Goal: Task Accomplishment & Management: Use online tool/utility

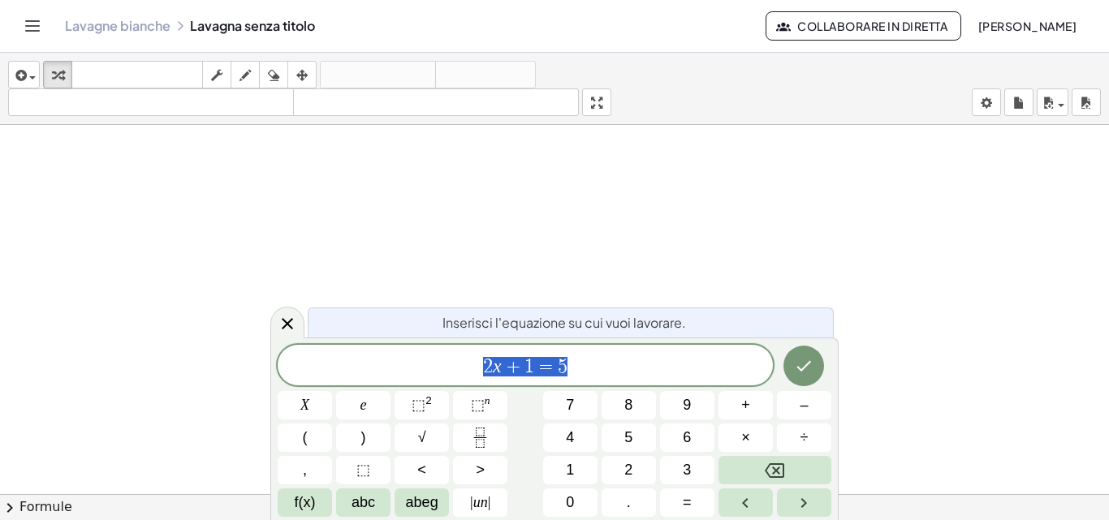
click at [279, 313] on div at bounding box center [287, 323] width 34 height 32
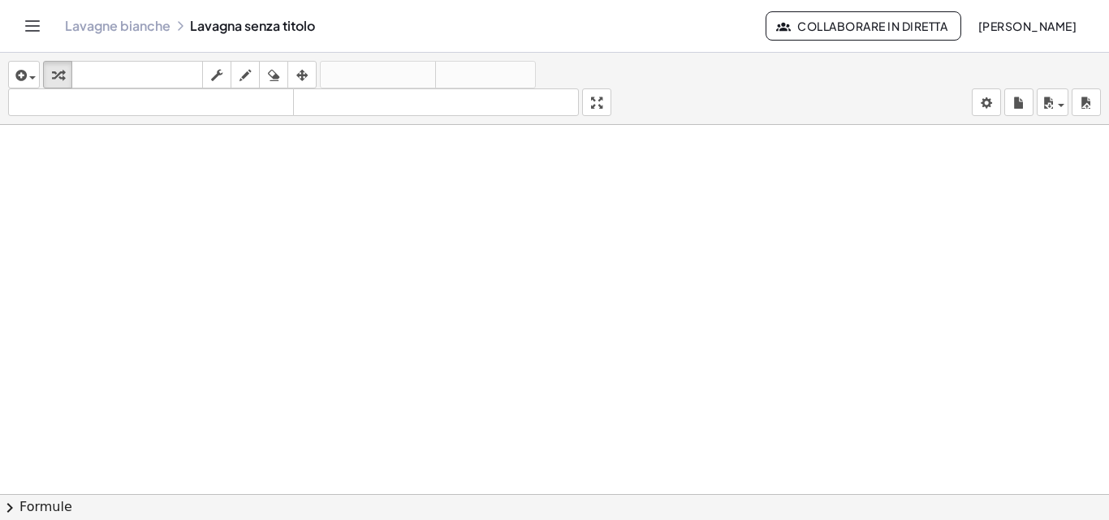
click at [17, 32] on header "Lavagne bianche Lavagna senza titolo Collaborare in diretta Mattias Pagano" at bounding box center [554, 26] width 1109 height 53
click at [27, 32] on icon "Attiva/disattiva la navigazione" at bounding box center [32, 25] width 19 height 19
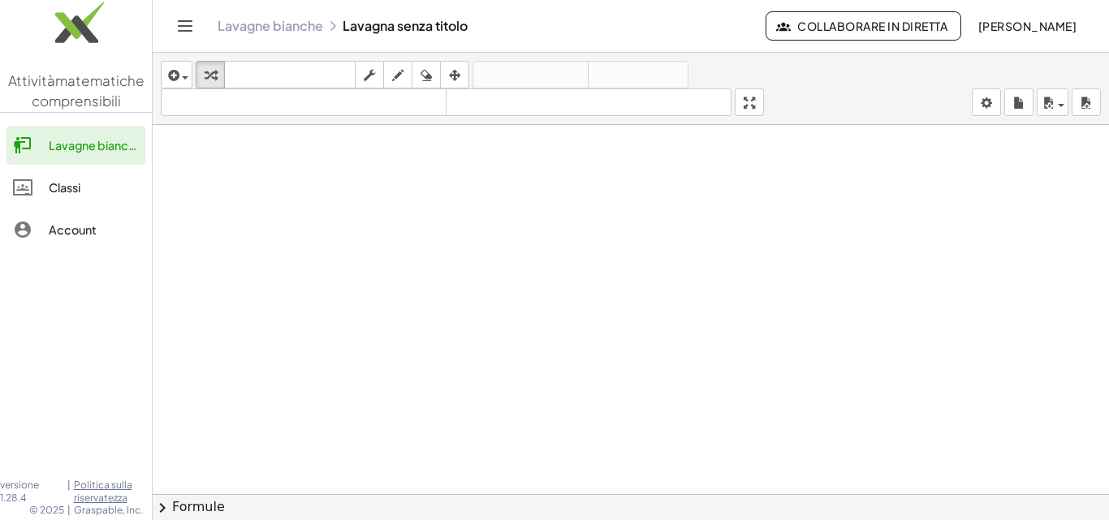
click at [45, 52] on img at bounding box center [76, 26] width 152 height 69
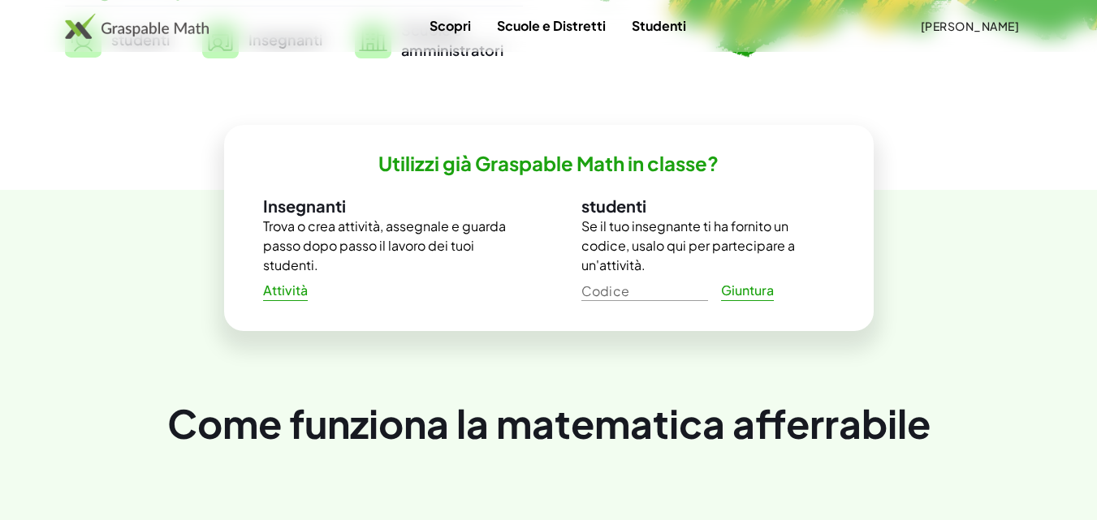
scroll to position [487, 0]
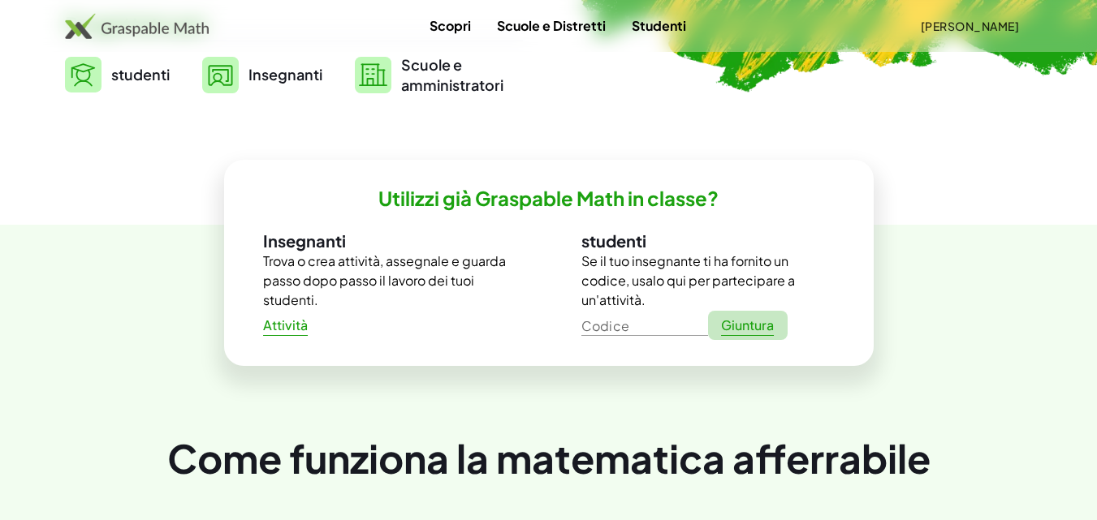
click at [734, 323] on font "Giuntura" at bounding box center [747, 325] width 53 height 17
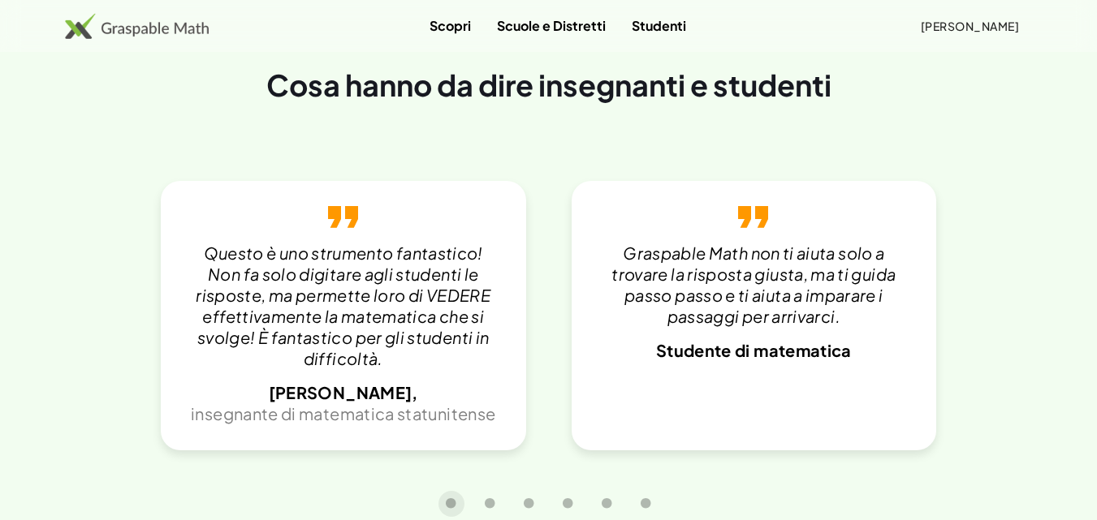
scroll to position [3333, 0]
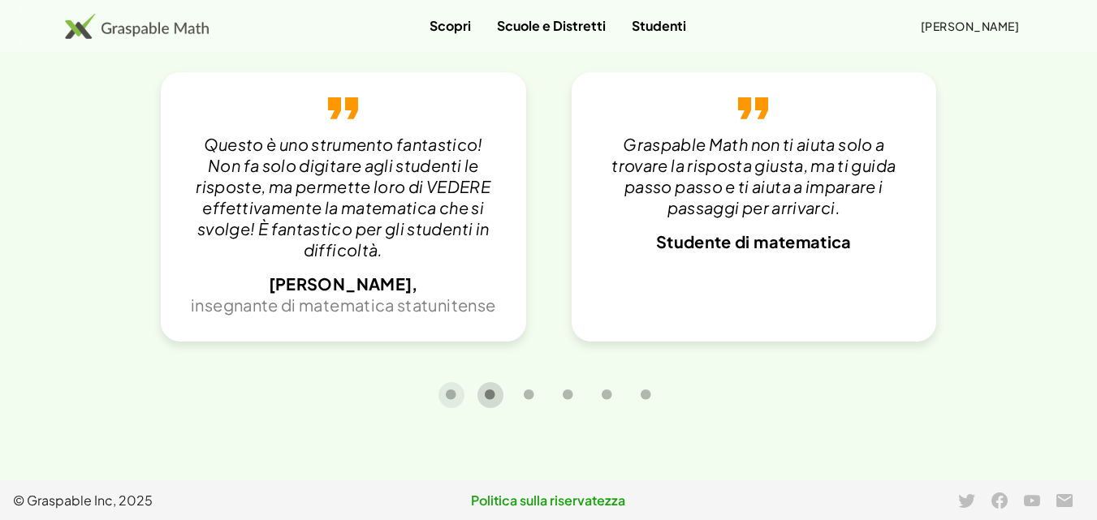
click at [487, 392] on icon "Diapositiva carosello 2 di 6" at bounding box center [490, 395] width 12 height 12
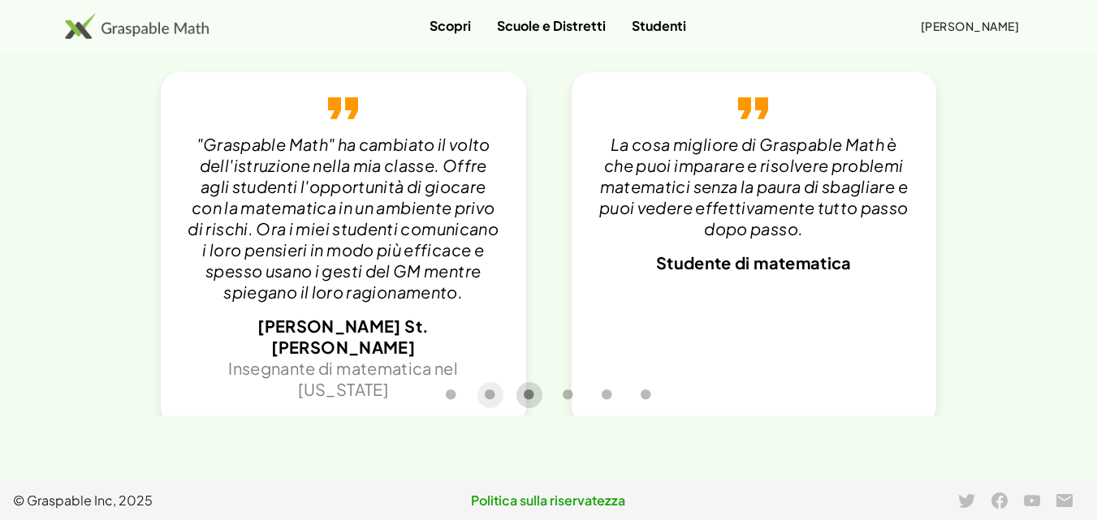
click at [521, 395] on button "Diapositiva carosello 3 di 6" at bounding box center [529, 395] width 26 height 26
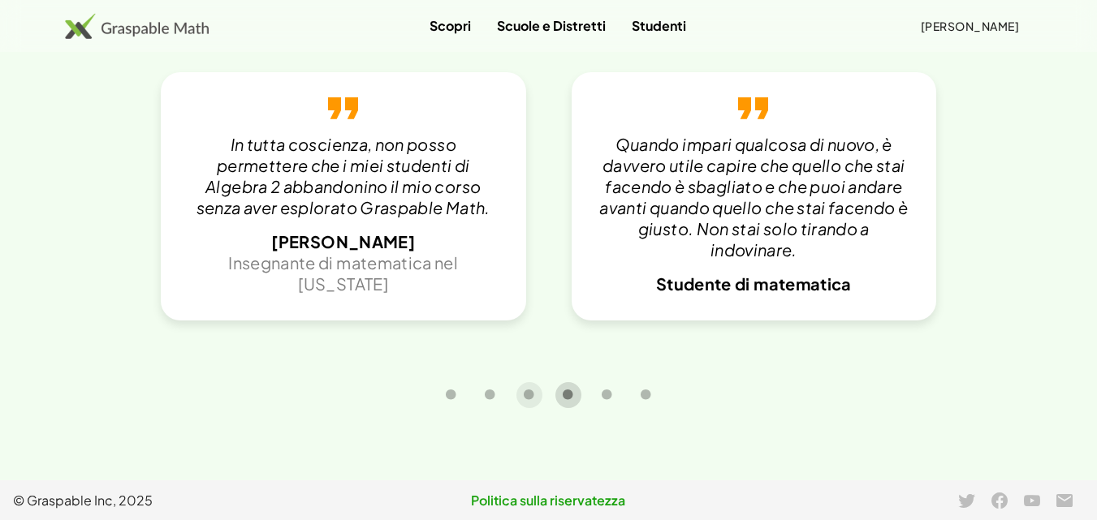
click at [567, 391] on icon "Diapositiva carosello 4 di 6" at bounding box center [568, 395] width 12 height 12
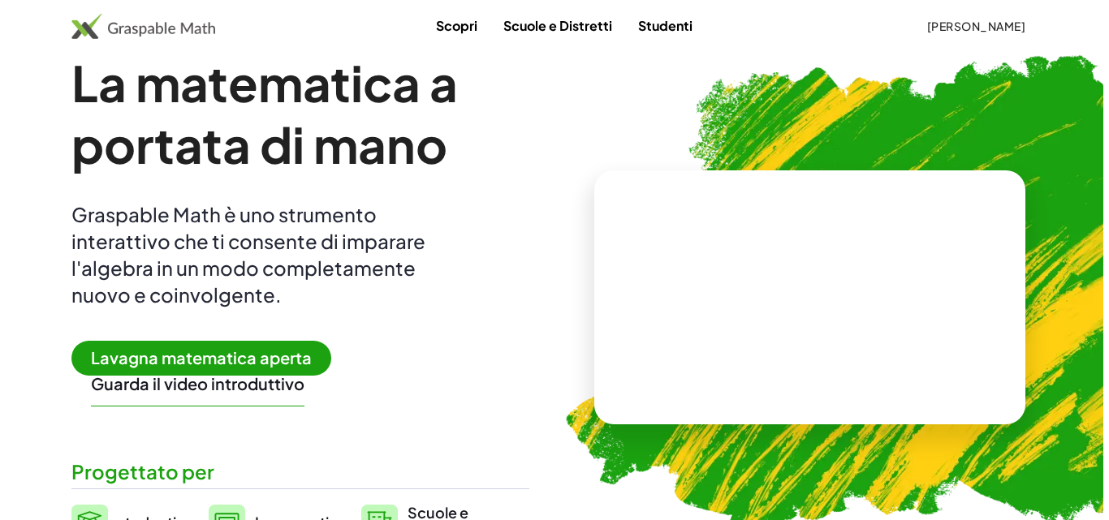
scroll to position [0, 0]
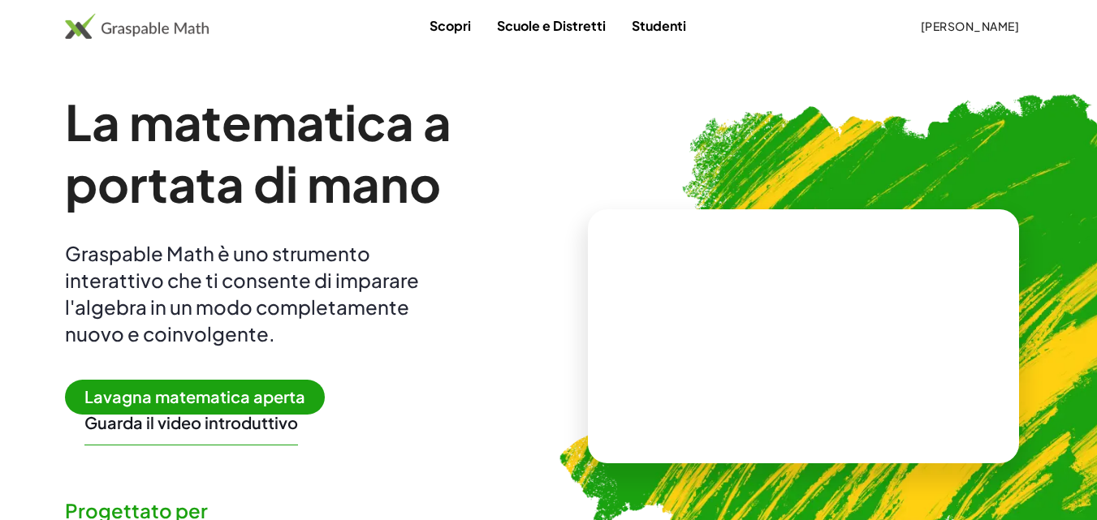
click at [288, 399] on font "Lavagna matematica aperta" at bounding box center [194, 396] width 221 height 20
click at [257, 391] on font "Lavagna matematica aperta" at bounding box center [194, 396] width 221 height 20
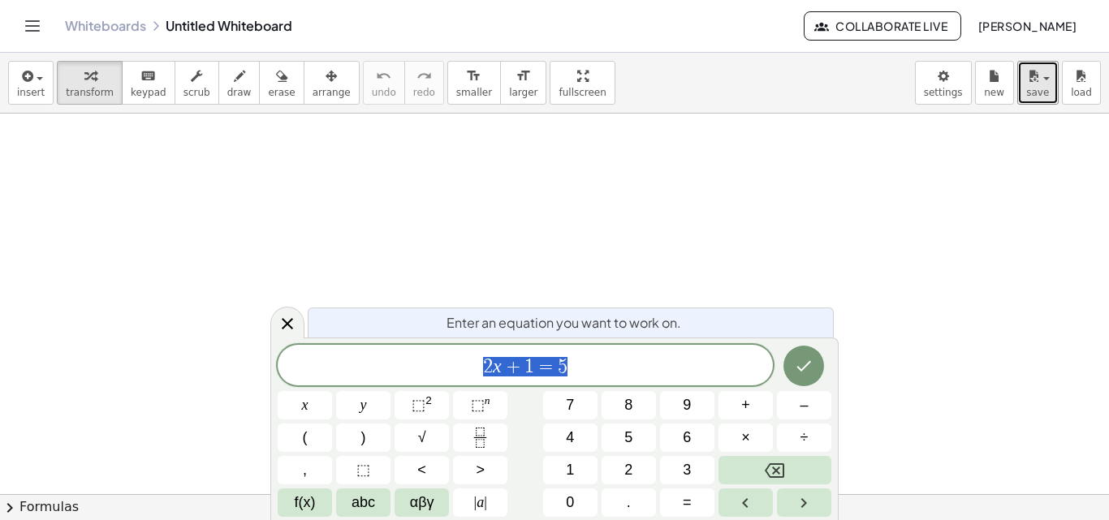
click at [1029, 69] on div "insert select one: Math Expression Function Text Youtube Video Graphing Geometr…" at bounding box center [554, 83] width 1109 height 61
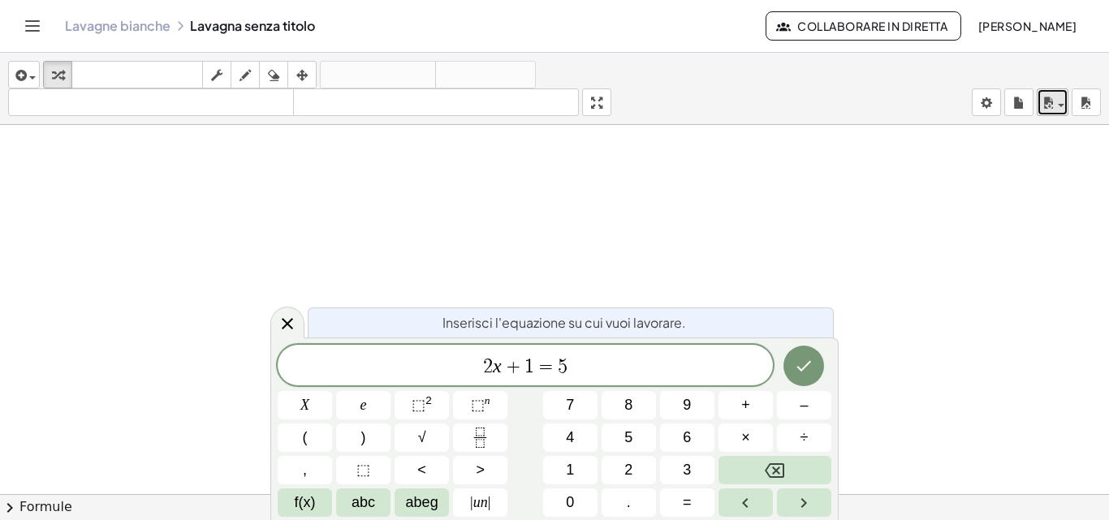
click at [1039, 93] on button "salva" at bounding box center [1053, 103] width 32 height 28
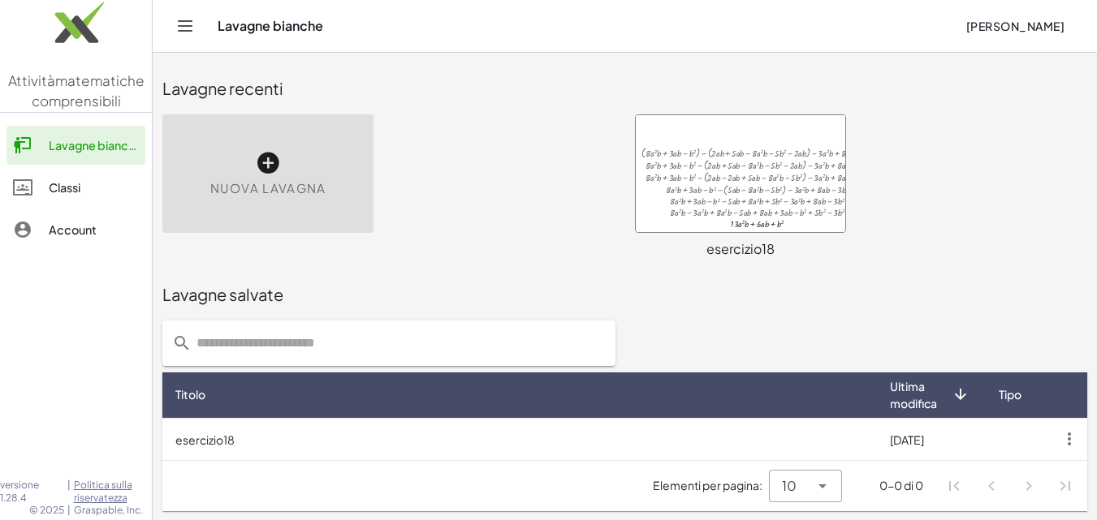
scroll to position [1, 0]
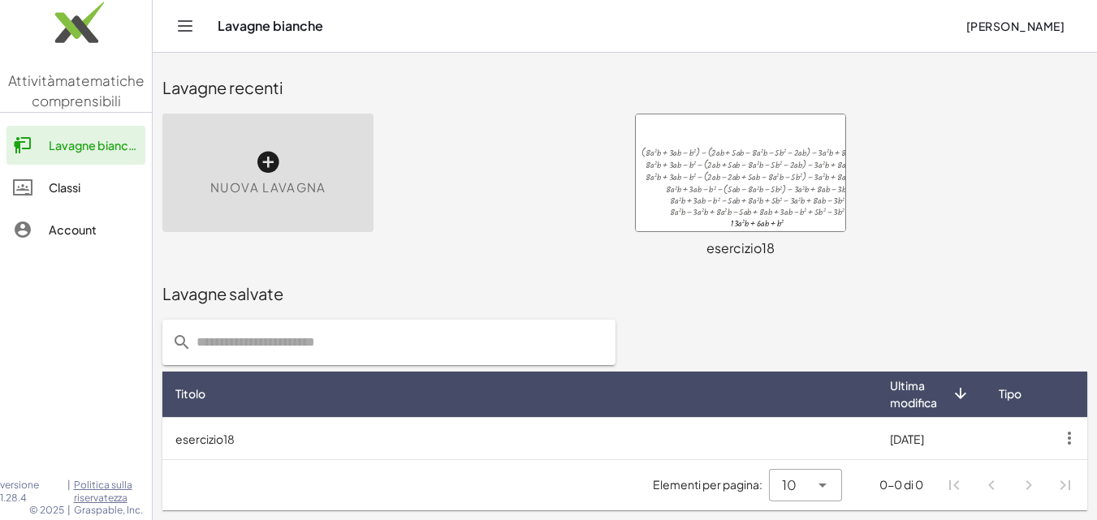
click at [716, 171] on div at bounding box center [740, 172] width 209 height 117
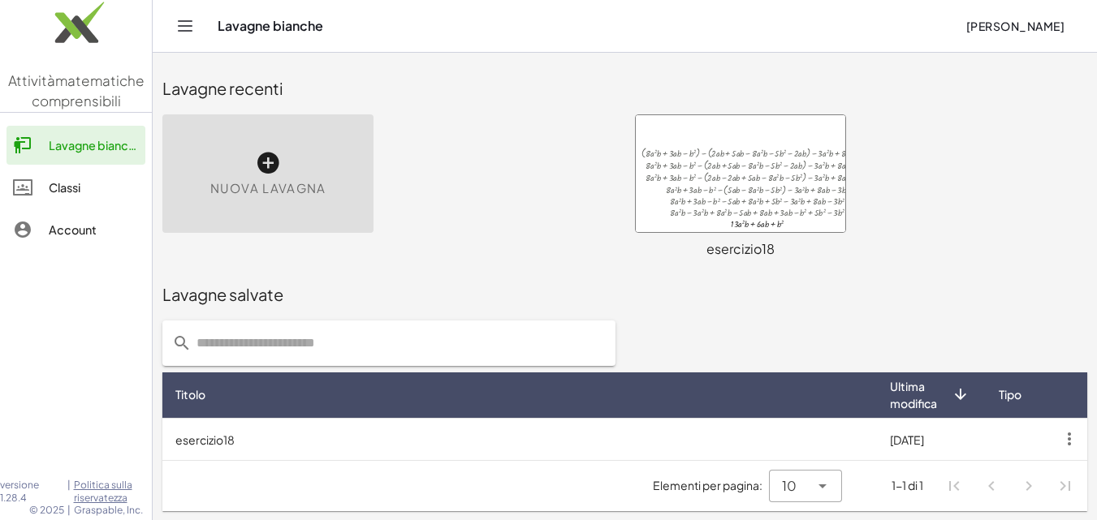
click at [272, 162] on icon at bounding box center [268, 163] width 26 height 26
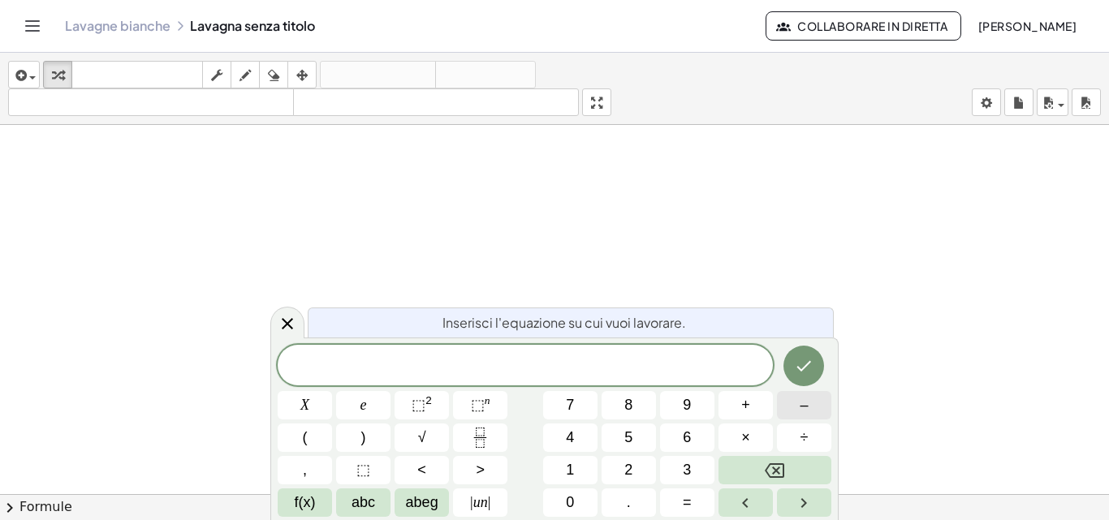
click at [795, 410] on button "–" at bounding box center [804, 405] width 54 height 28
click at [673, 461] on button "3" at bounding box center [687, 470] width 54 height 28
click at [389, 504] on button "abc" at bounding box center [363, 503] width 54 height 28
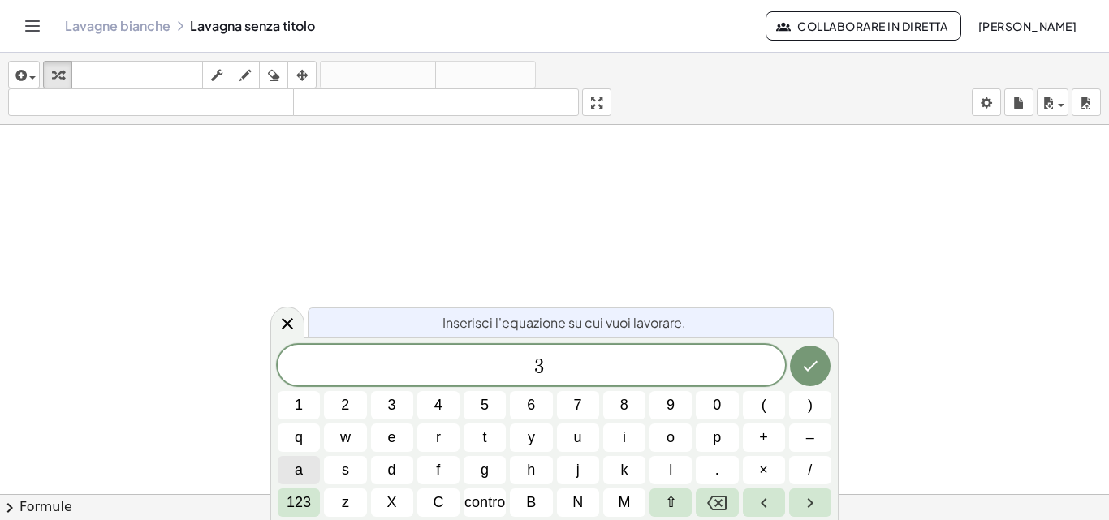
click at [308, 459] on button "a" at bounding box center [299, 470] width 42 height 28
click at [314, 507] on button "123" at bounding box center [299, 503] width 42 height 28
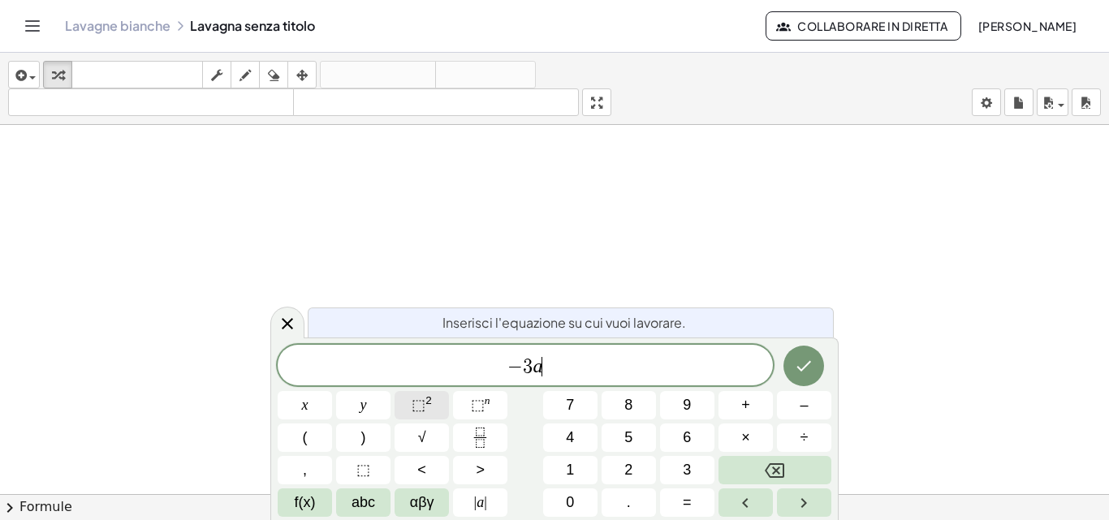
click at [417, 413] on span "⬚ 2" at bounding box center [422, 406] width 20 height 22
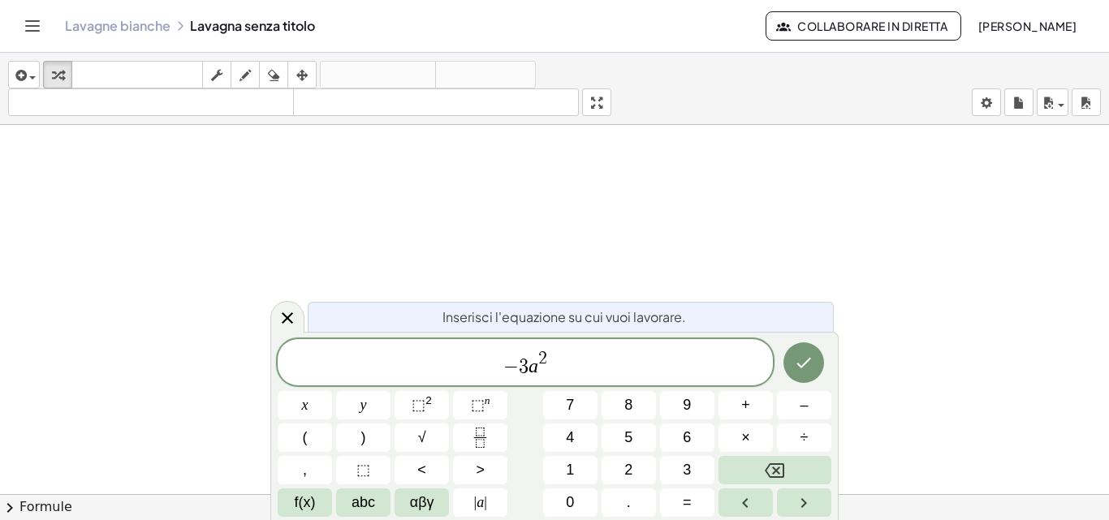
click at [546, 354] on span "2" at bounding box center [542, 360] width 9 height 18
click at [814, 464] on button "Backspace" at bounding box center [775, 470] width 113 height 28
click at [675, 461] on button "3" at bounding box center [687, 470] width 54 height 28
click at [784, 494] on button "Right arrow" at bounding box center [804, 503] width 54 height 28
click at [322, 494] on button "f(x)" at bounding box center [305, 503] width 54 height 28
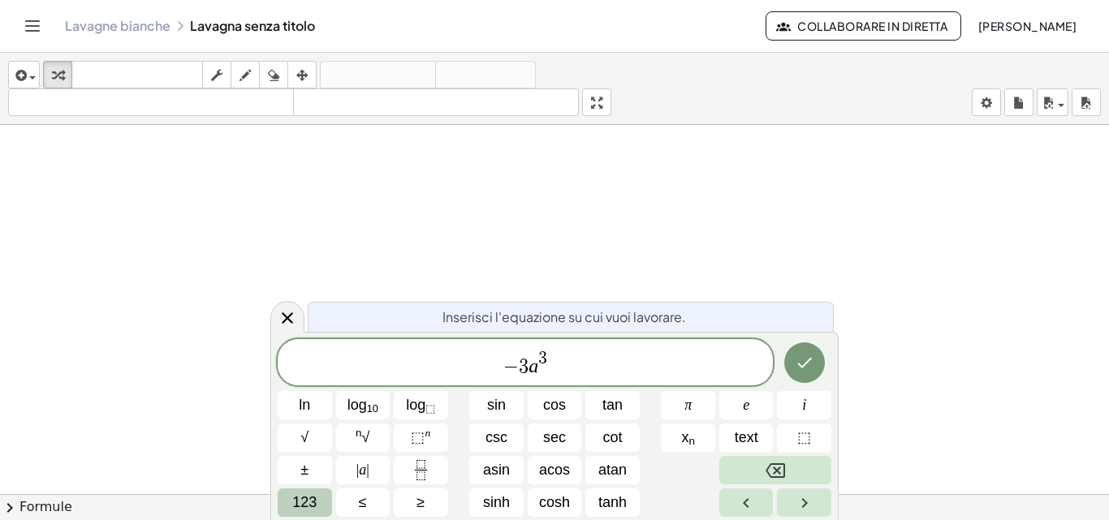
click at [304, 501] on span "123" at bounding box center [304, 503] width 24 height 22
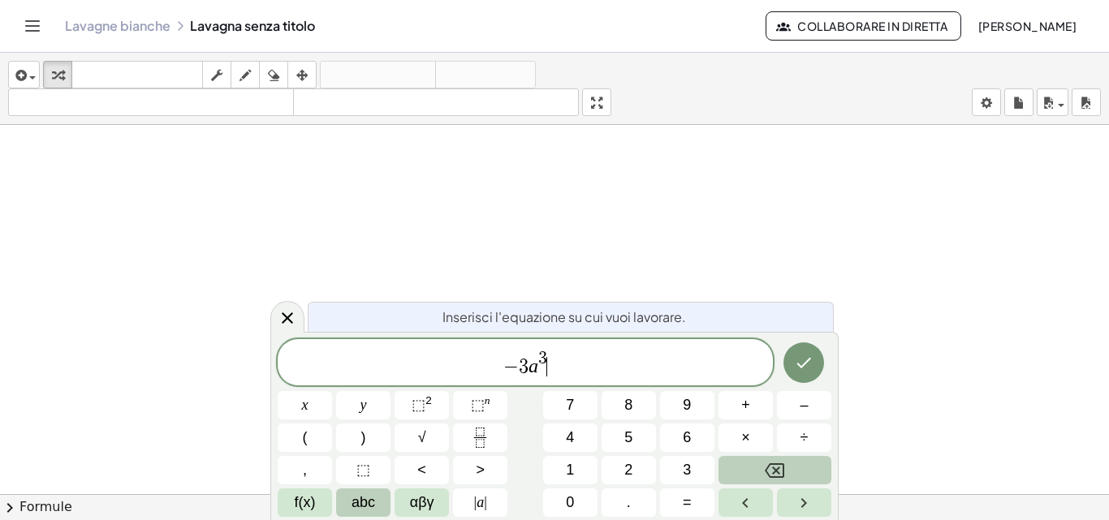
click at [365, 492] on span "abc" at bounding box center [364, 503] width 24 height 22
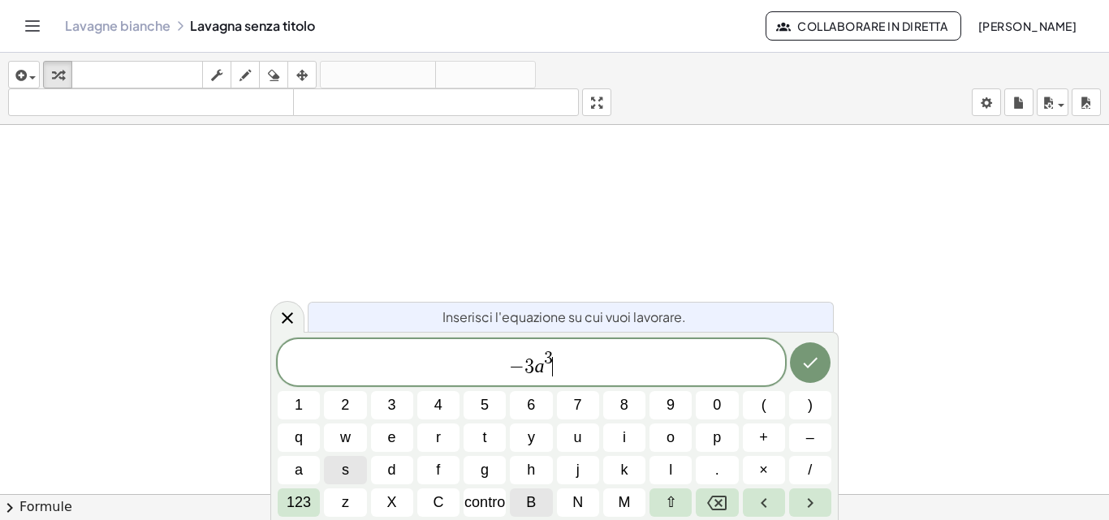
click at [526, 498] on font "B" at bounding box center [531, 502] width 10 height 16
click at [296, 507] on font "123" at bounding box center [299, 502] width 24 height 16
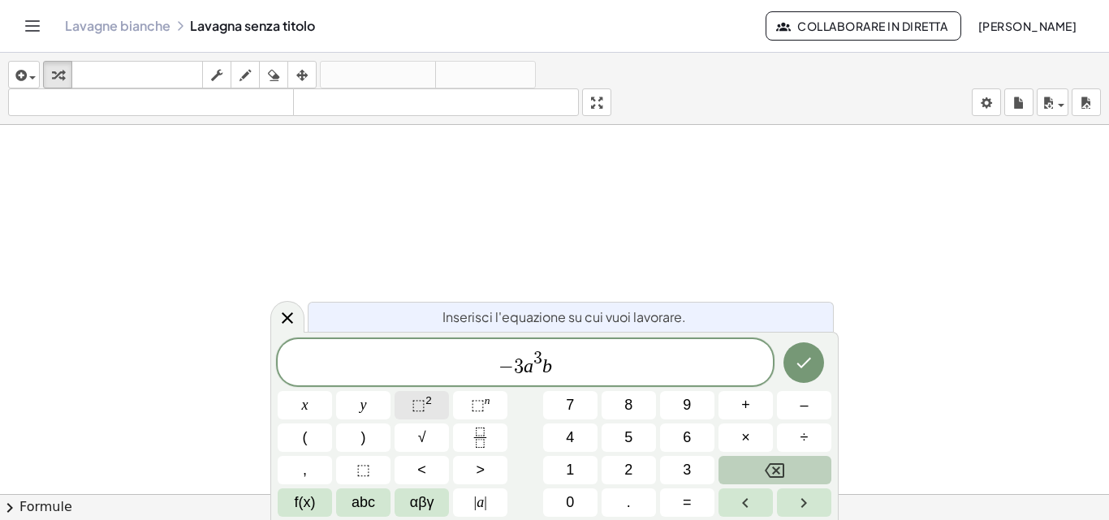
click at [419, 397] on span "⬚" at bounding box center [419, 405] width 14 height 16
click at [797, 500] on icon "Right arrow" at bounding box center [803, 503] width 19 height 19
click at [361, 500] on span "abc" at bounding box center [364, 503] width 24 height 22
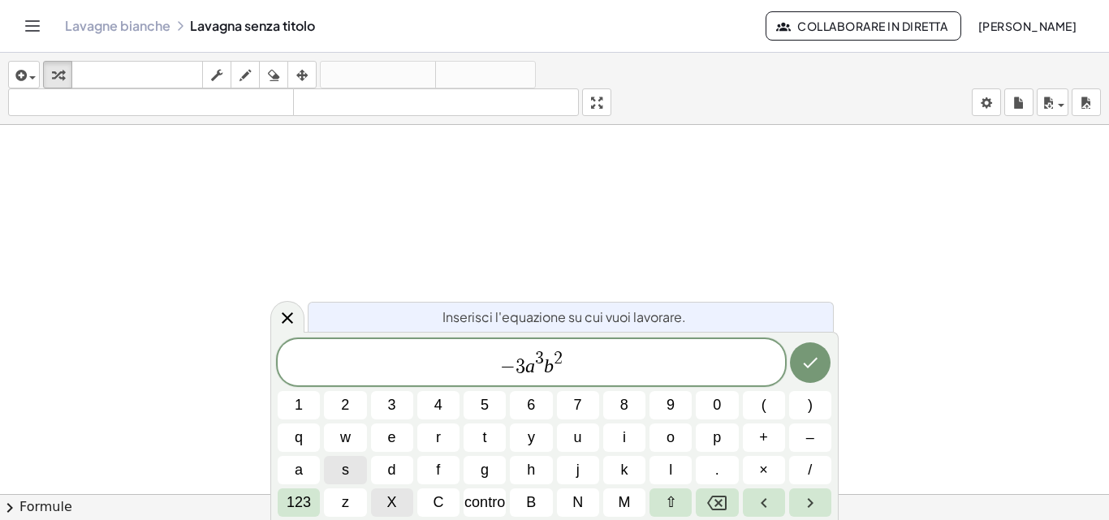
click at [399, 498] on button "X" at bounding box center [392, 503] width 42 height 28
click at [296, 500] on font "123" at bounding box center [299, 502] width 24 height 16
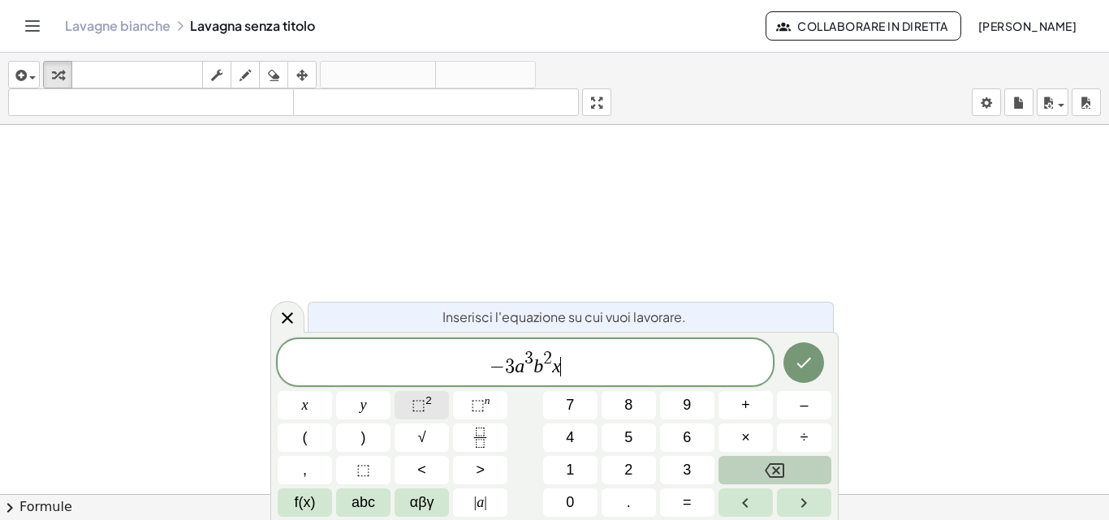
click at [412, 395] on button "⬚ 2" at bounding box center [422, 405] width 54 height 28
click at [793, 503] on button "Right arrow" at bounding box center [804, 503] width 54 height 28
click at [756, 506] on button "Left arrow" at bounding box center [746, 503] width 54 height 28
click at [775, 470] on icon "Backspace" at bounding box center [774, 471] width 19 height 15
click at [693, 460] on button "3" at bounding box center [687, 470] width 54 height 28
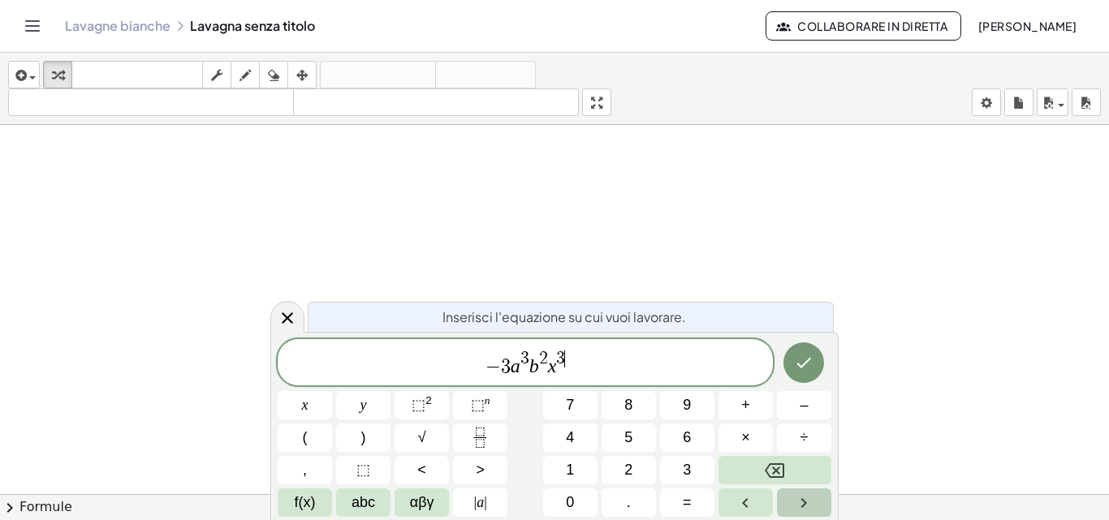
click at [808, 510] on icon "Right arrow" at bounding box center [803, 503] width 19 height 19
click at [363, 490] on button "abc" at bounding box center [363, 503] width 54 height 28
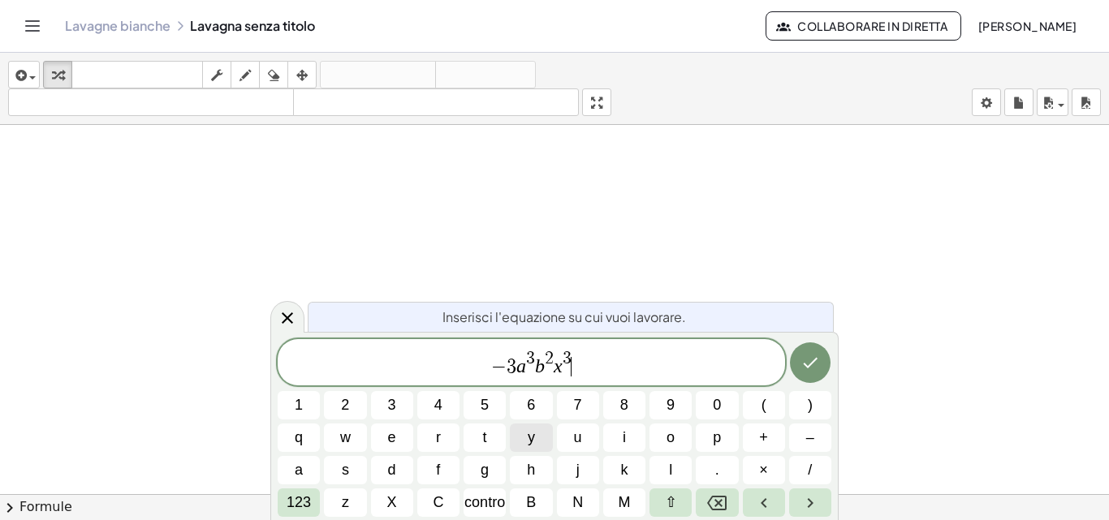
click at [526, 435] on button "y" at bounding box center [531, 438] width 42 height 28
click at [763, 402] on span "(" at bounding box center [764, 406] width 5 height 22
click at [819, 430] on button "–" at bounding box center [810, 438] width 42 height 28
click at [304, 467] on button "a" at bounding box center [299, 470] width 42 height 28
click at [546, 501] on button "B" at bounding box center [531, 503] width 42 height 28
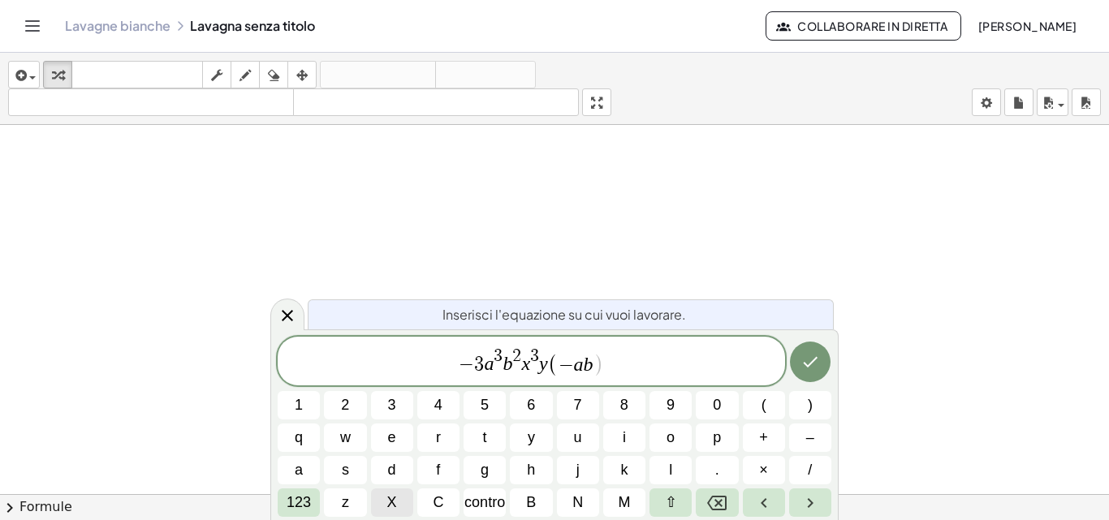
click at [394, 495] on font "X" at bounding box center [392, 502] width 10 height 16
click at [298, 499] on font "123" at bounding box center [299, 502] width 24 height 16
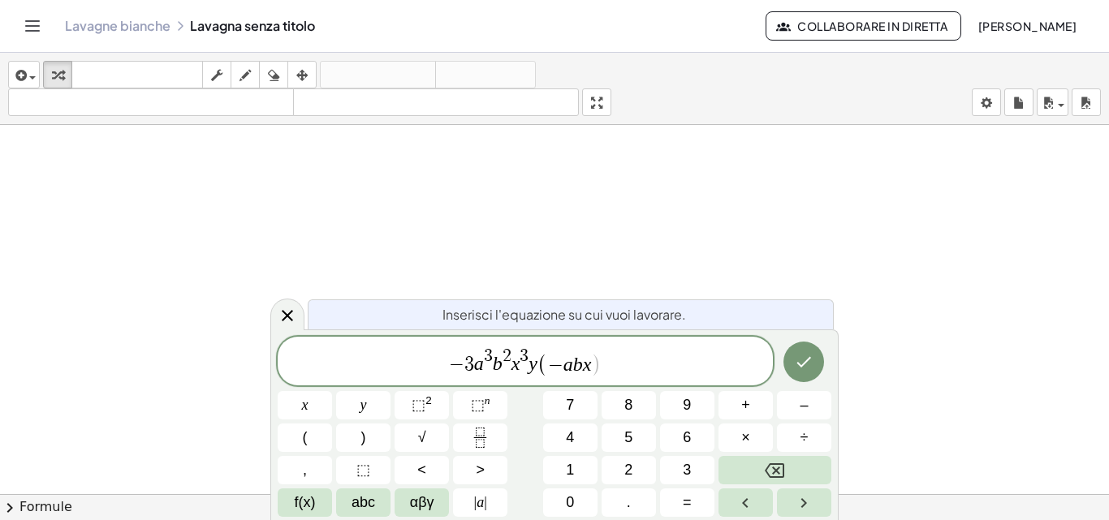
click at [431, 386] on div "− 3 a 3 b 2 x 3 y ( − a b x ​ ) x y ⬚ 2 ⬚ n 7 8 9 + – ( ) √ 4 5 6 × ÷ , ⬚ < > 1…" at bounding box center [555, 427] width 554 height 180
click at [427, 403] on sup "2" at bounding box center [428, 401] width 6 height 12
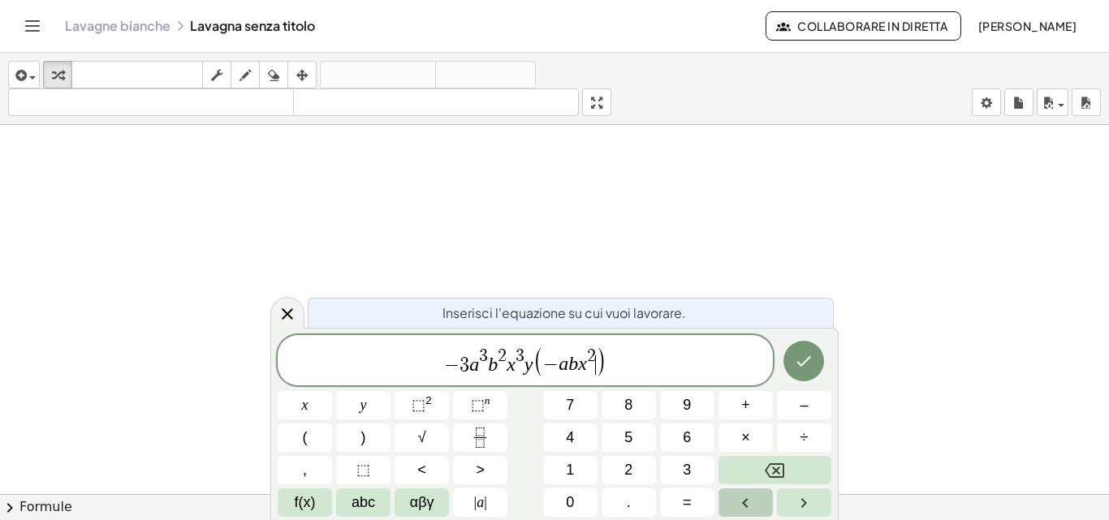
click at [747, 492] on button "Left arrow" at bounding box center [746, 503] width 54 height 28
click at [752, 473] on button "Backspace" at bounding box center [775, 470] width 113 height 28
click at [624, 425] on button "5" at bounding box center [629, 438] width 54 height 28
click at [789, 508] on button "Right arrow" at bounding box center [804, 503] width 54 height 28
click at [314, 498] on span "f(x)" at bounding box center [305, 503] width 21 height 22
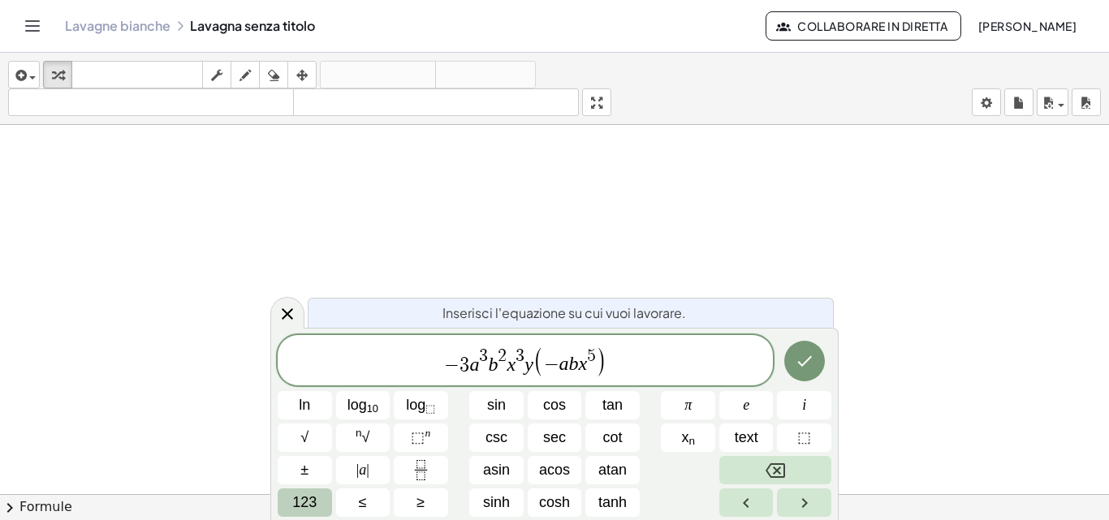
click at [327, 494] on button "123" at bounding box center [305, 503] width 54 height 28
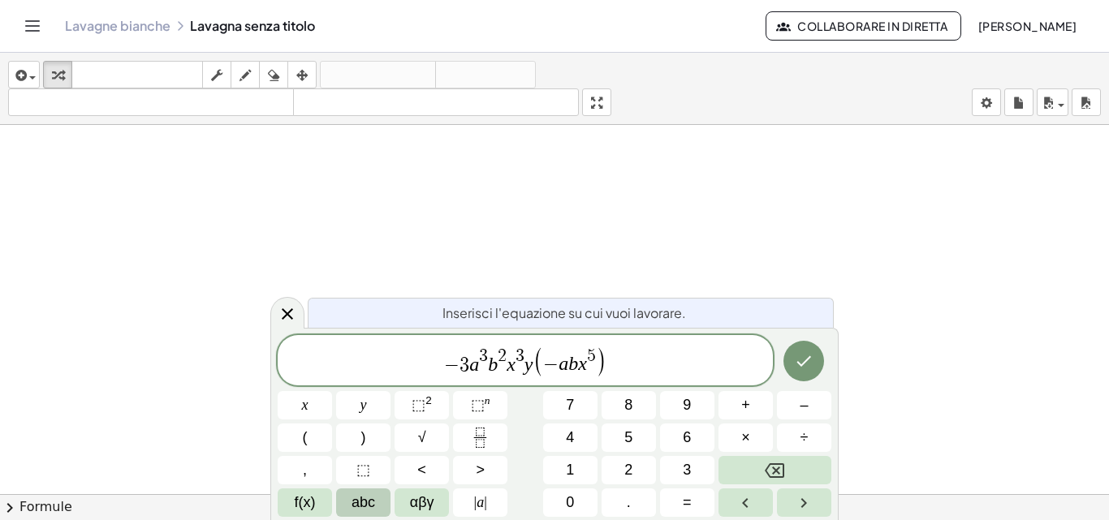
click at [342, 489] on button "abc" at bounding box center [363, 503] width 54 height 28
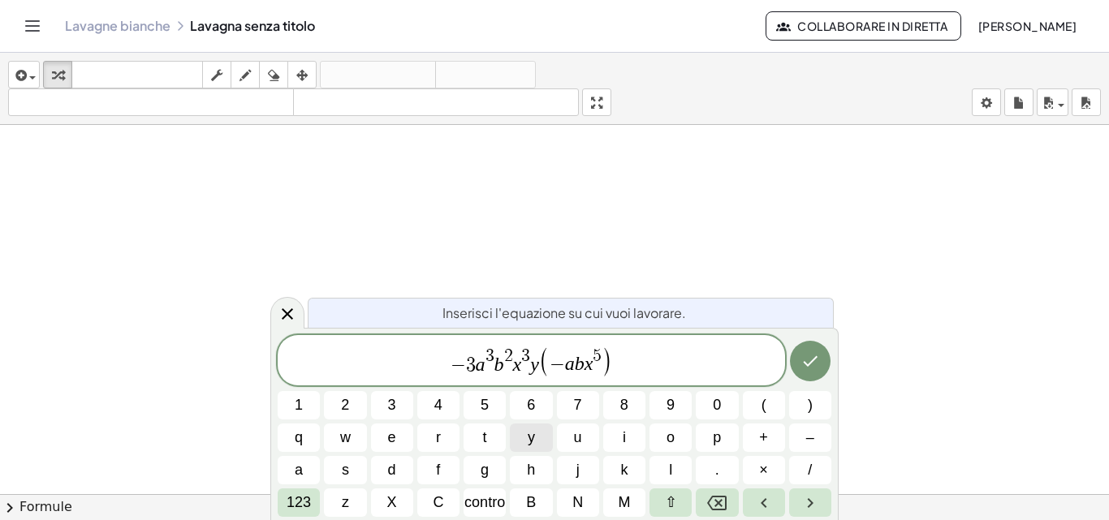
click at [524, 430] on button "y" at bounding box center [531, 438] width 42 height 28
click at [304, 503] on font "123" at bounding box center [299, 502] width 24 height 16
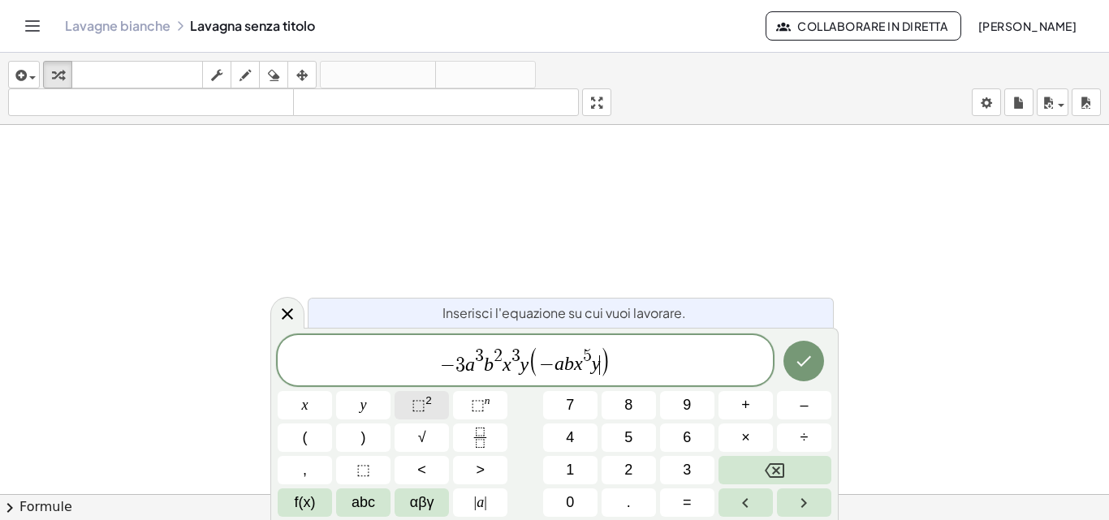
click at [436, 401] on button "⬚ 2" at bounding box center [422, 405] width 54 height 28
click at [808, 367] on icon "Fatto" at bounding box center [803, 361] width 19 height 19
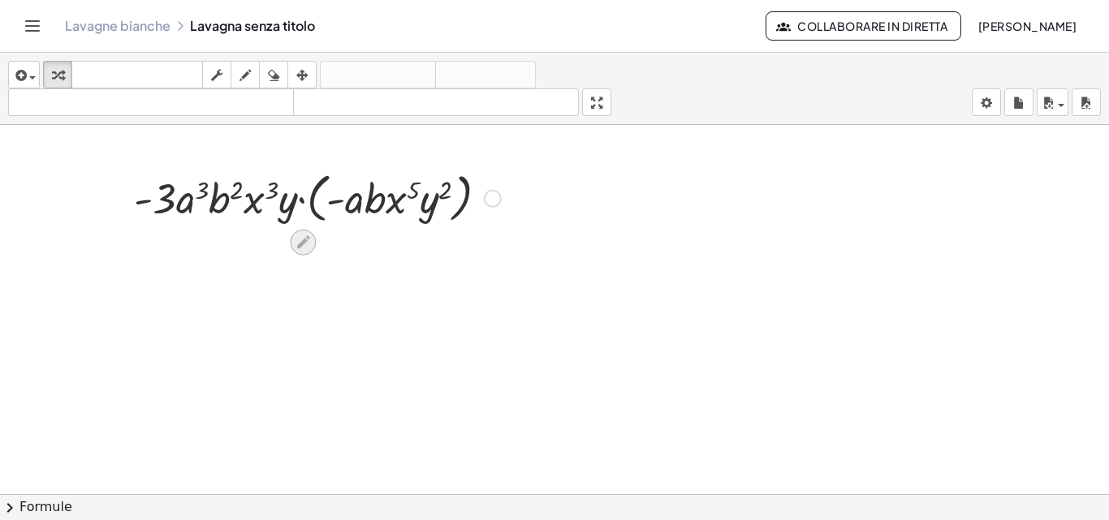
click at [295, 242] on icon at bounding box center [303, 242] width 17 height 17
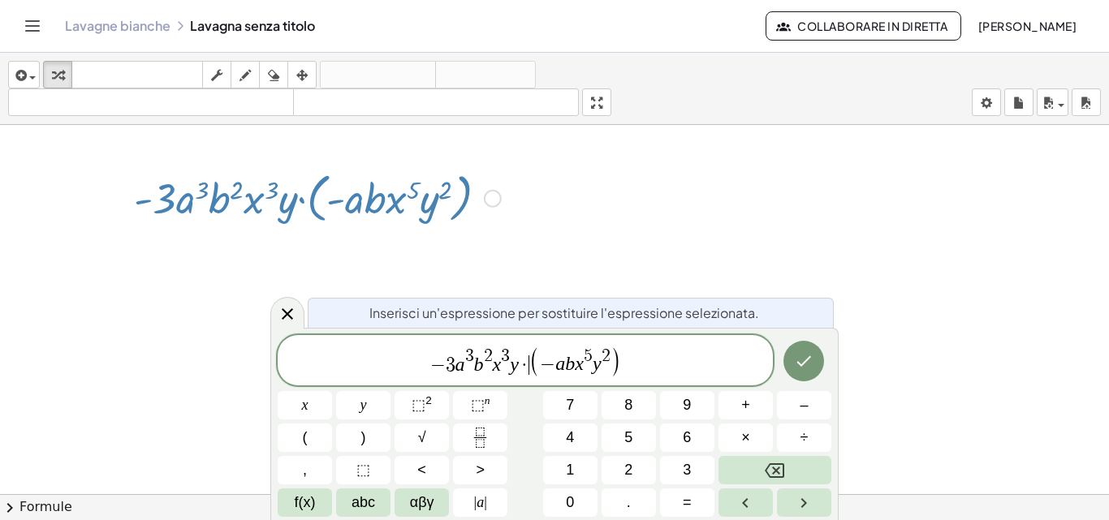
click at [526, 362] on span "·" at bounding box center [524, 365] width 11 height 19
click at [792, 461] on button "Backspace" at bounding box center [775, 470] width 113 height 28
click at [804, 370] on icon "Fatto" at bounding box center [803, 361] width 19 height 19
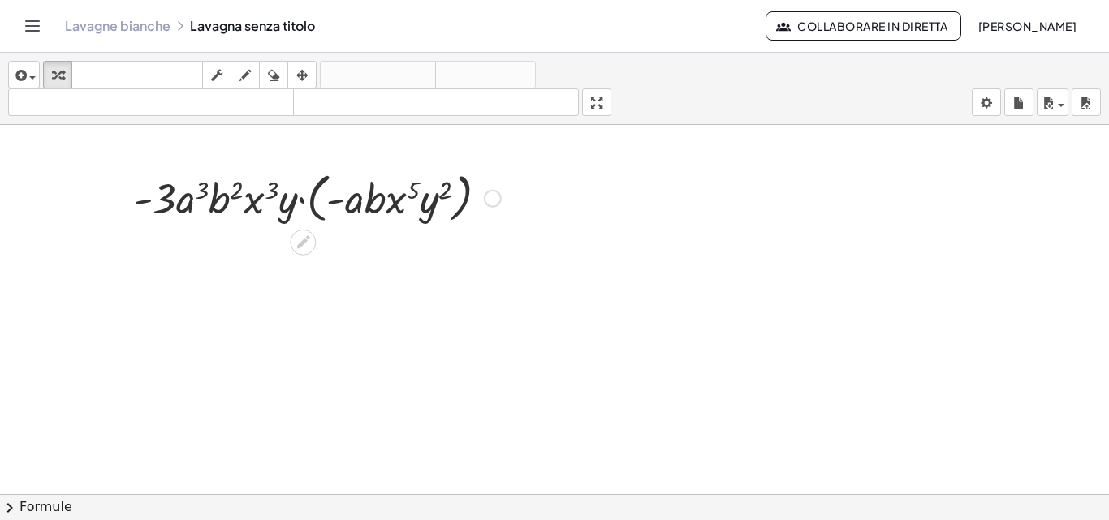
click at [291, 236] on div "· - 3 · a 3 · b 2 · x 3 · y · ( · - a · b · x 5 · y 2 )" at bounding box center [554, 506] width 1109 height 762
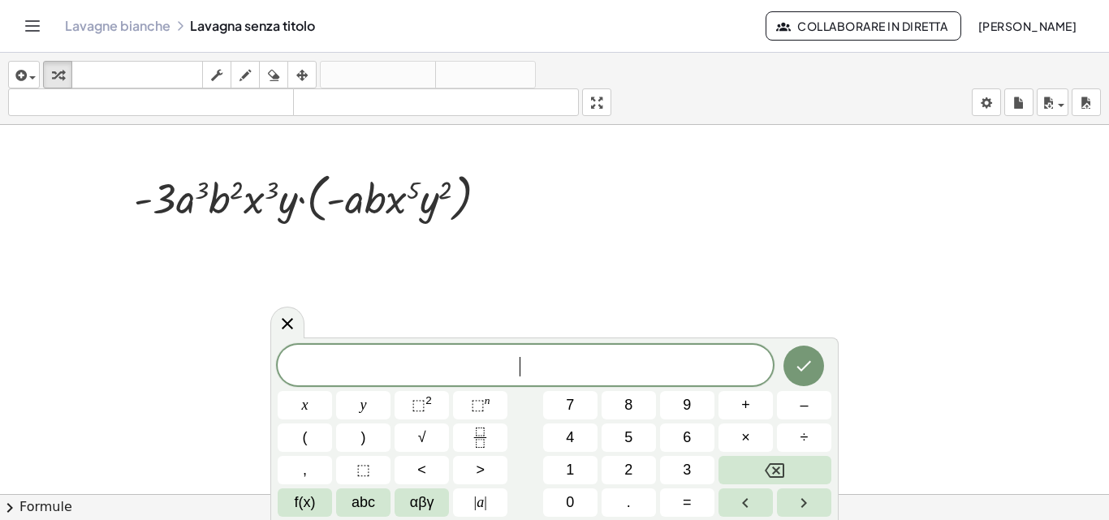
click at [412, 283] on div at bounding box center [554, 506] width 1109 height 762
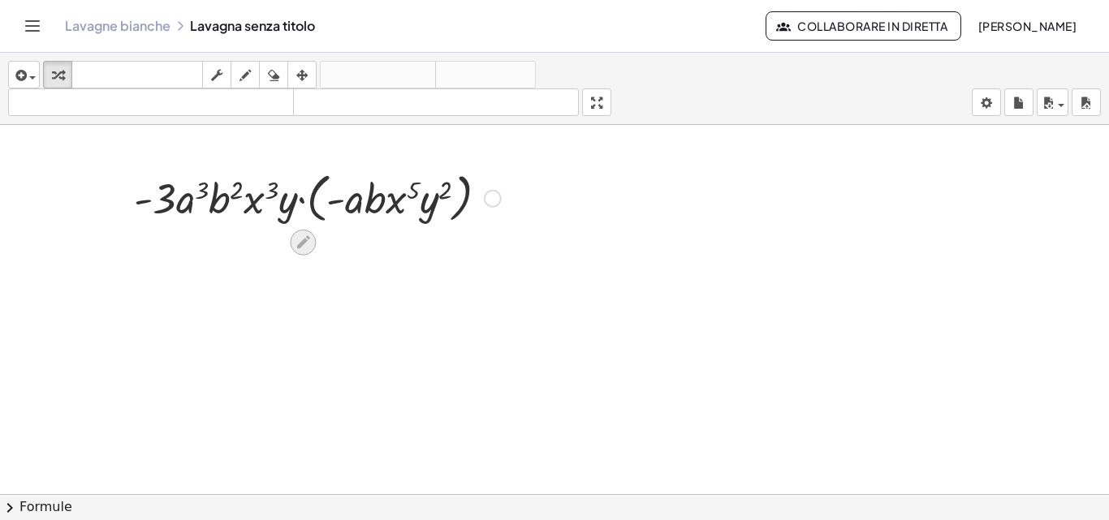
click at [306, 236] on icon at bounding box center [303, 242] width 17 height 17
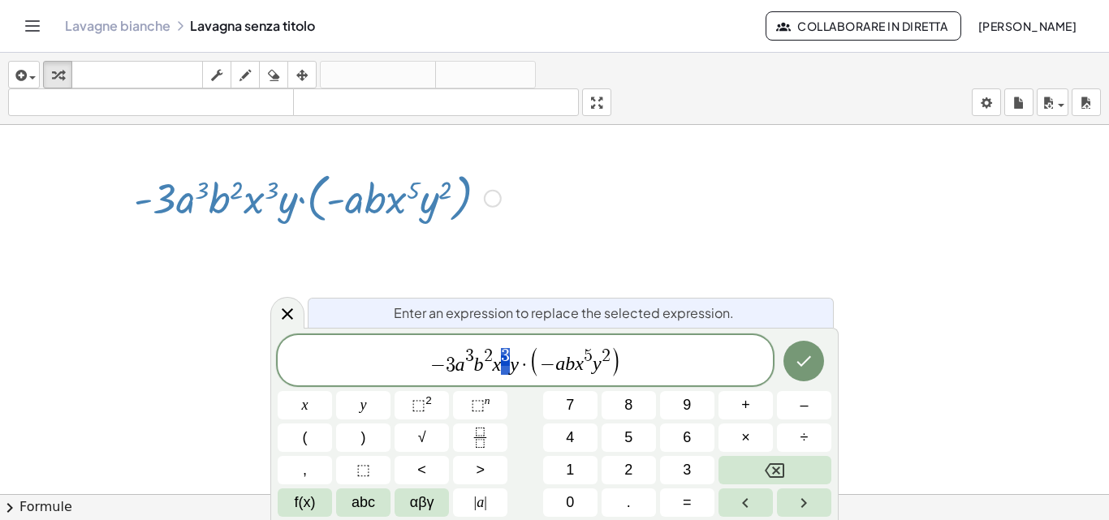
click at [511, 345] on span "− 3 a 3 b 2 x 3 y · ( − a b x 5 y 2 )" at bounding box center [525, 361] width 495 height 33
click at [529, 359] on span "− 3 a 3 b 2 x 3 y · ( − a b x 5 y 2 )" at bounding box center [525, 361] width 495 height 33
click at [812, 461] on button "Backspace" at bounding box center [775, 470] width 113 height 28
click at [796, 371] on button "Fatto" at bounding box center [804, 361] width 41 height 41
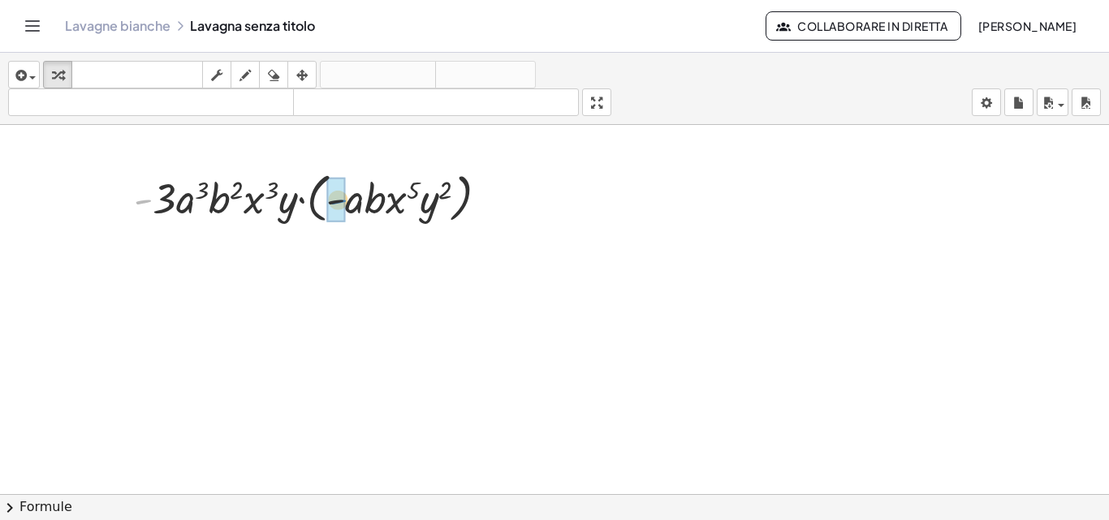
drag, startPoint x: 145, startPoint y: 203, endPoint x: 339, endPoint y: 203, distance: 194.9
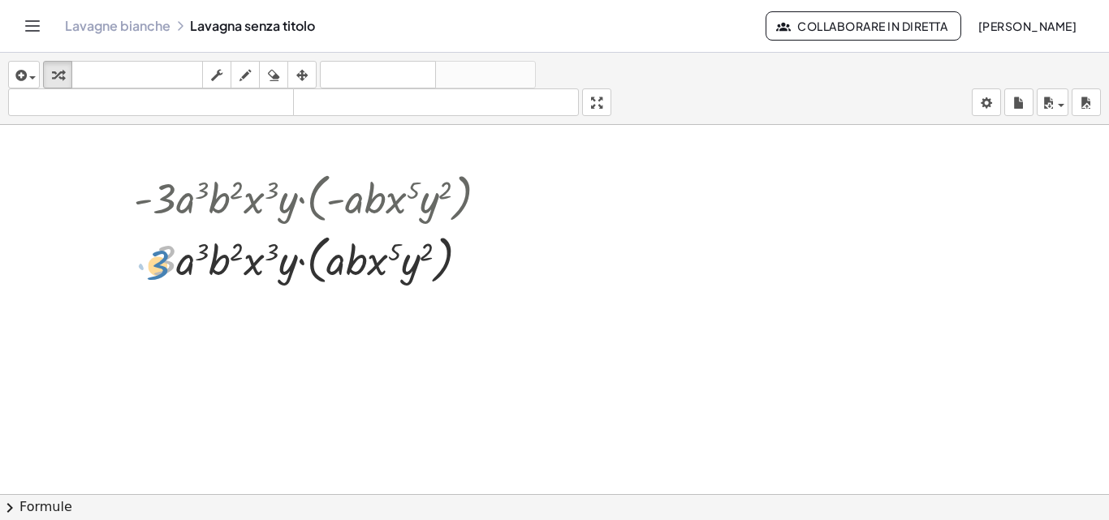
drag, startPoint x: 157, startPoint y: 270, endPoint x: 150, endPoint y: 276, distance: 8.6
click at [150, 276] on div at bounding box center [317, 259] width 383 height 62
click at [330, 263] on div at bounding box center [317, 259] width 383 height 62
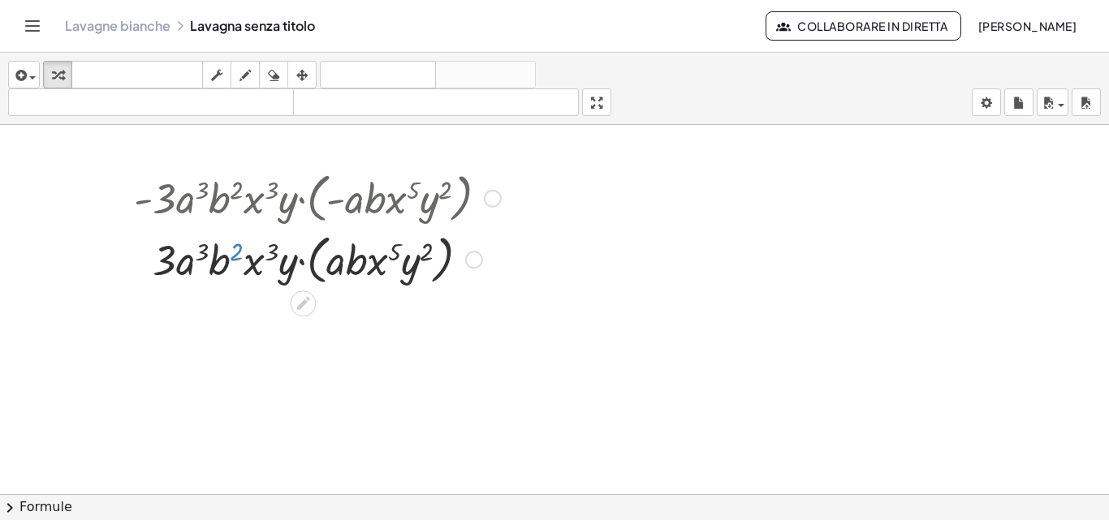
click at [235, 249] on div at bounding box center [317, 259] width 383 height 62
drag, startPoint x: 335, startPoint y: 268, endPoint x: 326, endPoint y: 261, distance: 11.7
click at [326, 261] on div at bounding box center [317, 259] width 383 height 62
drag, startPoint x: 342, startPoint y: 266, endPoint x: 184, endPoint y: 266, distance: 158.3
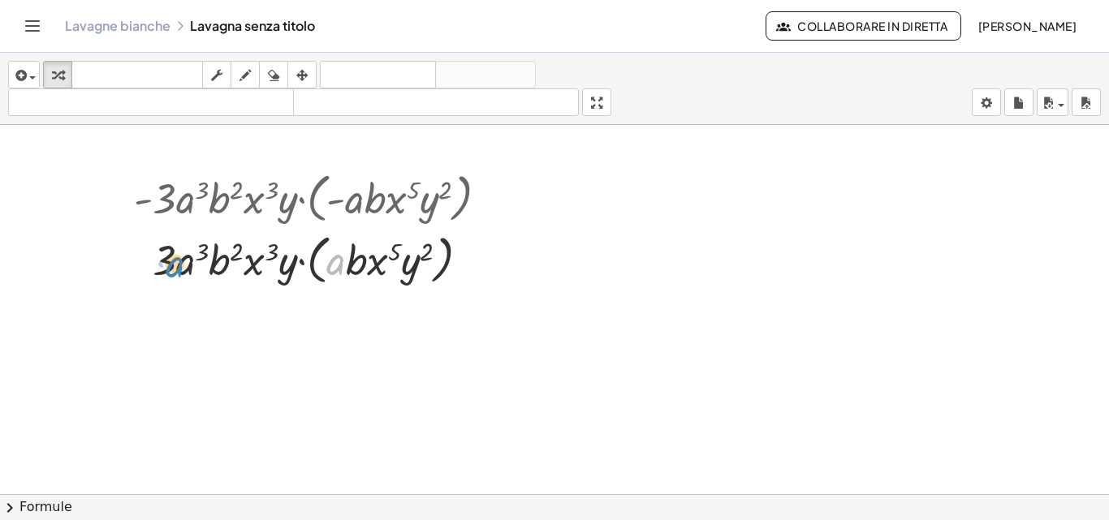
click at [184, 266] on div at bounding box center [317, 259] width 383 height 62
click at [322, 259] on div at bounding box center [317, 259] width 383 height 62
drag, startPoint x: 348, startPoint y: 264, endPoint x: 333, endPoint y: 248, distance: 21.8
click at [333, 257] on div at bounding box center [317, 259] width 383 height 62
drag, startPoint x: 374, startPoint y: 260, endPoint x: 249, endPoint y: 283, distance: 127.1
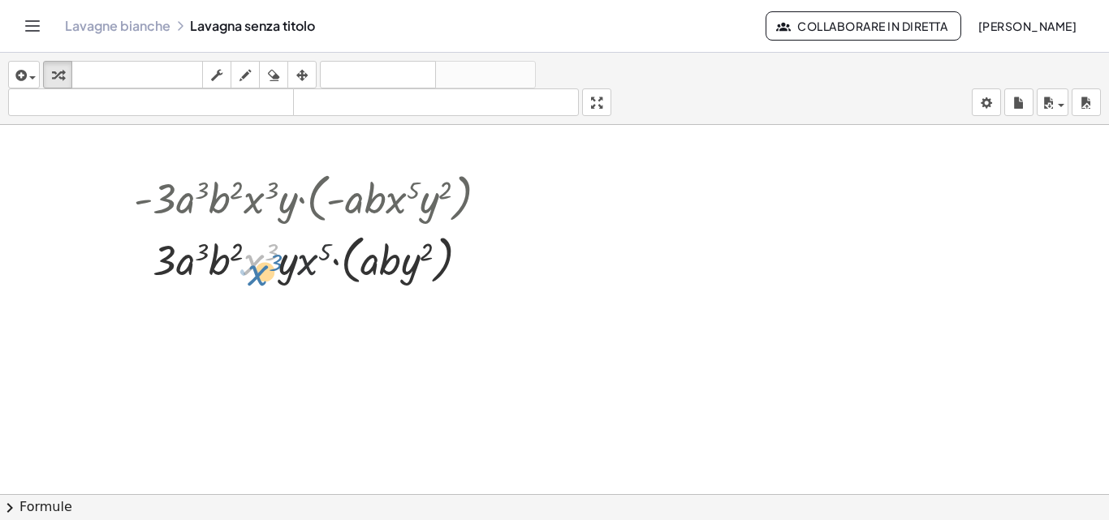
click at [249, 283] on div at bounding box center [317, 259] width 383 height 62
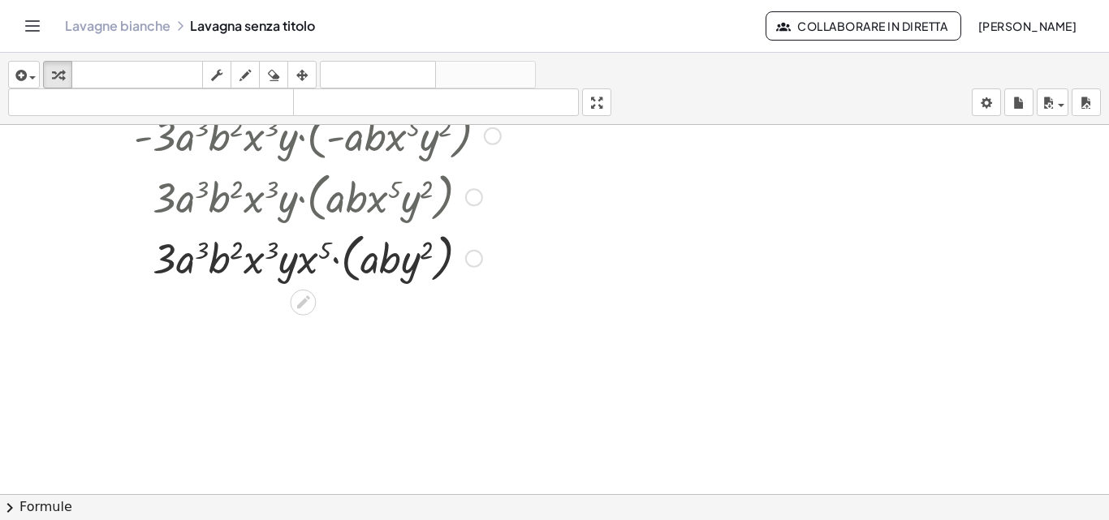
scroll to position [81, 0]
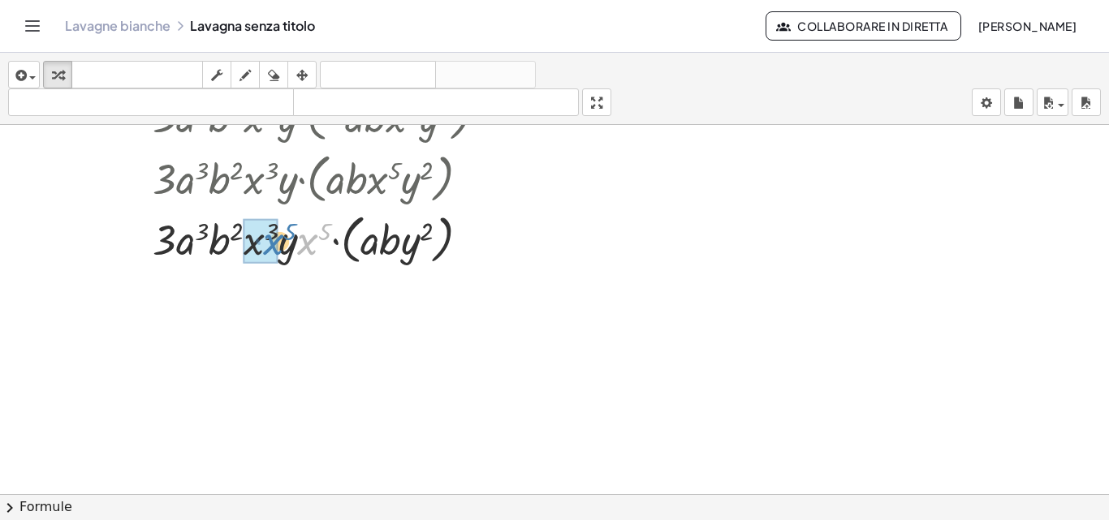
drag, startPoint x: 300, startPoint y: 247, endPoint x: 266, endPoint y: 247, distance: 34.9
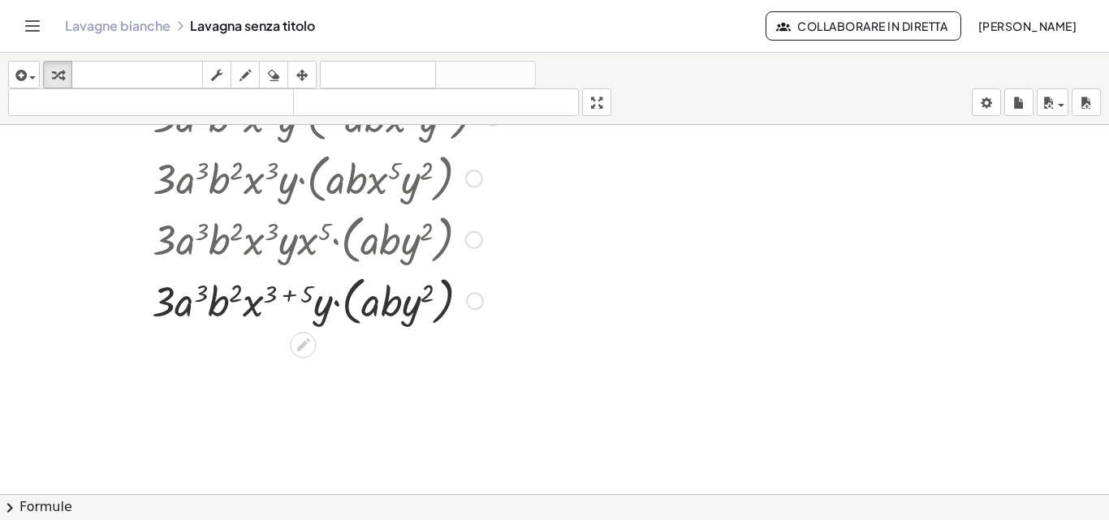
scroll to position [0, 0]
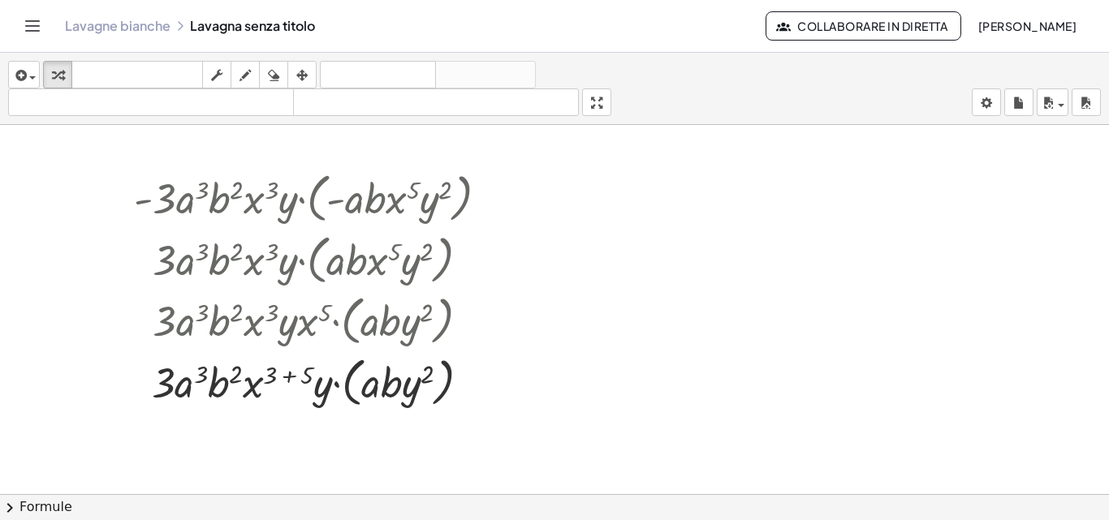
click at [37, 33] on icon "Attiva/disattiva la navigazione" at bounding box center [32, 25] width 19 height 19
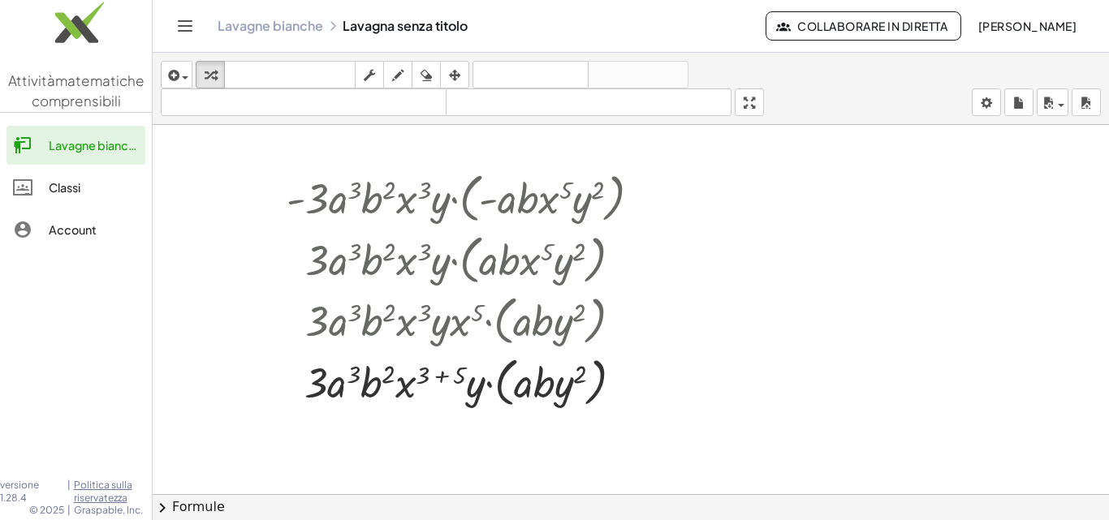
drag, startPoint x: 171, startPoint y: 149, endPoint x: 166, endPoint y: 141, distance: 9.5
click at [169, 150] on div at bounding box center [631, 506] width 957 height 762
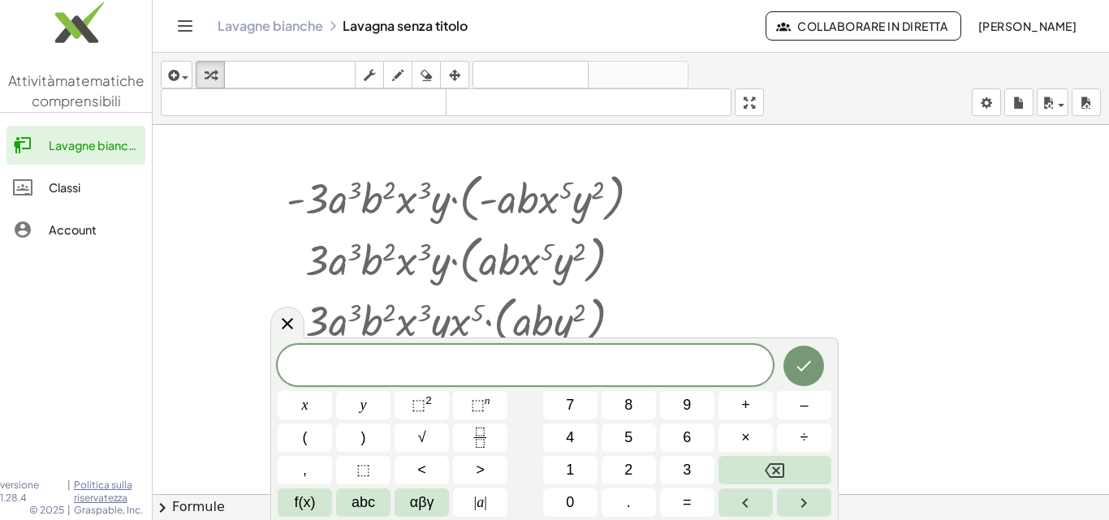
click at [155, 123] on div "inserire selezionane uno: Espressione matematica Funzione Testo Video di Youtub…" at bounding box center [631, 89] width 957 height 72
click at [166, 69] on icon "button" at bounding box center [172, 75] width 15 height 19
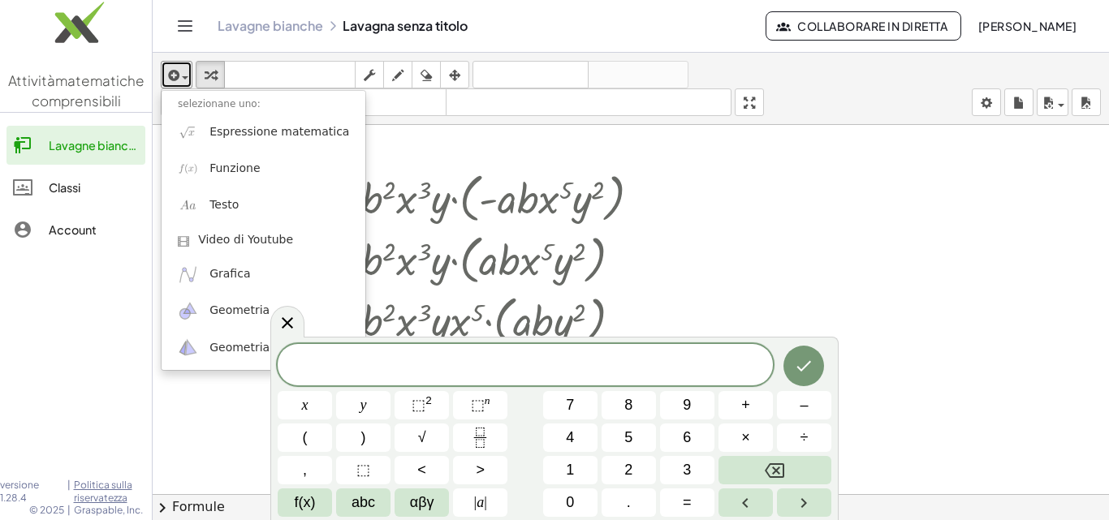
click at [786, 231] on div at bounding box center [631, 506] width 957 height 762
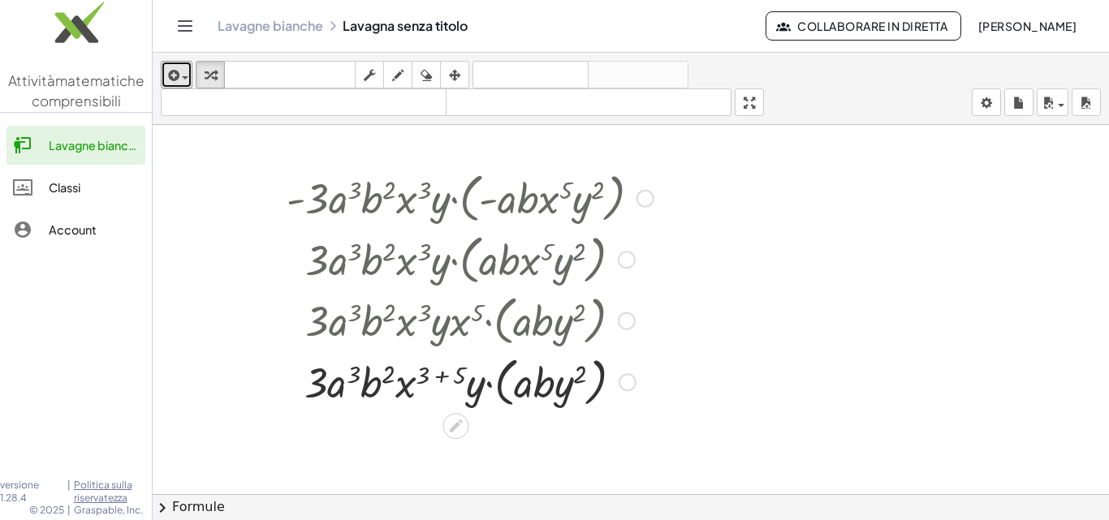
click at [645, 205] on div at bounding box center [646, 199] width 18 height 18
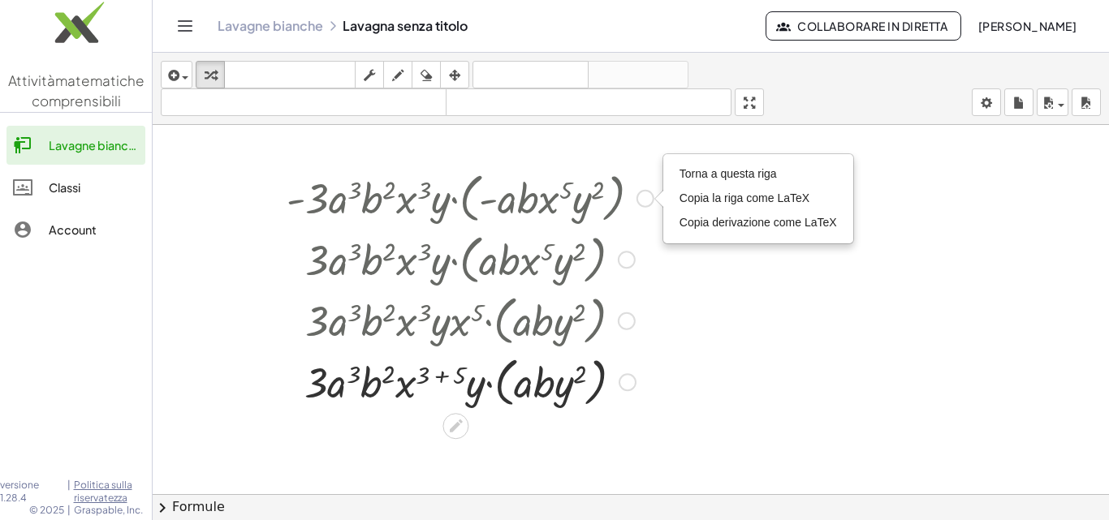
drag, startPoint x: 637, startPoint y: 189, endPoint x: 538, endPoint y: 162, distance: 102.8
click at [636, 188] on div at bounding box center [470, 197] width 383 height 62
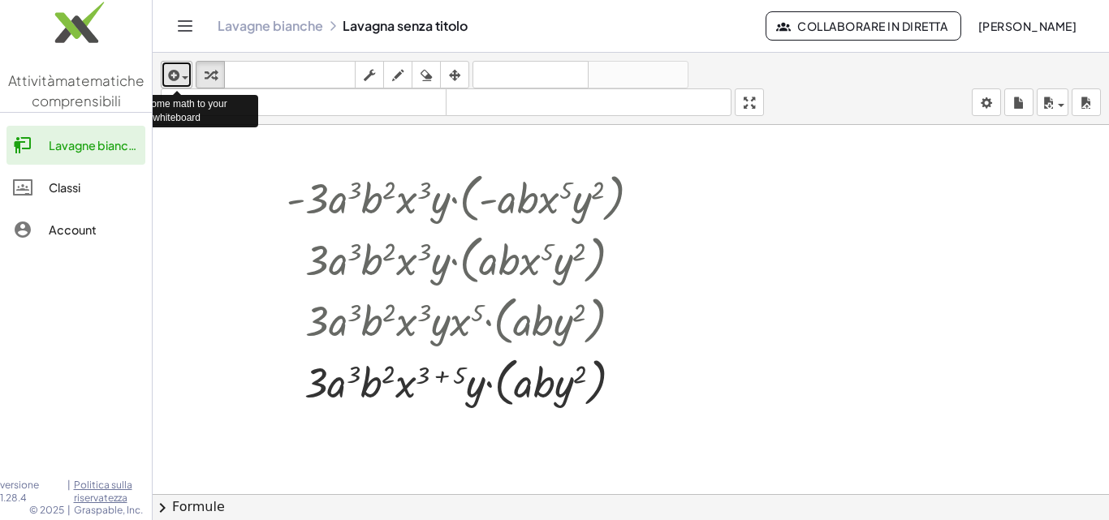
click at [182, 84] on div "button" at bounding box center [177, 74] width 24 height 19
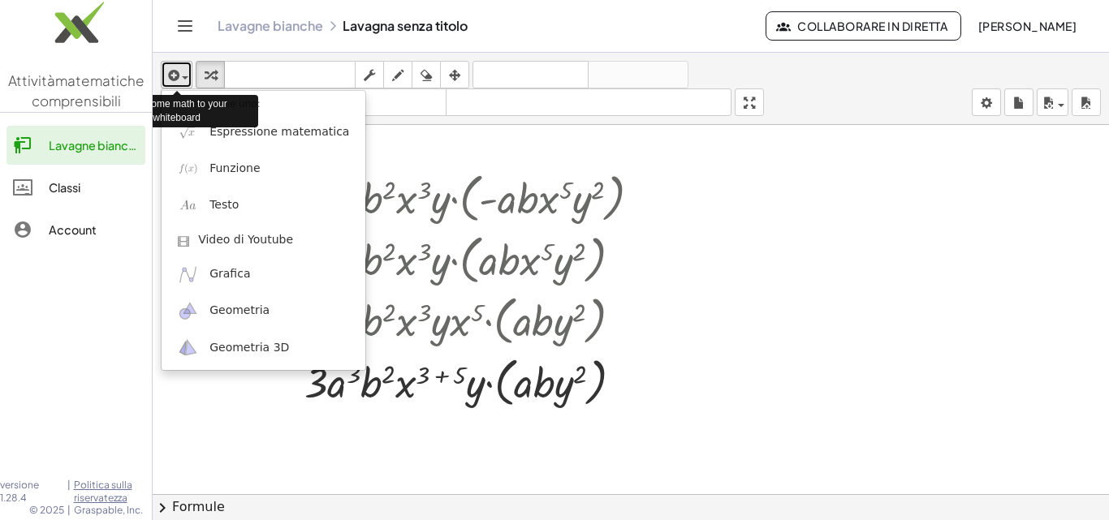
click at [164, 82] on button "inserire" at bounding box center [177, 75] width 32 height 28
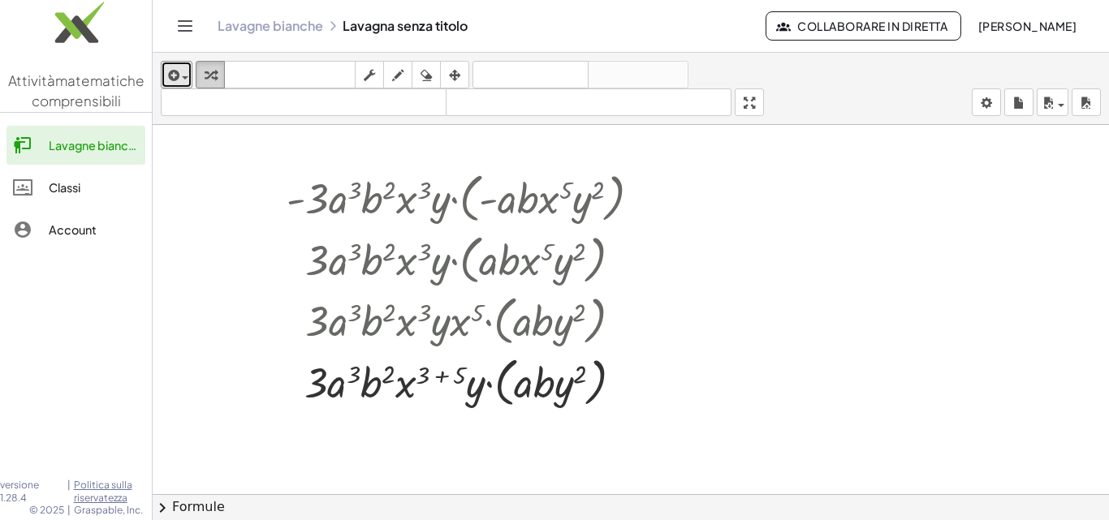
click at [213, 74] on icon "button" at bounding box center [210, 75] width 11 height 19
click at [637, 201] on div "Torna a questa riga Copia la riga come LaTeX Copia derivazione come LaTeX" at bounding box center [646, 199] width 18 height 18
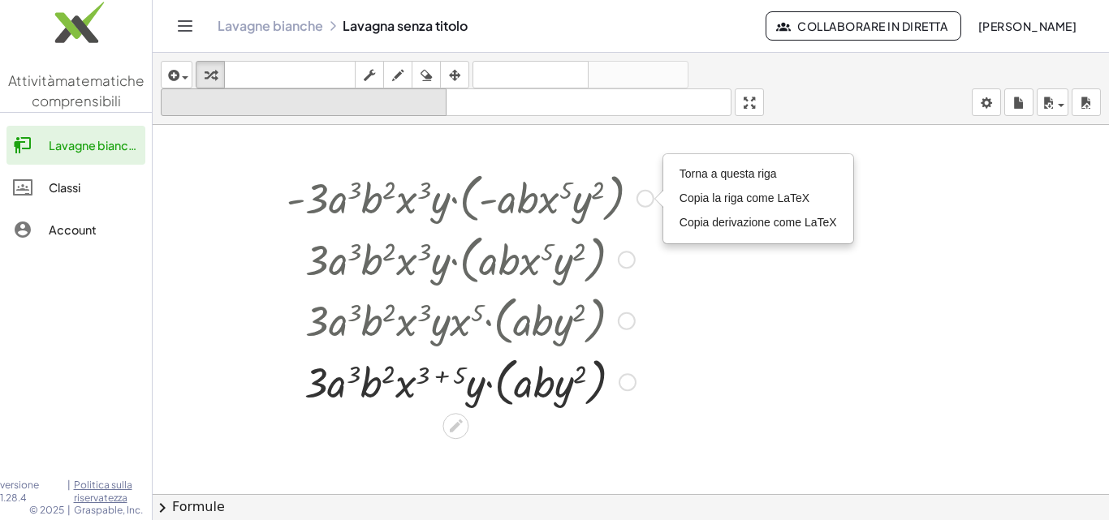
click at [634, 193] on div at bounding box center [470, 197] width 383 height 62
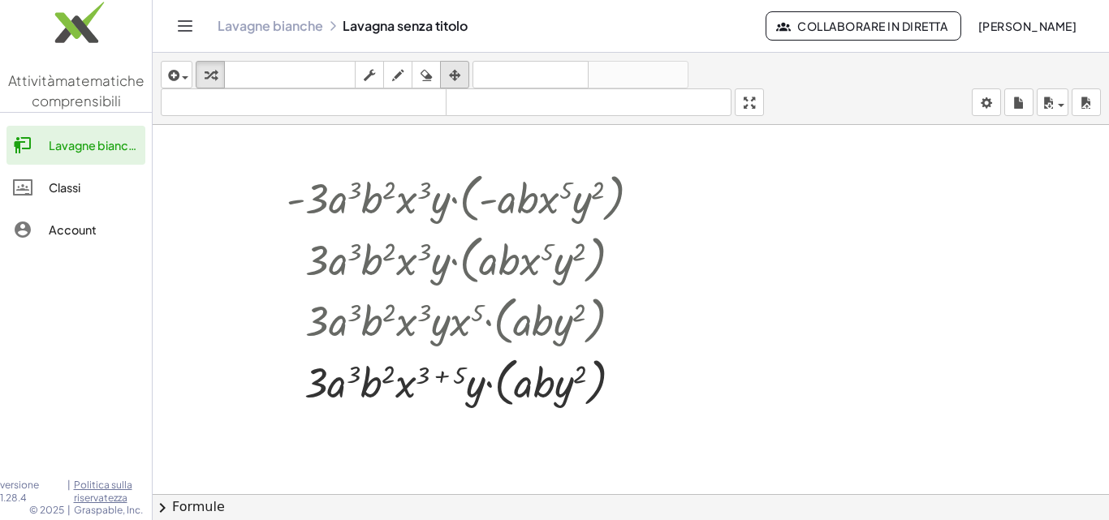
click at [443, 73] on button "organizzare" at bounding box center [454, 75] width 29 height 28
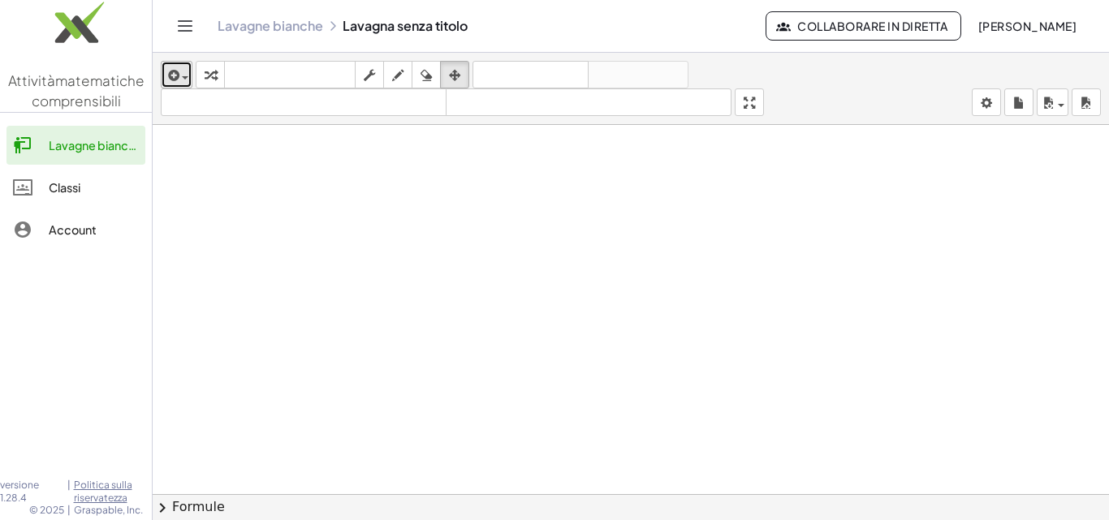
drag, startPoint x: 172, startPoint y: 63, endPoint x: 187, endPoint y: 80, distance: 21.8
click at [173, 63] on button "inserire" at bounding box center [177, 75] width 32 height 28
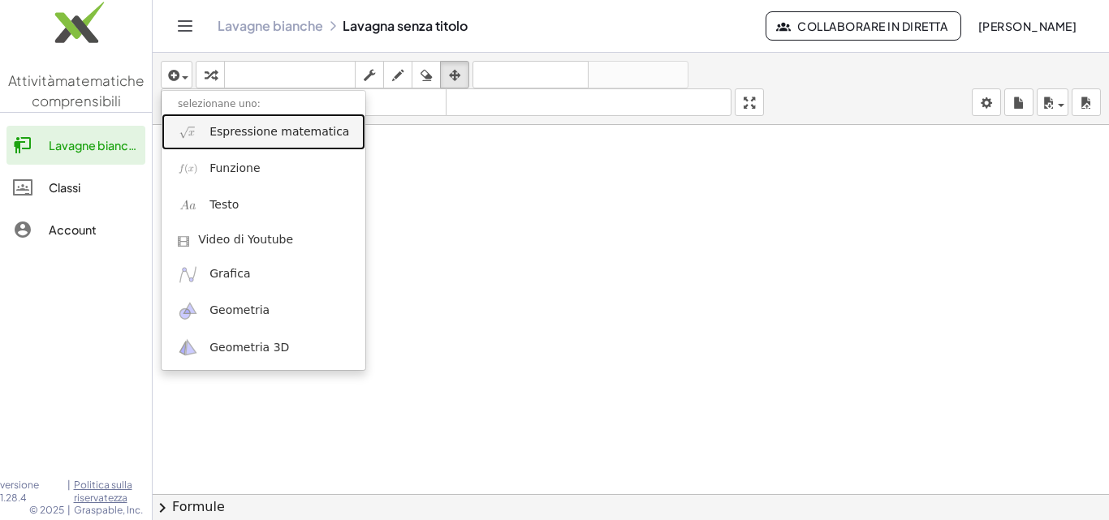
click at [225, 142] on link "Espressione matematica" at bounding box center [264, 132] width 204 height 37
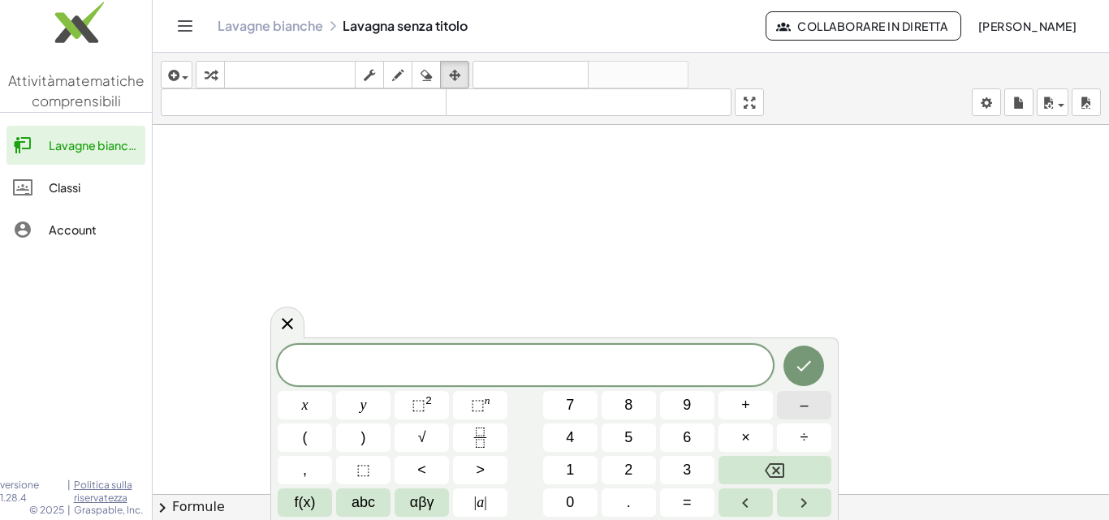
click at [797, 415] on button "–" at bounding box center [804, 405] width 54 height 28
click at [683, 464] on span "3" at bounding box center [687, 471] width 8 height 22
click at [362, 497] on span "abc" at bounding box center [364, 503] width 24 height 22
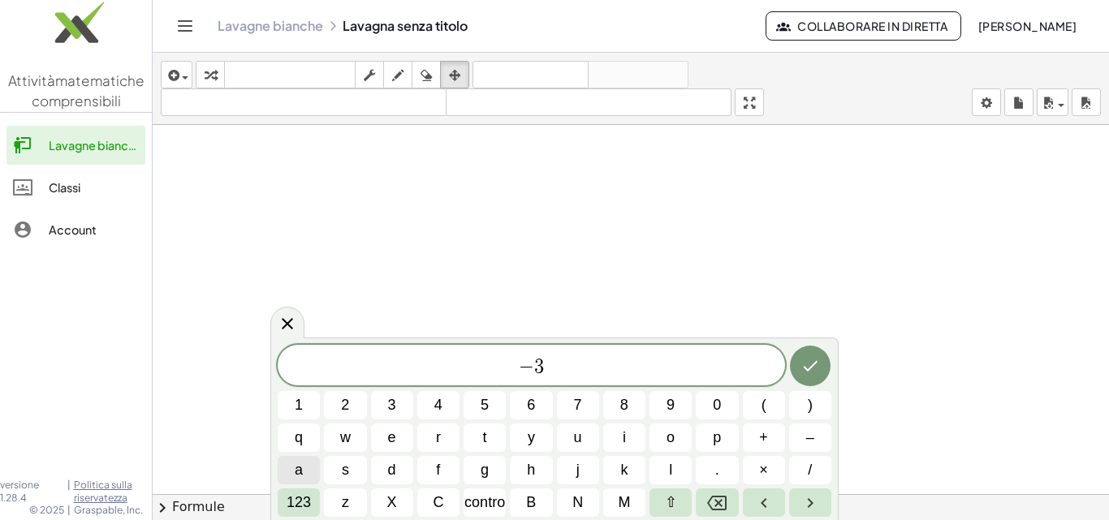
click at [315, 474] on button "a" at bounding box center [299, 470] width 42 height 28
click at [299, 497] on font "123" at bounding box center [299, 502] width 24 height 16
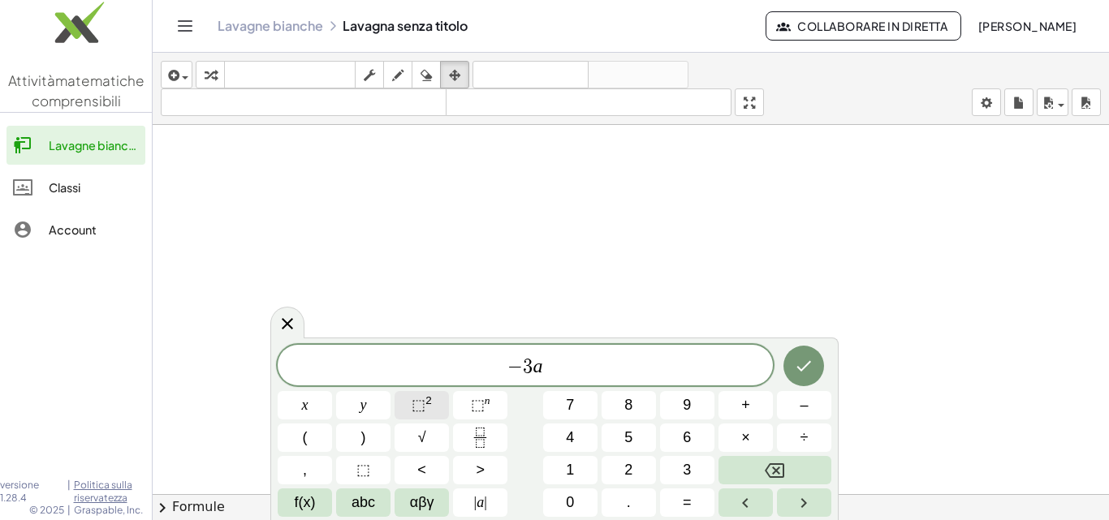
click at [434, 406] on button "⬚ 2" at bounding box center [422, 405] width 54 height 28
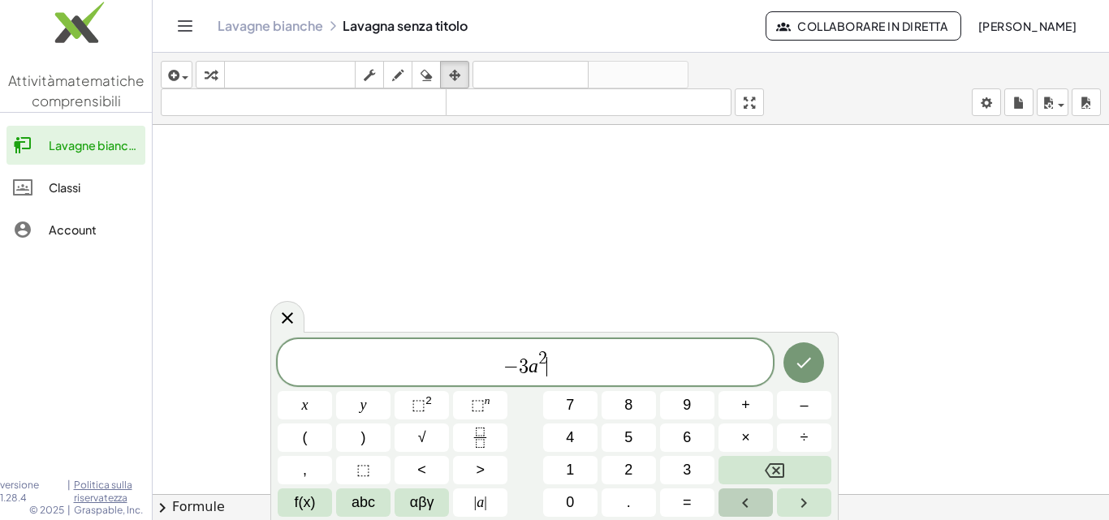
click at [771, 507] on button "Left arrow" at bounding box center [746, 503] width 54 height 28
click at [771, 455] on div "− 3 a 2 ​ x y ⬚ 2 ⬚ n 7 8 9 + – ( ) √ 4 5 6 × ÷ , ⬚ < > 1 2 3 f(x) abc αβγ | a …" at bounding box center [555, 428] width 554 height 178
click at [771, 463] on icon "Backspace" at bounding box center [774, 470] width 19 height 19
click at [691, 467] on span "3" at bounding box center [687, 471] width 8 height 22
click at [805, 511] on icon "Right arrow" at bounding box center [803, 503] width 19 height 19
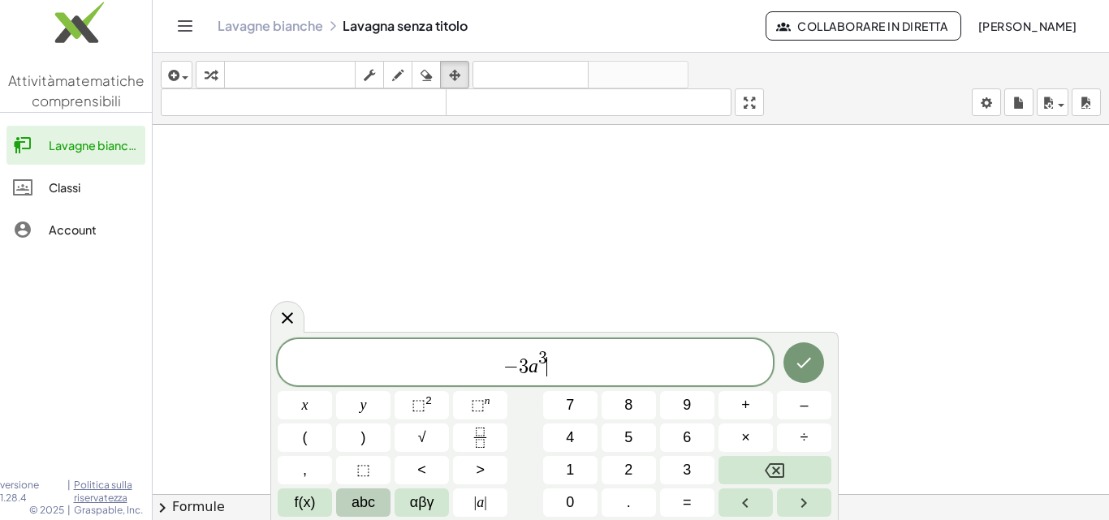
click at [374, 499] on span "abc" at bounding box center [364, 503] width 24 height 22
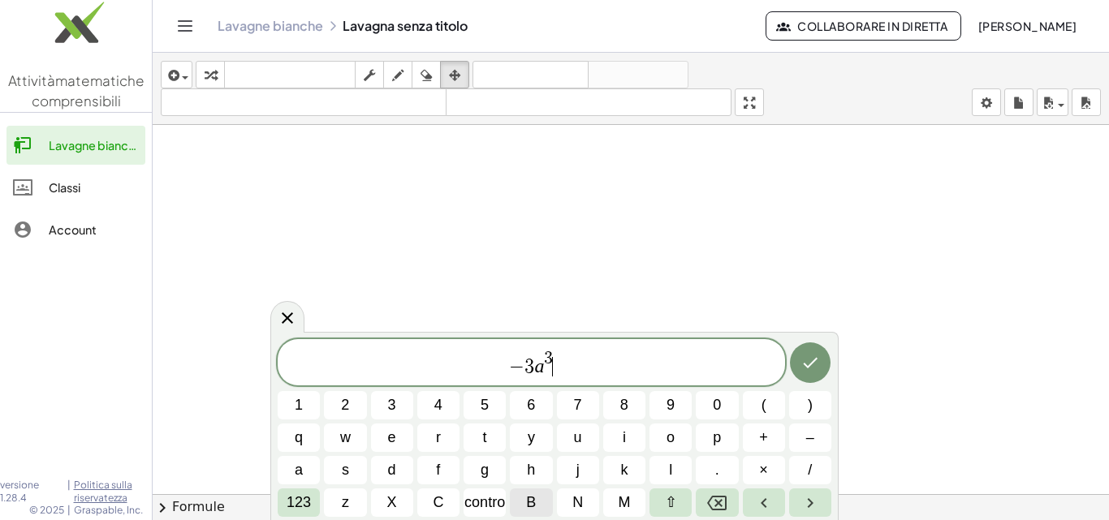
click at [529, 503] on font "B" at bounding box center [531, 502] width 10 height 16
click at [294, 505] on font "123" at bounding box center [299, 502] width 24 height 16
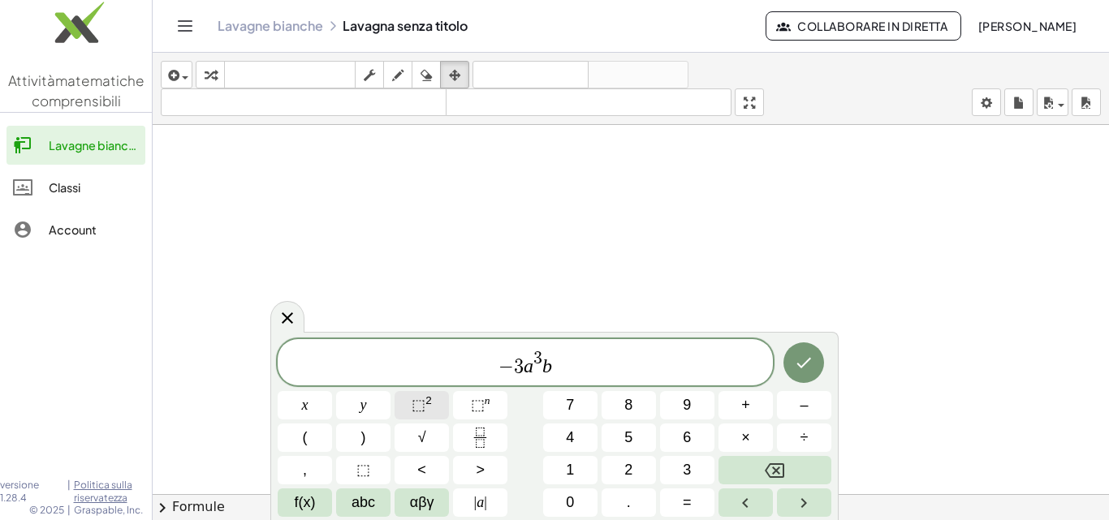
click at [437, 396] on button "⬚ 2" at bounding box center [422, 405] width 54 height 28
click at [815, 506] on button "Right arrow" at bounding box center [804, 503] width 54 height 28
click at [365, 507] on span "abc" at bounding box center [364, 503] width 24 height 22
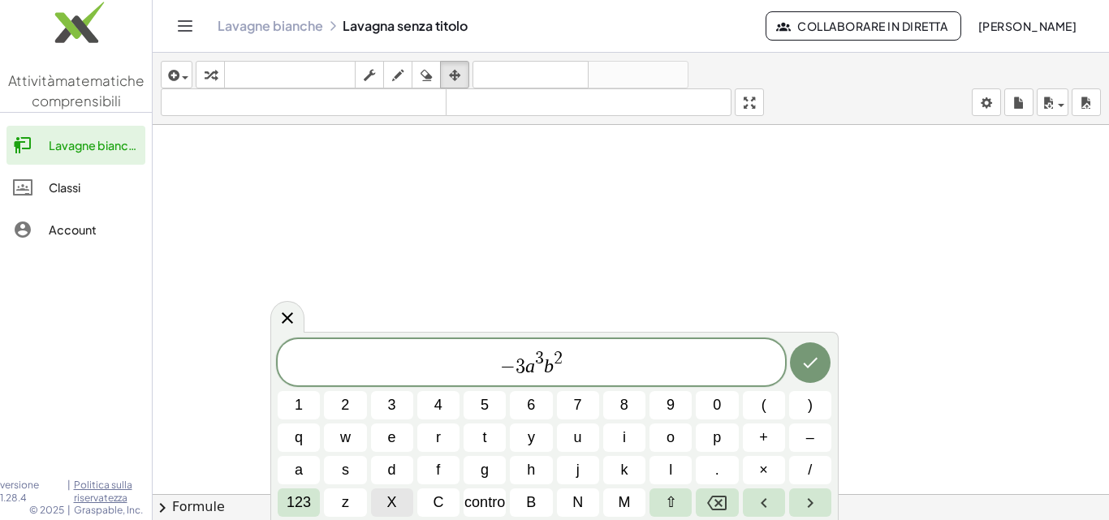
click at [380, 494] on button "X" at bounding box center [392, 503] width 42 height 28
click at [296, 498] on font "123" at bounding box center [299, 502] width 24 height 16
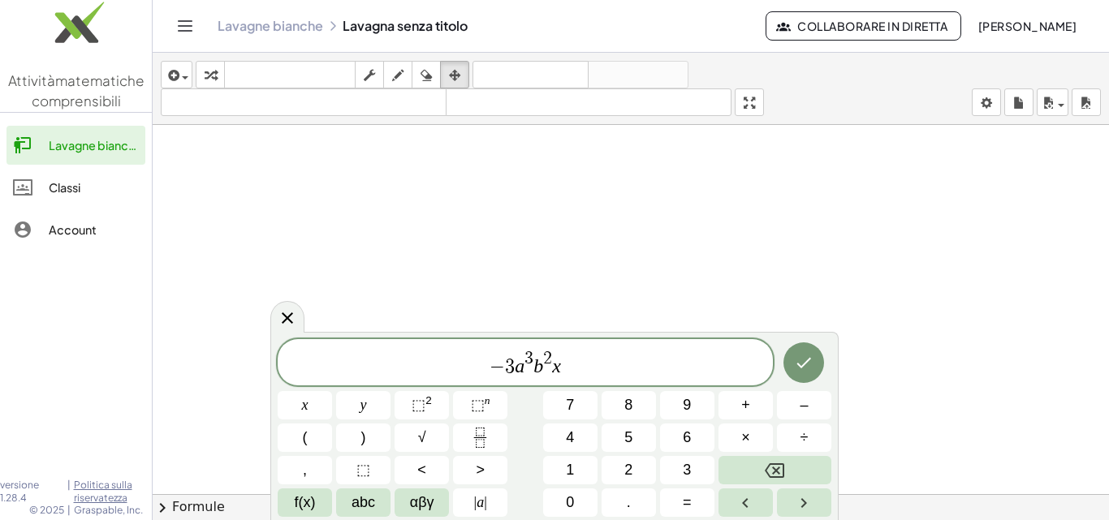
click at [436, 391] on div "− 3 a 3 b 2 x ​ x y ⬚ 2 ⬚ n 7 8 9 + – ( ) √ 4 5 6 × ÷ , ⬚ < > 1 2 3 f(x) abc αβ…" at bounding box center [555, 428] width 554 height 178
click at [417, 408] on span "⬚" at bounding box center [419, 405] width 14 height 16
click at [728, 495] on button "Left arrow" at bounding box center [746, 503] width 54 height 28
click at [772, 462] on icon "Backspace" at bounding box center [774, 470] width 19 height 19
click at [706, 467] on button "3" at bounding box center [687, 470] width 54 height 28
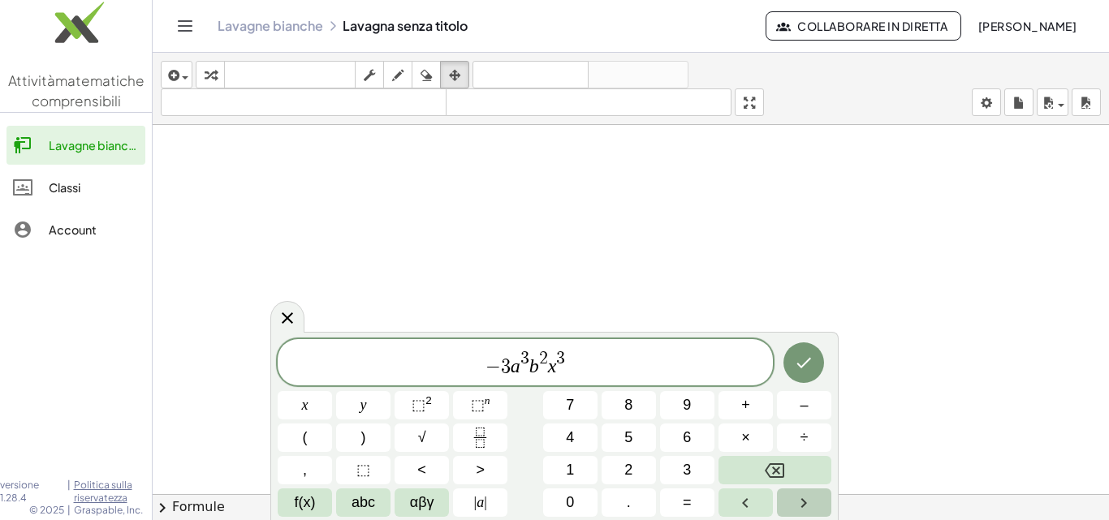
click at [801, 490] on button "Right arrow" at bounding box center [804, 503] width 54 height 28
click at [357, 503] on span "abc" at bounding box center [364, 503] width 24 height 22
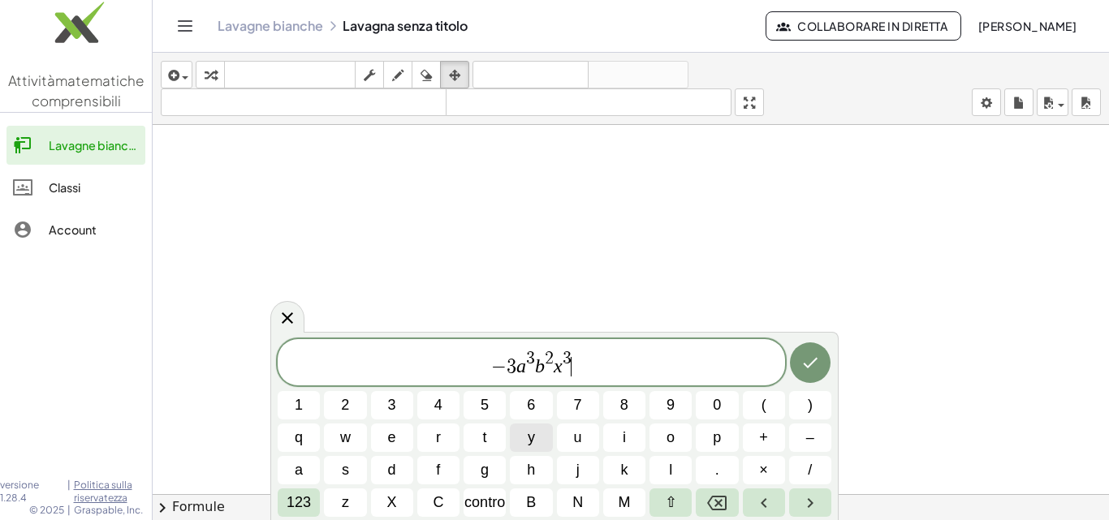
click at [528, 443] on span "y" at bounding box center [531, 438] width 7 height 22
click at [779, 415] on button "(" at bounding box center [764, 405] width 42 height 28
click at [791, 434] on button "–" at bounding box center [810, 438] width 42 height 28
click at [305, 463] on button "a" at bounding box center [299, 470] width 42 height 28
click at [519, 493] on button "B" at bounding box center [531, 503] width 42 height 28
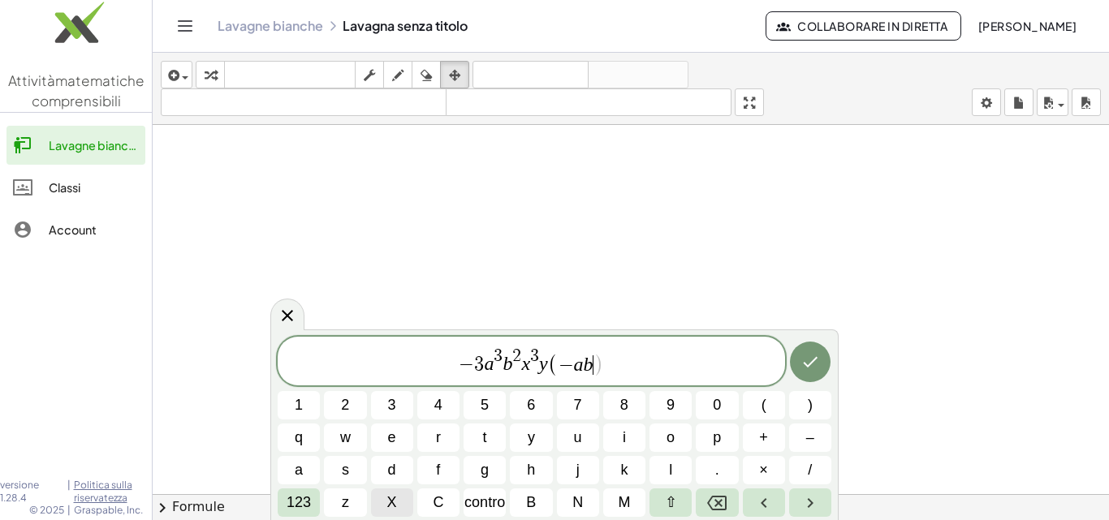
click at [405, 492] on button "X" at bounding box center [392, 503] width 42 height 28
click at [306, 503] on font "123" at bounding box center [299, 502] width 24 height 16
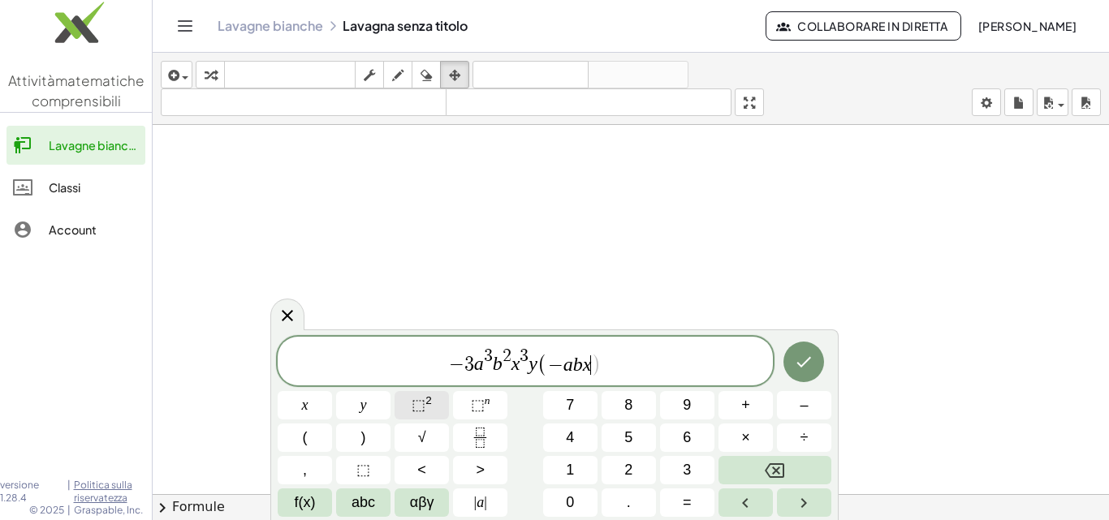
click at [421, 408] on span "⬚" at bounding box center [419, 405] width 14 height 16
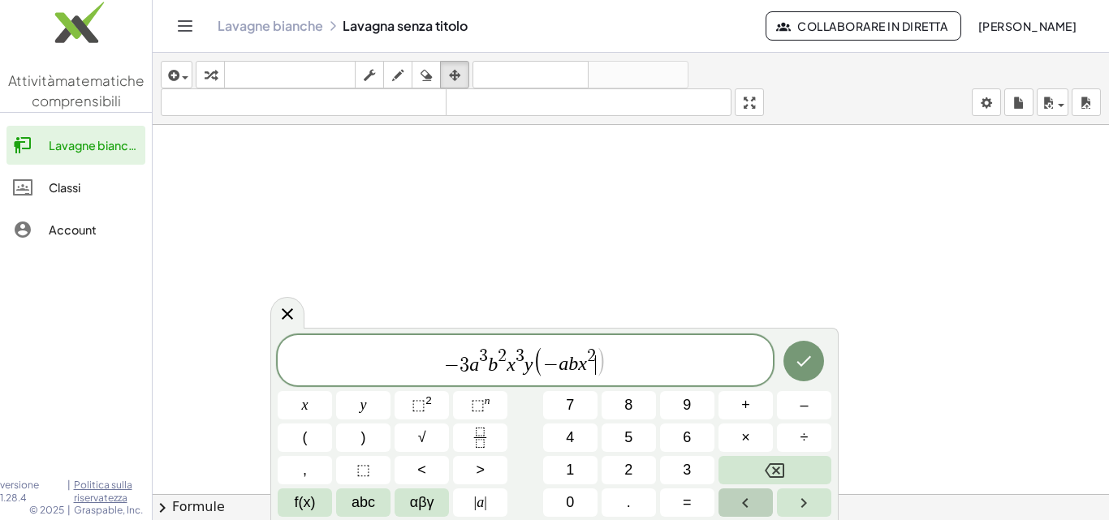
click at [734, 496] on button "Left arrow" at bounding box center [746, 503] width 54 height 28
click at [767, 479] on icon "Backspace" at bounding box center [774, 470] width 19 height 19
click at [648, 445] on button "5" at bounding box center [629, 438] width 54 height 28
click at [801, 498] on icon "Right arrow" at bounding box center [803, 503] width 19 height 19
click at [364, 493] on span "abc" at bounding box center [364, 503] width 24 height 22
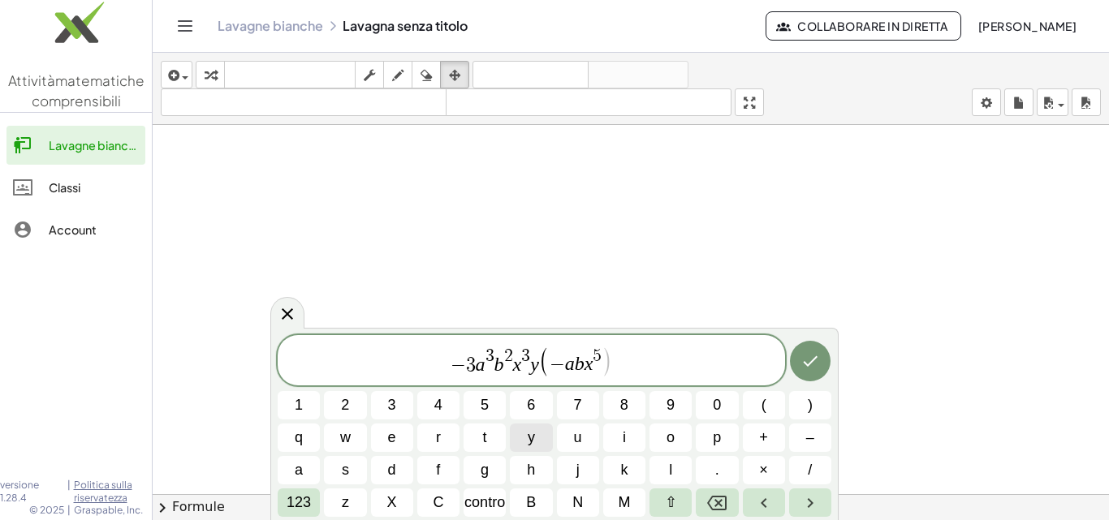
click at [523, 437] on button "y" at bounding box center [531, 438] width 42 height 28
click at [313, 499] on button "123" at bounding box center [299, 503] width 42 height 28
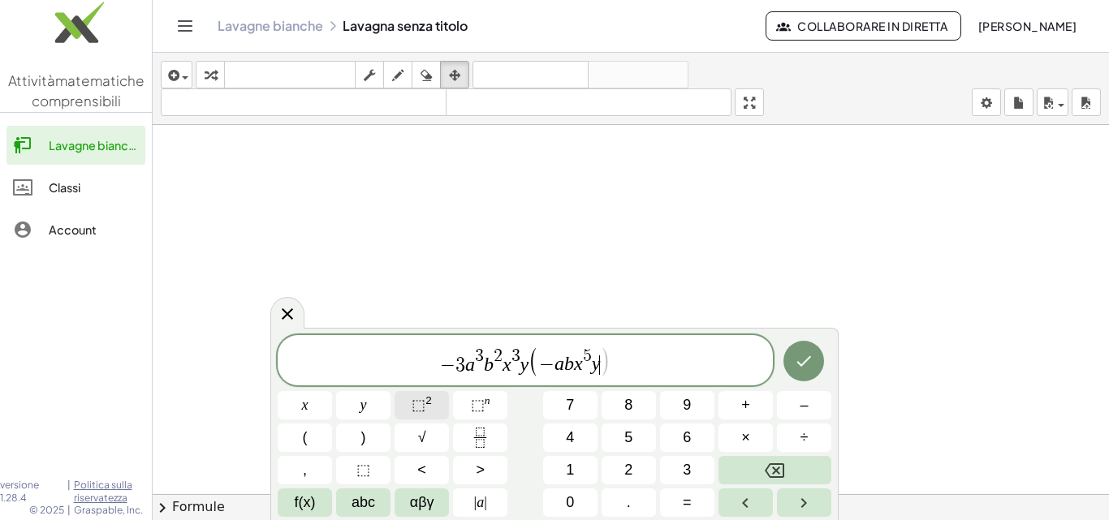
click at [427, 408] on span "⬚ 2" at bounding box center [422, 406] width 20 height 22
click at [387, 430] on button ")" at bounding box center [363, 438] width 54 height 28
click at [797, 364] on icon "Fatto" at bounding box center [803, 361] width 19 height 19
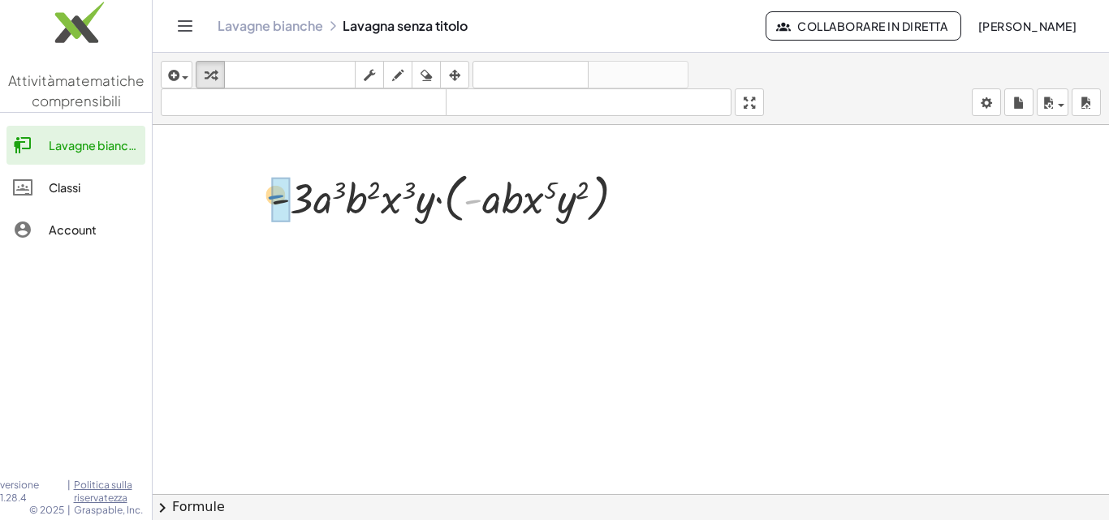
drag, startPoint x: 477, startPoint y: 203, endPoint x: 280, endPoint y: 198, distance: 197.4
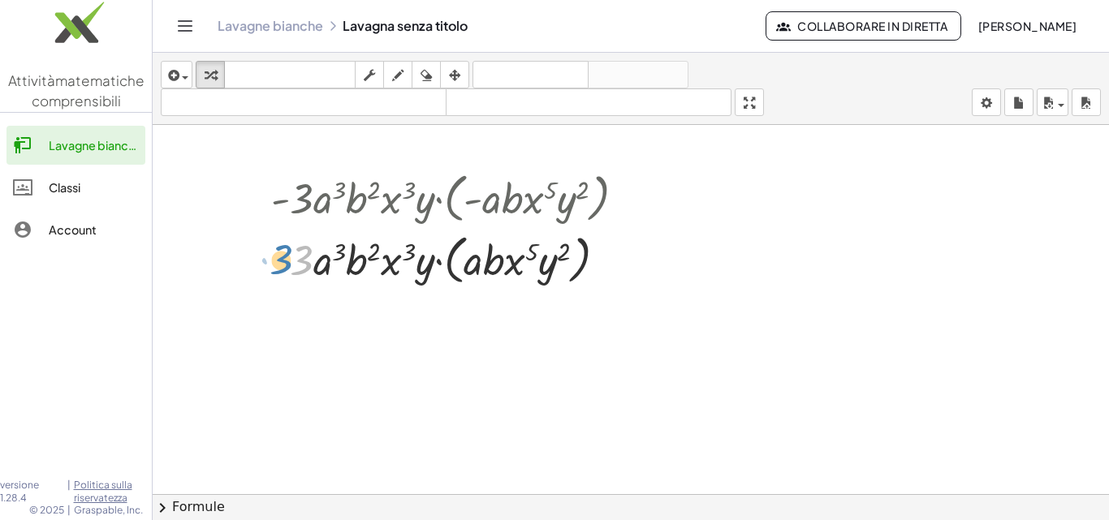
drag, startPoint x: 294, startPoint y: 261, endPoint x: 274, endPoint y: 261, distance: 20.3
click at [274, 261] on div at bounding box center [454, 259] width 383 height 62
drag, startPoint x: 469, startPoint y: 254, endPoint x: 321, endPoint y: 257, distance: 148.6
click at [321, 257] on div at bounding box center [454, 259] width 383 height 62
drag, startPoint x: 320, startPoint y: 260, endPoint x: 307, endPoint y: 270, distance: 16.7
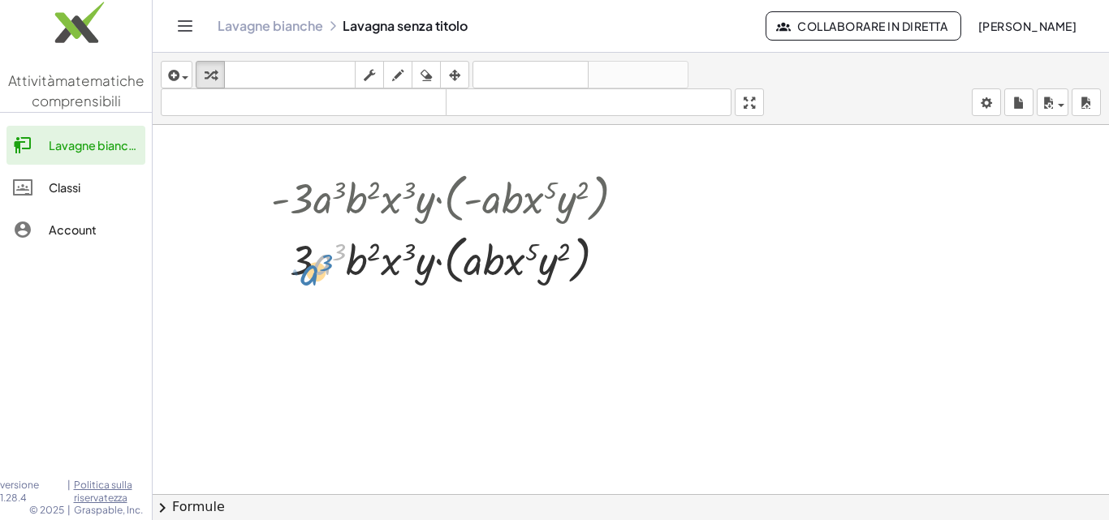
click at [307, 270] on div at bounding box center [454, 259] width 383 height 62
drag, startPoint x: 482, startPoint y: 256, endPoint x: 337, endPoint y: 255, distance: 145.3
click at [337, 255] on div at bounding box center [454, 259] width 383 height 62
drag, startPoint x: 352, startPoint y: 261, endPoint x: 325, endPoint y: 271, distance: 29.3
click at [326, 274] on div at bounding box center [454, 259] width 383 height 62
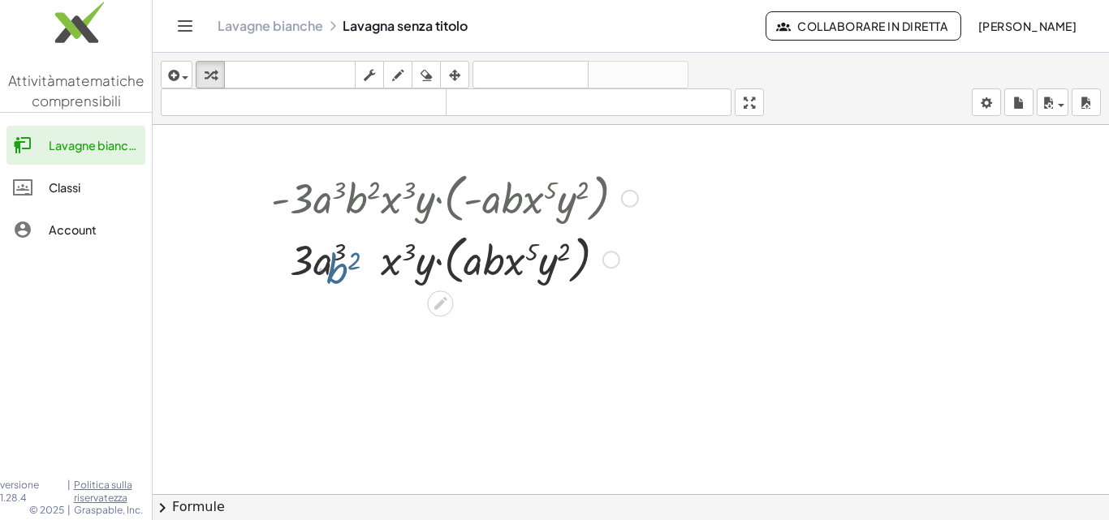
click at [325, 270] on div at bounding box center [454, 259] width 383 height 62
drag, startPoint x: 330, startPoint y: 262, endPoint x: 244, endPoint y: 260, distance: 86.1
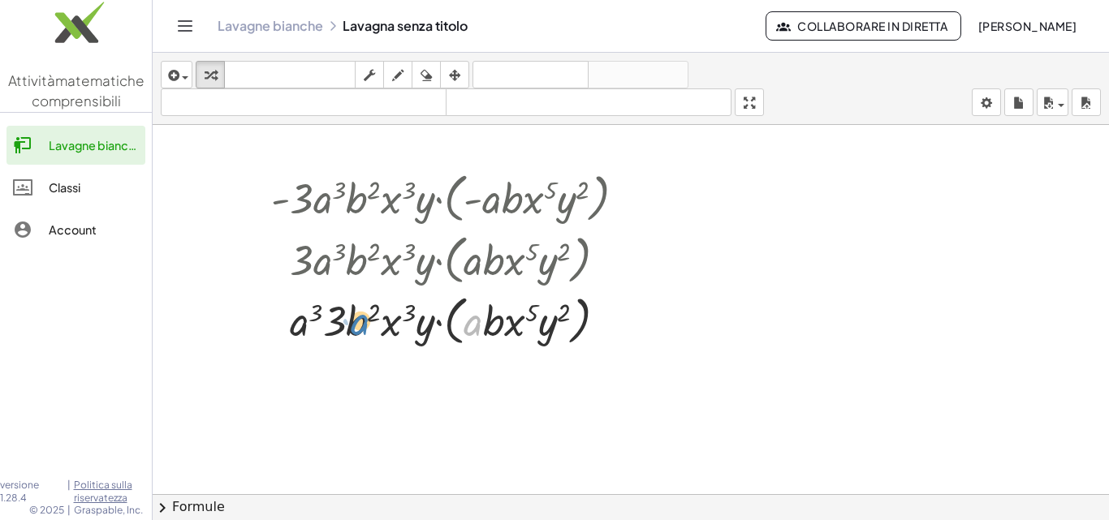
drag, startPoint x: 465, startPoint y: 310, endPoint x: 352, endPoint y: 309, distance: 112.9
click at [352, 309] on div at bounding box center [454, 320] width 383 height 62
drag, startPoint x: 465, startPoint y: 330, endPoint x: 293, endPoint y: 326, distance: 172.2
click at [293, 326] on div at bounding box center [454, 320] width 383 height 62
drag, startPoint x: 298, startPoint y: 322, endPoint x: 355, endPoint y: 318, distance: 57.0
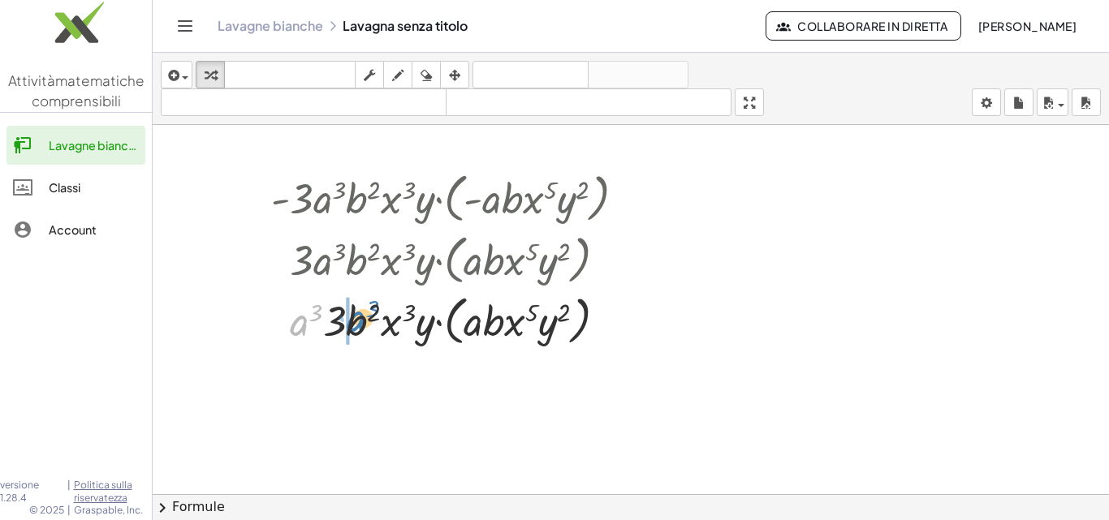
click at [355, 318] on div at bounding box center [454, 320] width 383 height 62
click at [503, 320] on div at bounding box center [454, 320] width 383 height 62
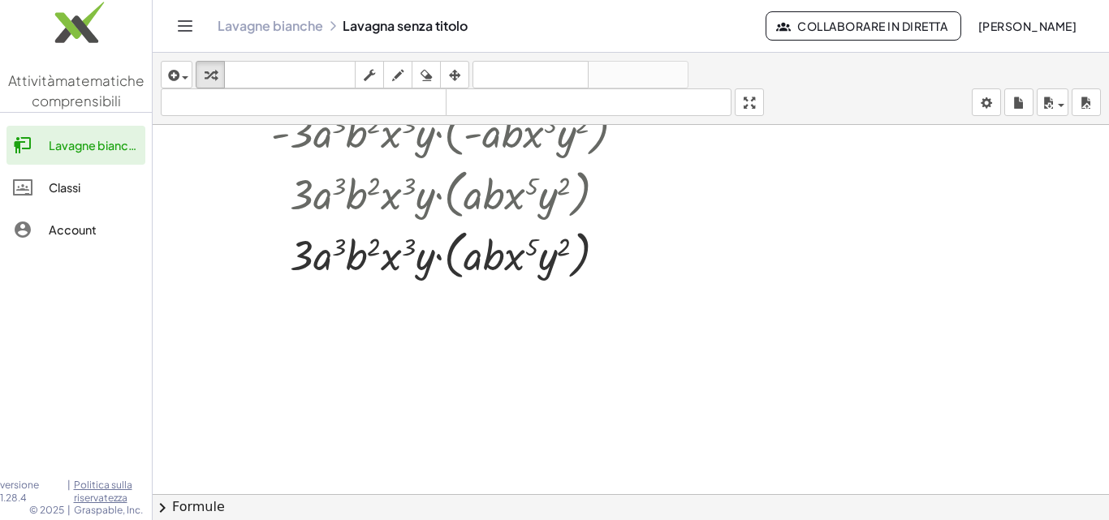
scroll to position [81, 0]
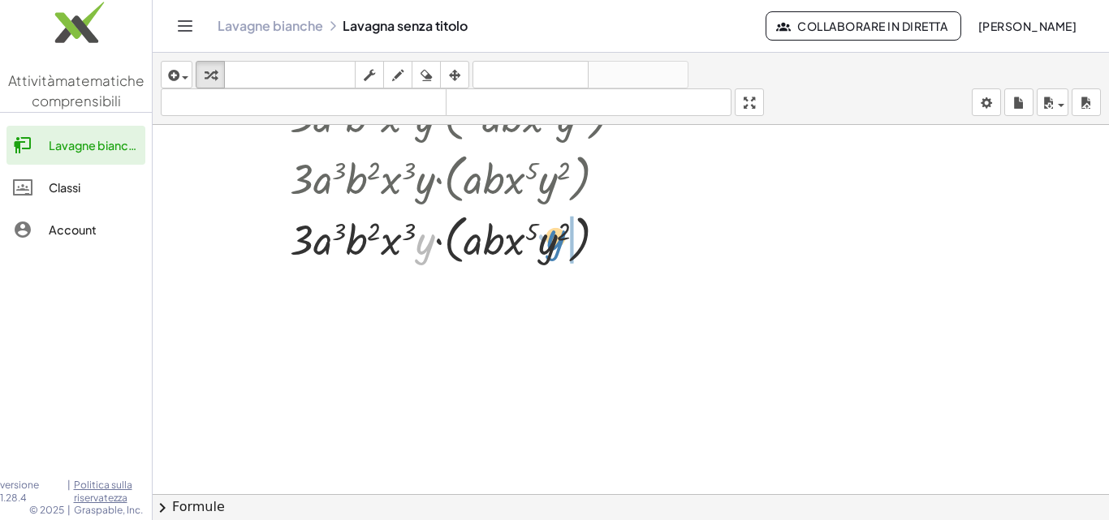
drag, startPoint x: 424, startPoint y: 247, endPoint x: 556, endPoint y: 247, distance: 132.4
click at [555, 243] on div at bounding box center [454, 239] width 383 height 62
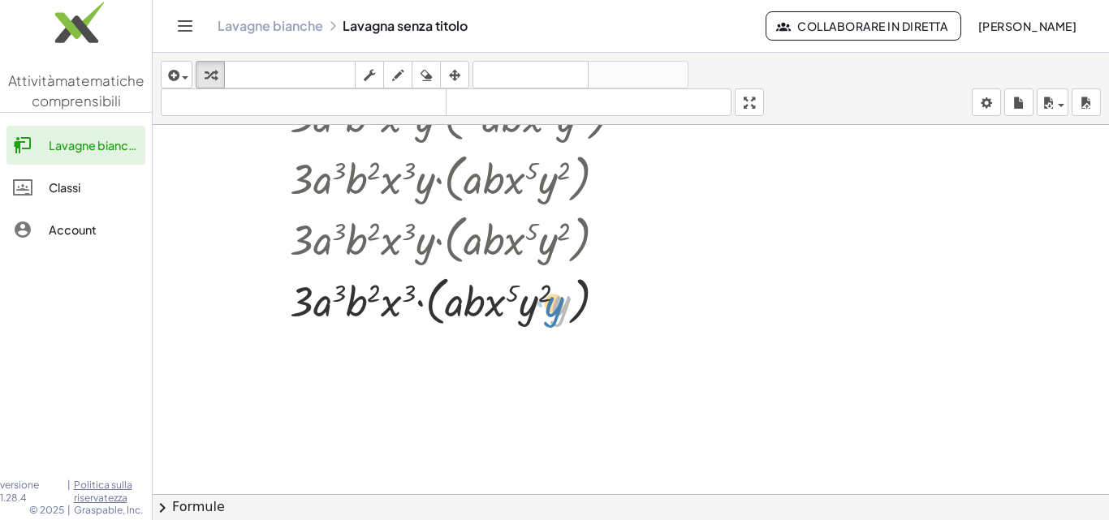
click at [552, 307] on div at bounding box center [454, 301] width 383 height 62
drag, startPoint x: 531, startPoint y: 311, endPoint x: 547, endPoint y: 306, distance: 17.0
click at [547, 306] on div at bounding box center [454, 301] width 383 height 62
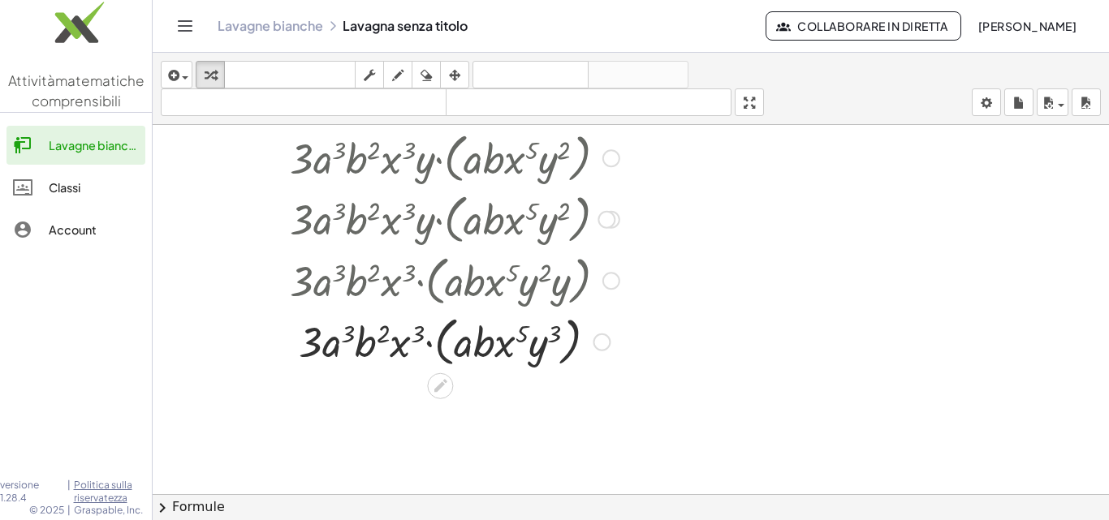
scroll to position [162, 0]
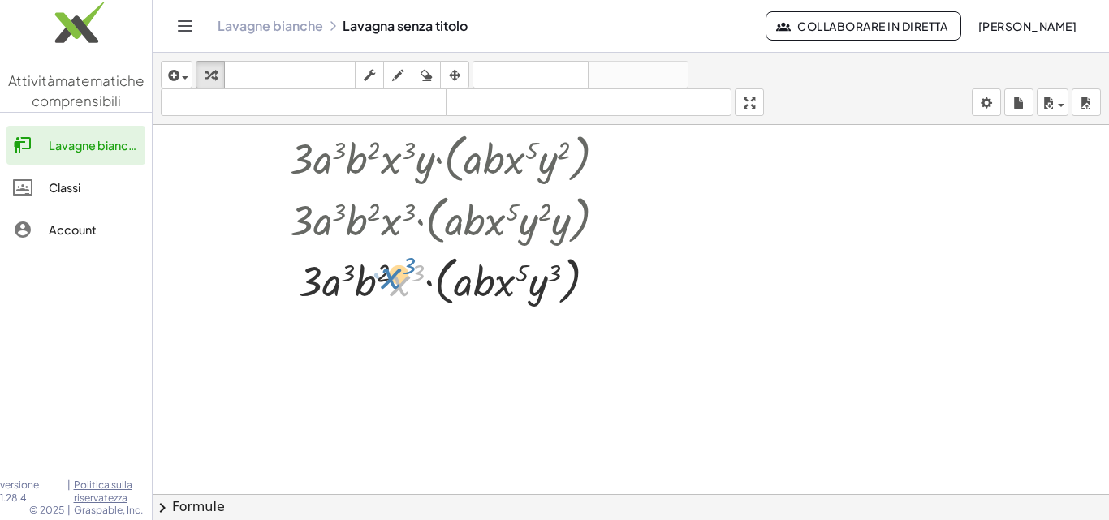
drag, startPoint x: 397, startPoint y: 285, endPoint x: 387, endPoint y: 277, distance: 12.7
click at [387, 277] on div at bounding box center [454, 280] width 383 height 62
drag, startPoint x: 497, startPoint y: 289, endPoint x: 394, endPoint y: 283, distance: 103.3
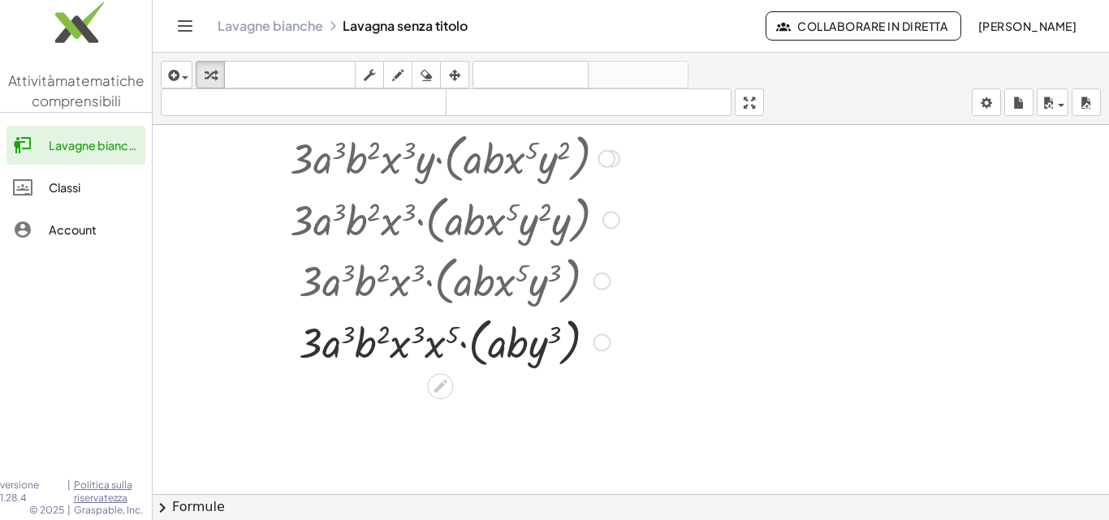
scroll to position [244, 0]
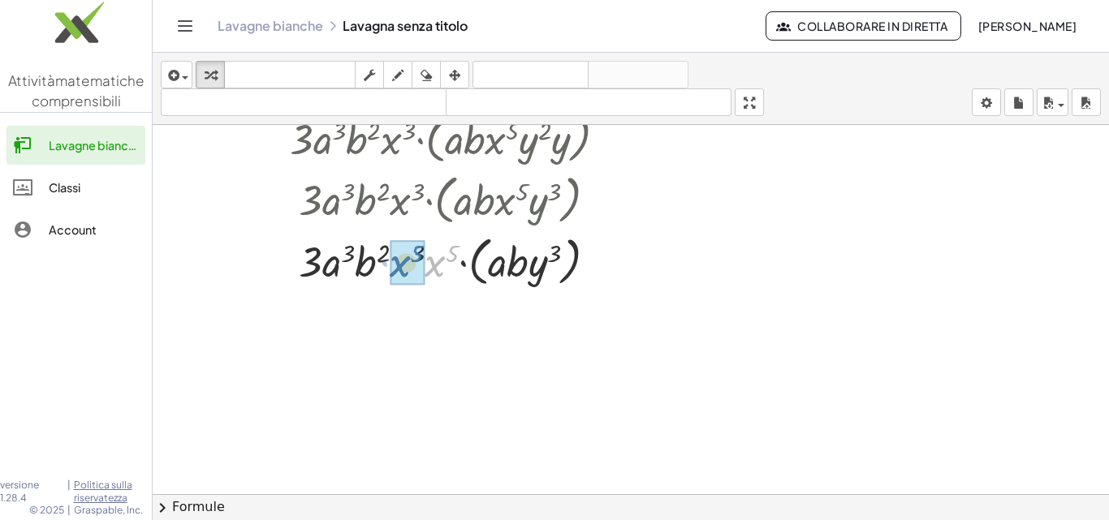
drag, startPoint x: 436, startPoint y: 268, endPoint x: 402, endPoint y: 270, distance: 34.1
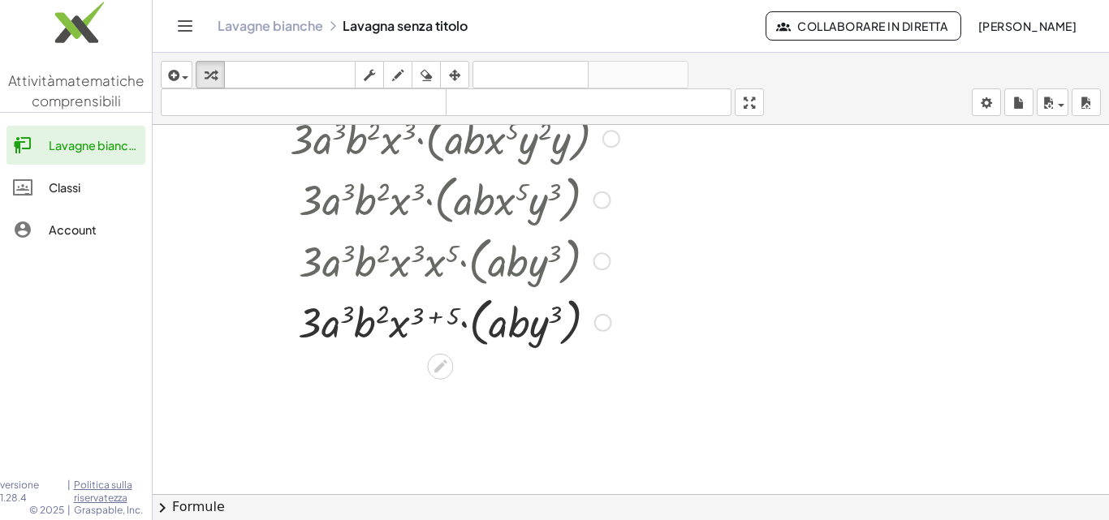
click at [437, 314] on div at bounding box center [454, 322] width 383 height 62
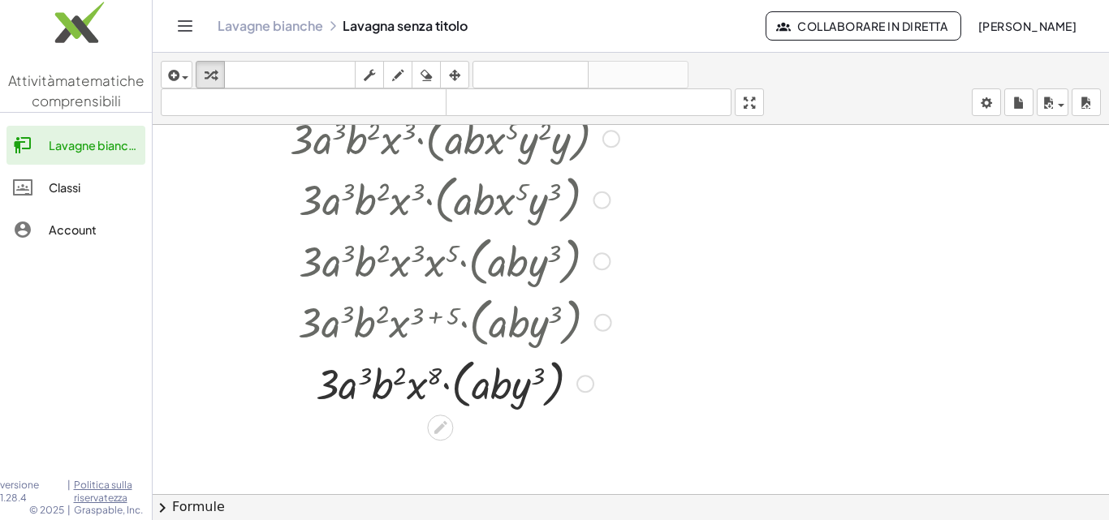
scroll to position [325, 0]
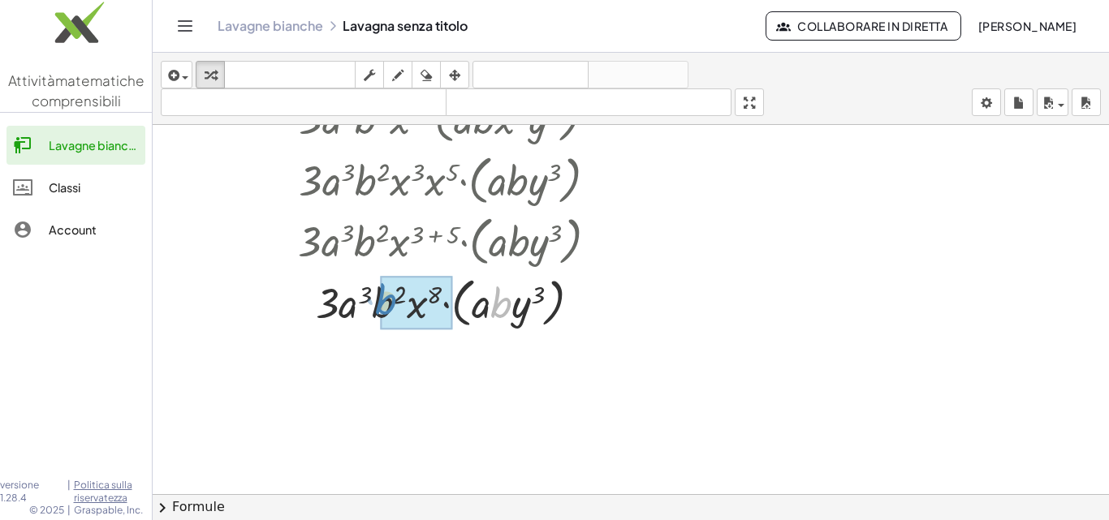
drag, startPoint x: 494, startPoint y: 291, endPoint x: 378, endPoint y: 287, distance: 115.3
click at [378, 287] on div at bounding box center [454, 302] width 383 height 62
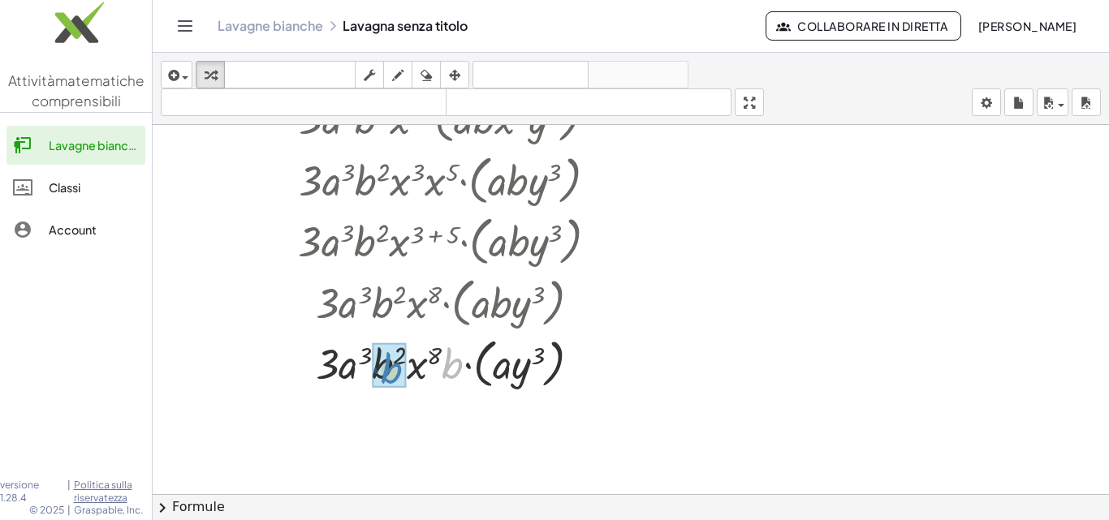
drag, startPoint x: 455, startPoint y: 356, endPoint x: 393, endPoint y: 361, distance: 61.9
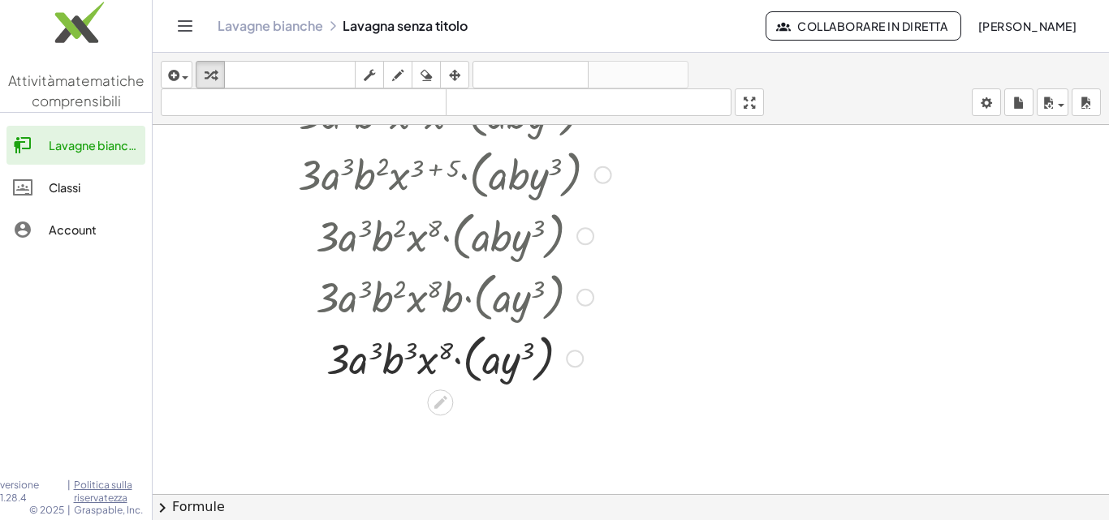
scroll to position [392, 0]
click at [469, 369] on div at bounding box center [454, 357] width 383 height 62
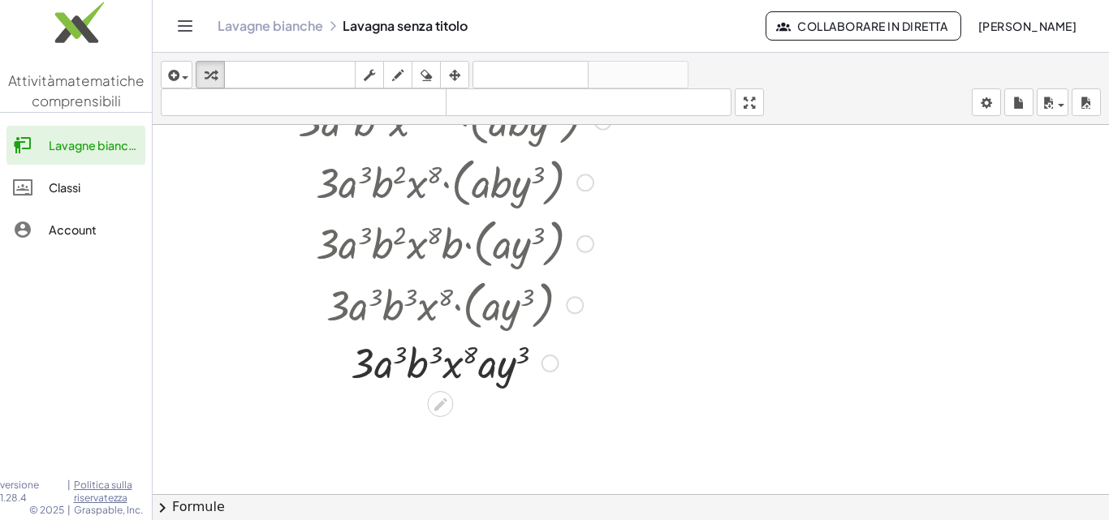
scroll to position [473, 0]
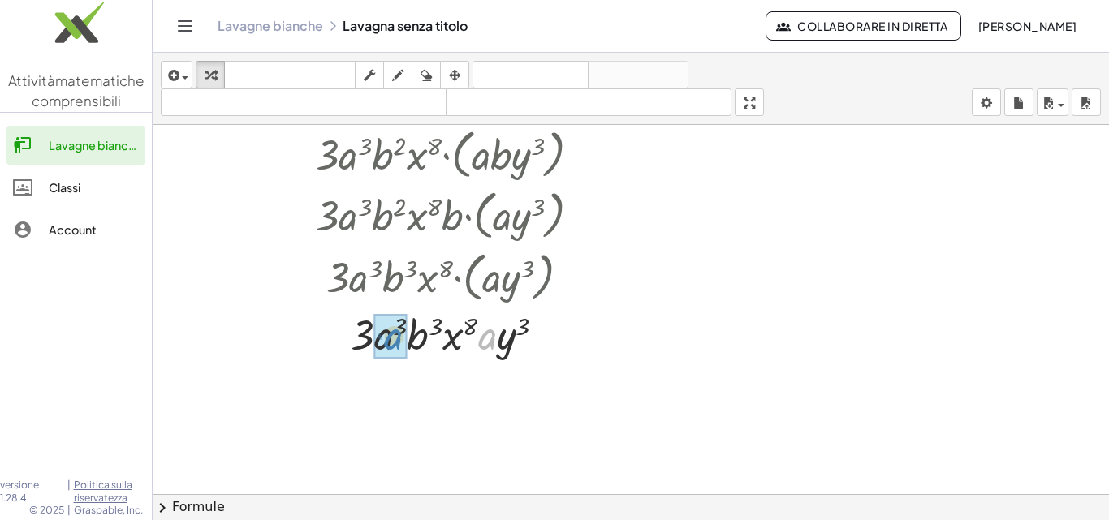
drag, startPoint x: 478, startPoint y: 339, endPoint x: 385, endPoint y: 339, distance: 93.4
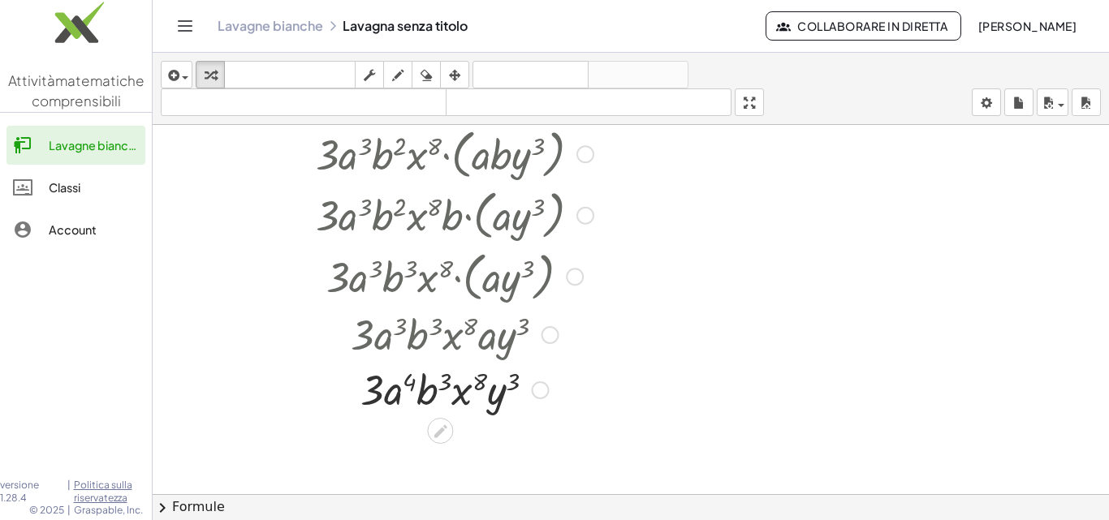
scroll to position [555, 0]
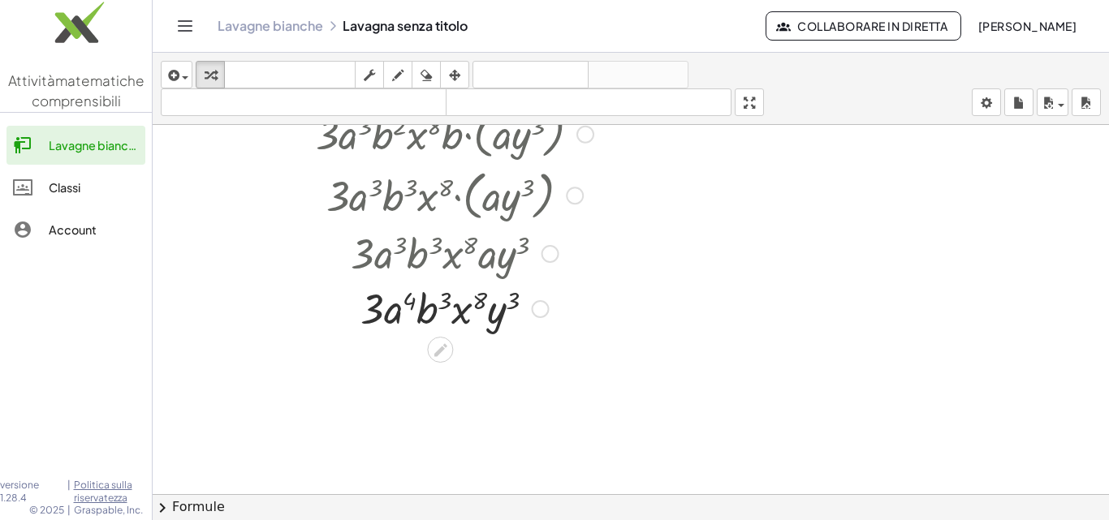
click at [406, 301] on div at bounding box center [454, 307] width 383 height 55
click at [447, 300] on div at bounding box center [454, 307] width 383 height 55
drag, startPoint x: 443, startPoint y: 289, endPoint x: 408, endPoint y: 283, distance: 34.6
click at [408, 283] on div at bounding box center [454, 307] width 383 height 55
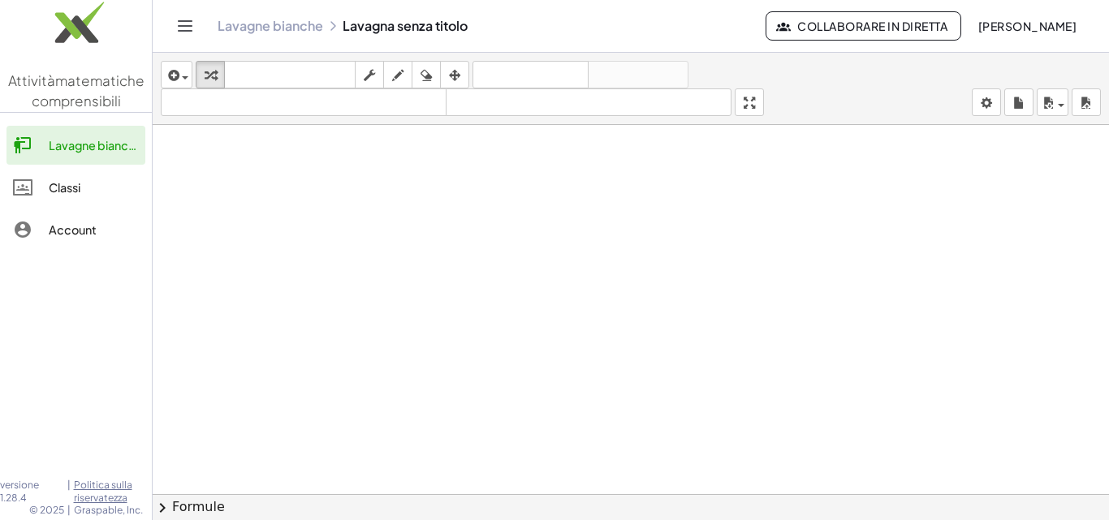
scroll to position [820, 0]
click at [187, 69] on div "button" at bounding box center [177, 74] width 24 height 19
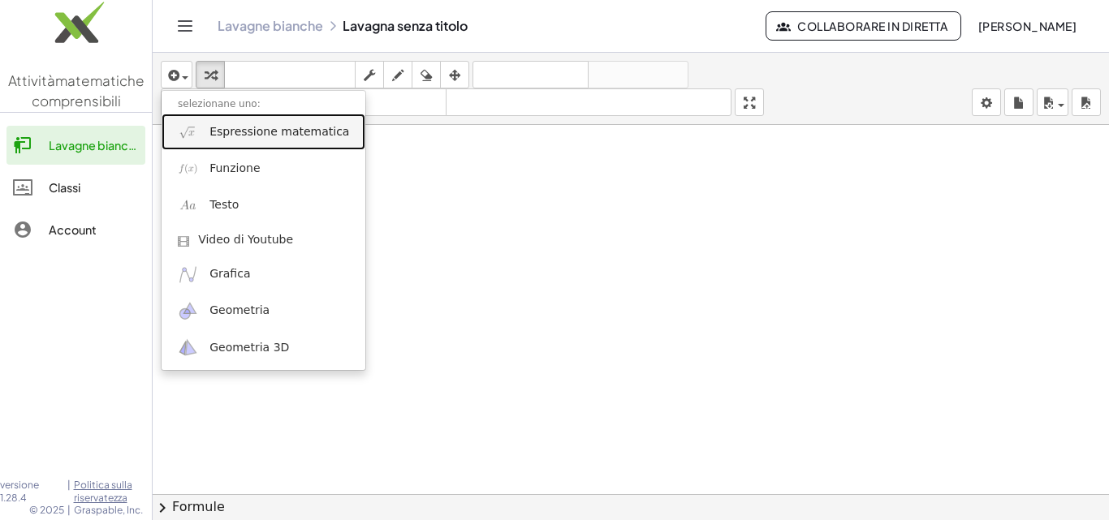
click at [253, 143] on link "Espressione matematica" at bounding box center [264, 132] width 204 height 37
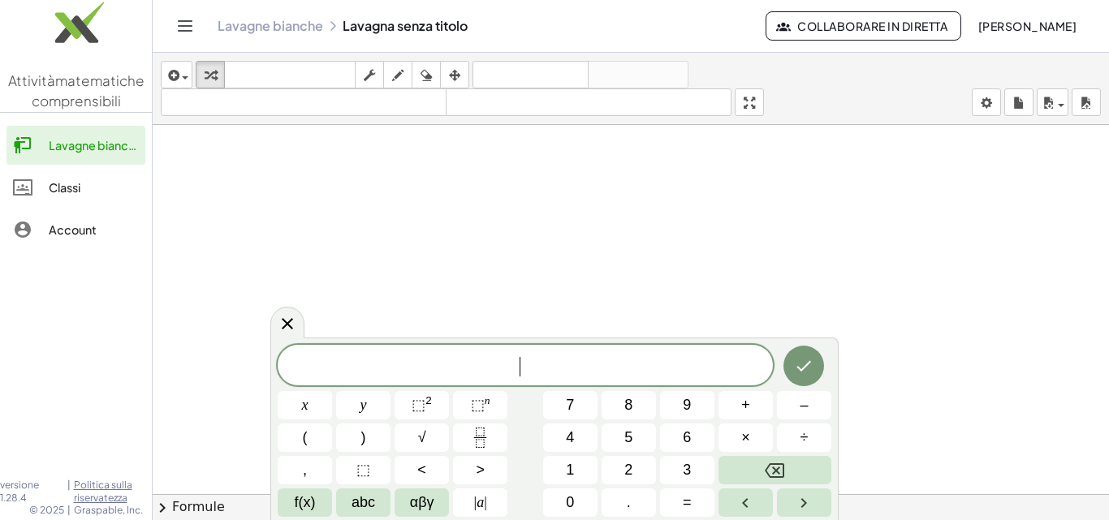
scroll to position [901, 0]
click at [381, 499] on button "abc" at bounding box center [363, 503] width 54 height 28
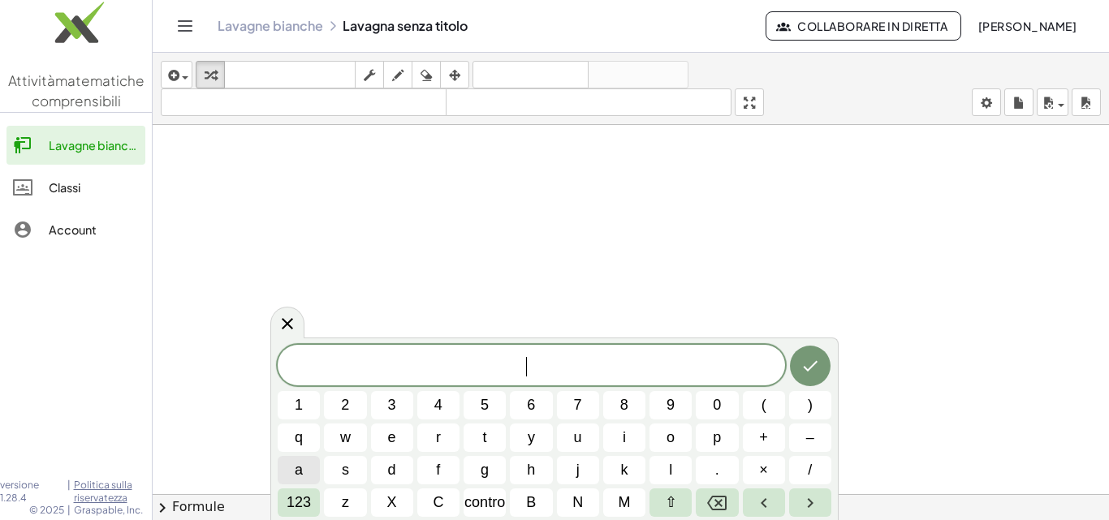
click at [304, 465] on button "a" at bounding box center [299, 470] width 42 height 28
click at [396, 493] on span "X" at bounding box center [392, 503] width 10 height 22
click at [520, 434] on button "y" at bounding box center [531, 438] width 42 height 28
click at [291, 491] on button "123" at bounding box center [299, 503] width 42 height 28
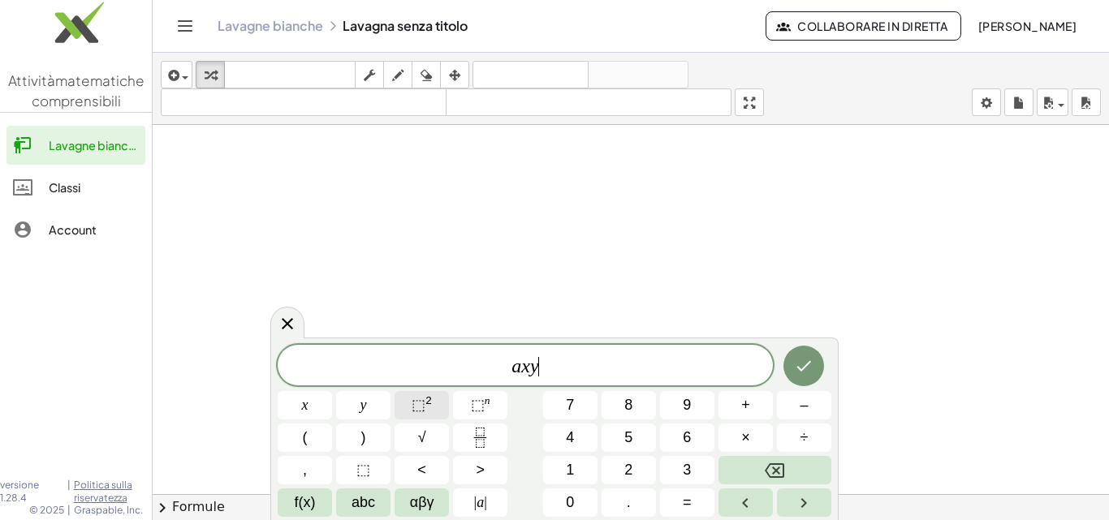
click at [429, 417] on button "⬚ 2" at bounding box center [422, 405] width 54 height 28
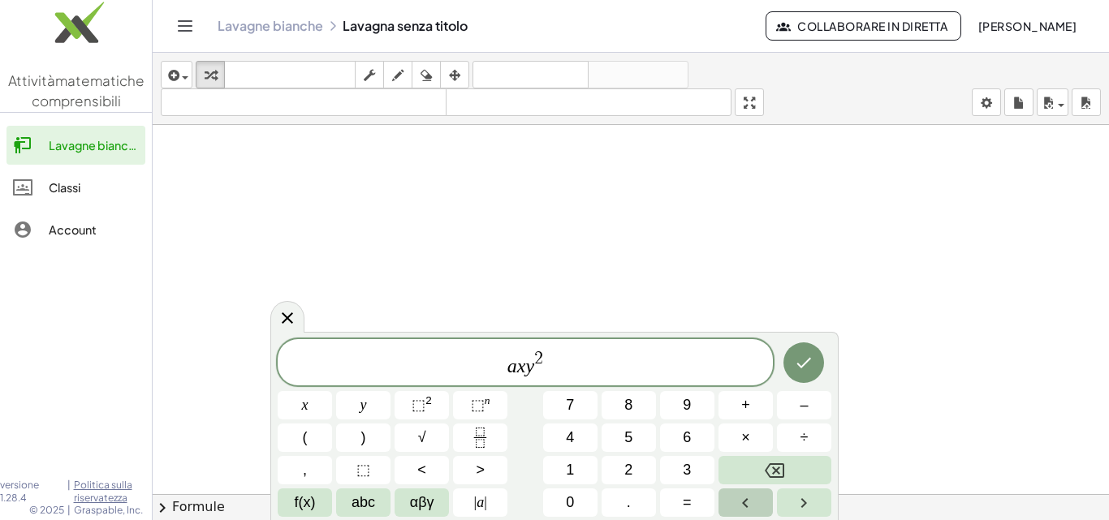
click at [756, 493] on button "Left arrow" at bounding box center [746, 503] width 54 height 28
click at [790, 474] on button "Backspace" at bounding box center [775, 470] width 113 height 28
click at [710, 478] on button "3" at bounding box center [687, 470] width 54 height 28
click at [807, 499] on icon "Right arrow" at bounding box center [803, 503] width 19 height 19
click at [297, 443] on button "(" at bounding box center [305, 438] width 54 height 28
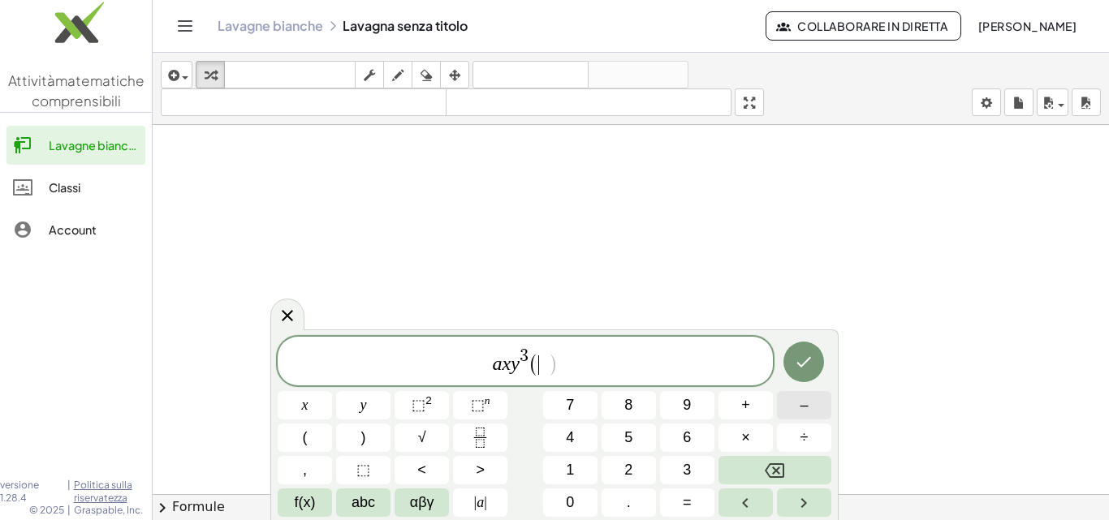
click at [796, 408] on button "–" at bounding box center [804, 405] width 54 height 28
click at [357, 492] on span "abc" at bounding box center [364, 503] width 24 height 22
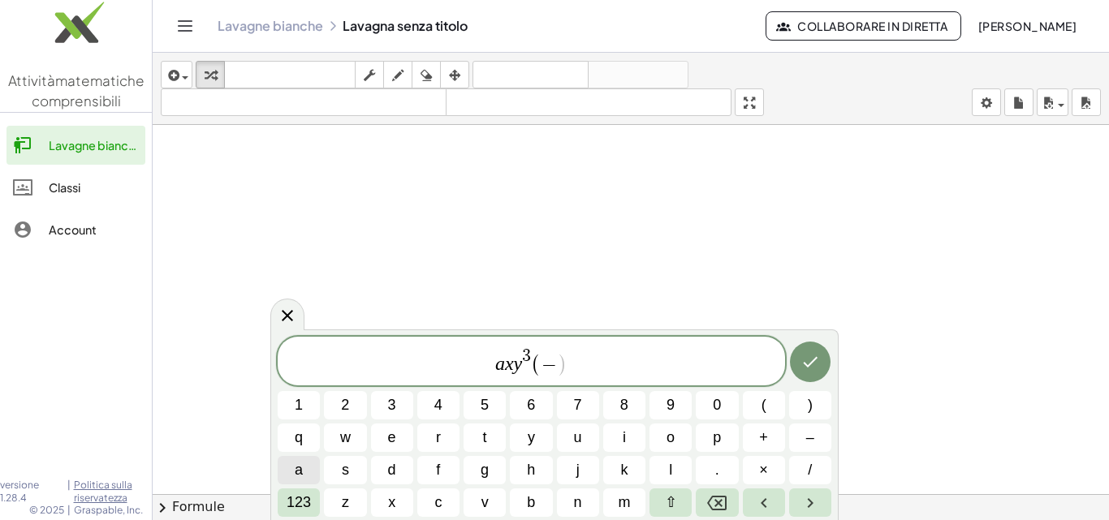
click at [320, 477] on button "a" at bounding box center [299, 470] width 42 height 28
click at [299, 507] on font "123" at bounding box center [299, 502] width 24 height 16
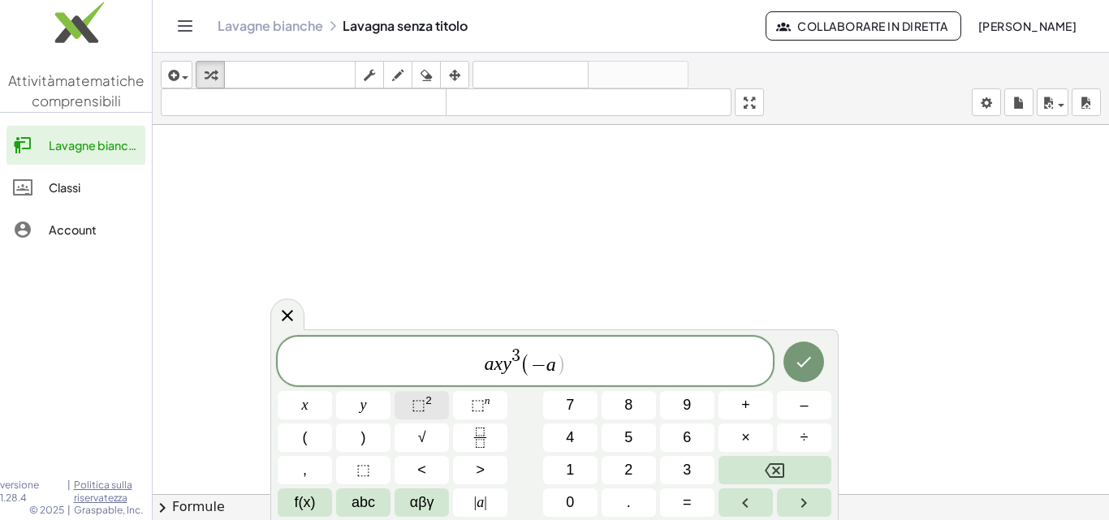
click at [414, 412] on span "⬚" at bounding box center [419, 405] width 14 height 16
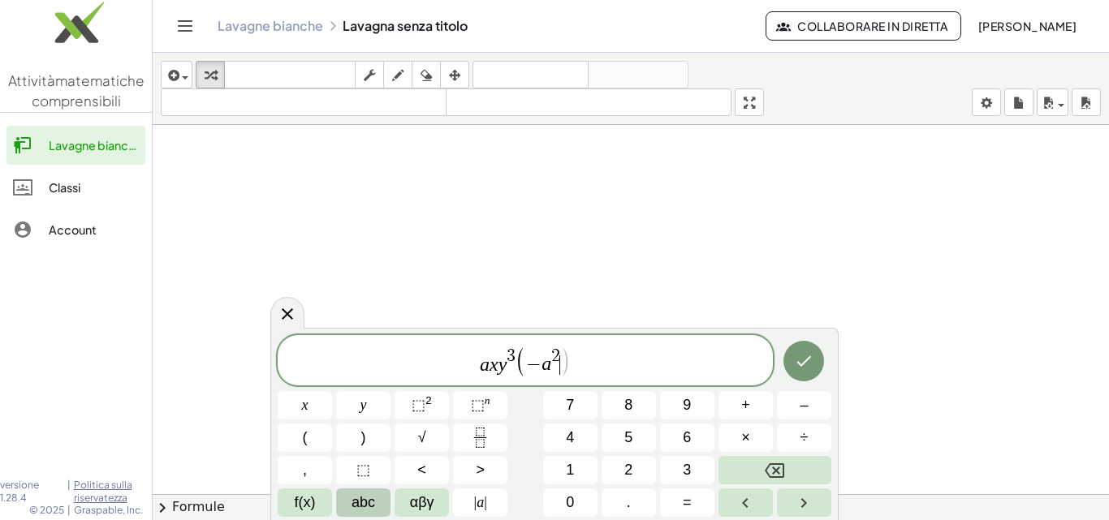
click at [378, 495] on button "abc" at bounding box center [363, 503] width 54 height 28
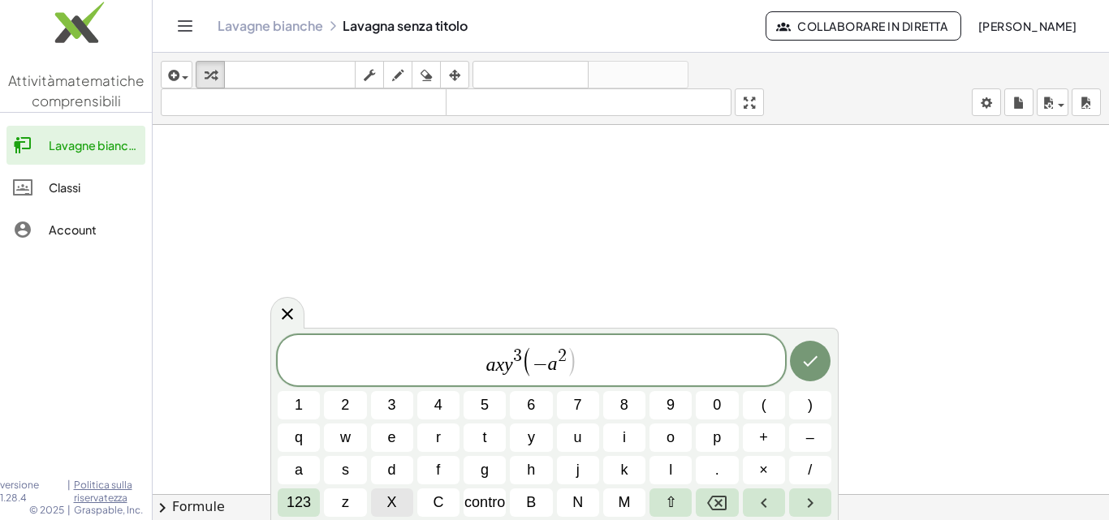
click at [391, 496] on font "X" at bounding box center [392, 502] width 10 height 16
click at [313, 504] on button "123" at bounding box center [299, 503] width 42 height 28
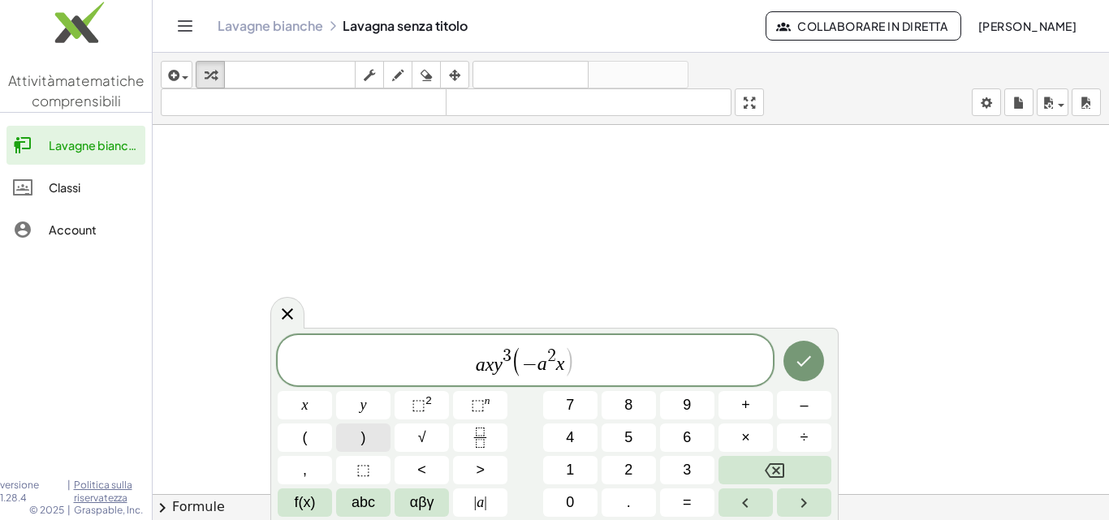
click at [367, 425] on button ")" at bounding box center [363, 438] width 54 height 28
click at [315, 505] on span "f(x)" at bounding box center [305, 503] width 21 height 22
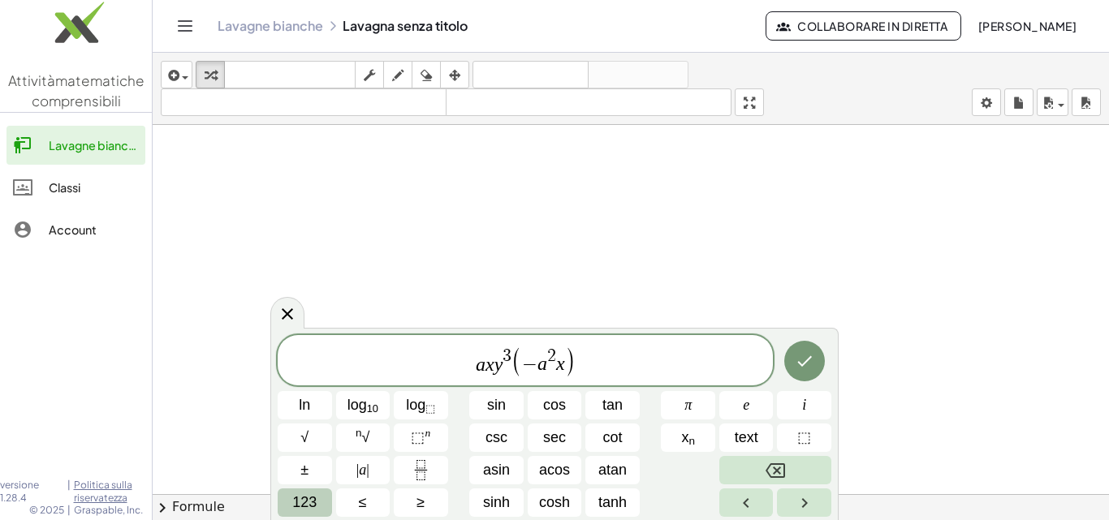
click at [291, 506] on button "123" at bounding box center [305, 503] width 54 height 28
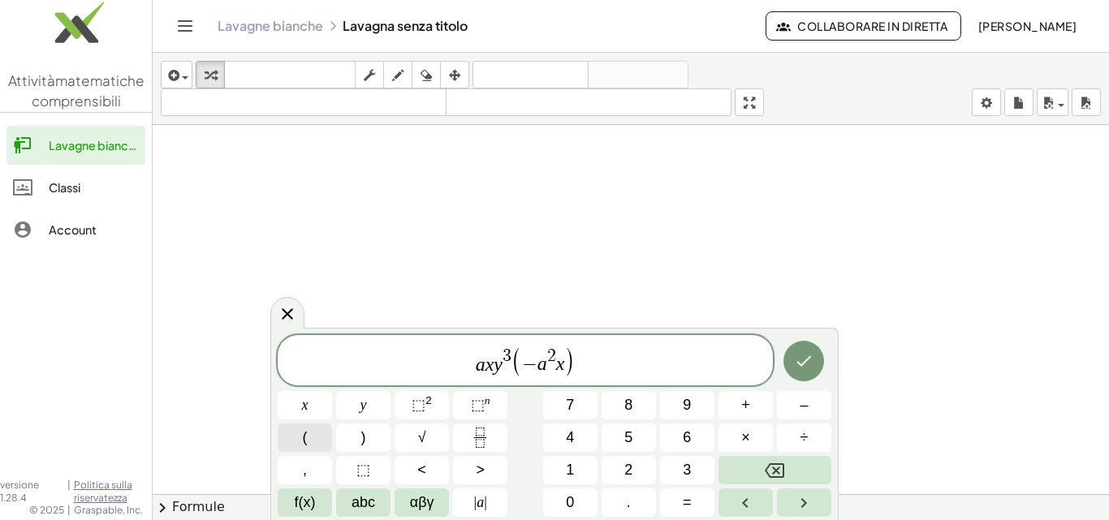
click at [321, 441] on button "(" at bounding box center [305, 438] width 54 height 28
click at [792, 399] on button "–" at bounding box center [804, 405] width 54 height 28
click at [620, 459] on button "2" at bounding box center [629, 470] width 54 height 28
click at [369, 505] on span "abc" at bounding box center [364, 503] width 24 height 22
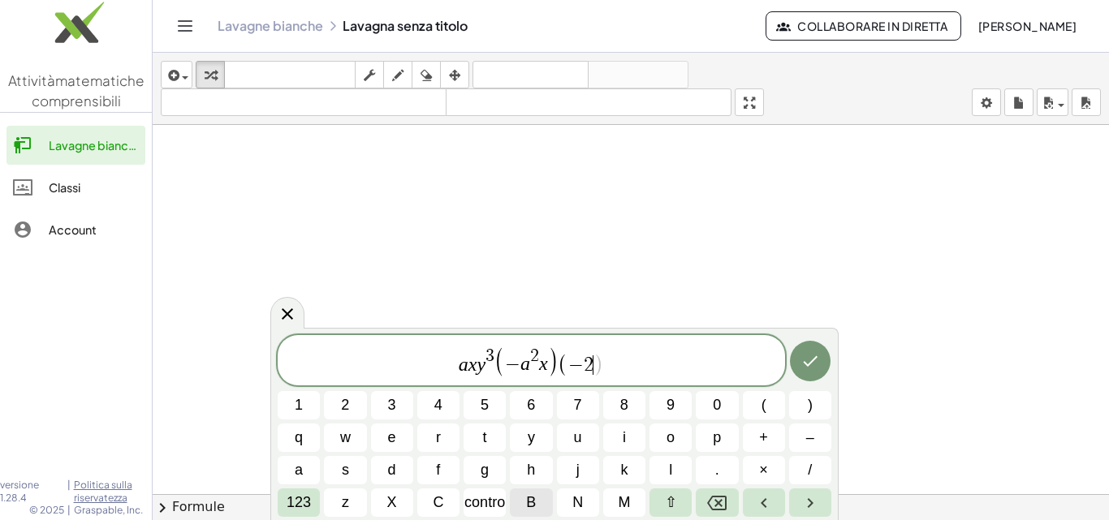
click at [517, 493] on button "B" at bounding box center [531, 503] width 42 height 28
click at [395, 495] on font "X" at bounding box center [392, 502] width 10 height 16
click at [298, 492] on span "123" at bounding box center [299, 503] width 24 height 22
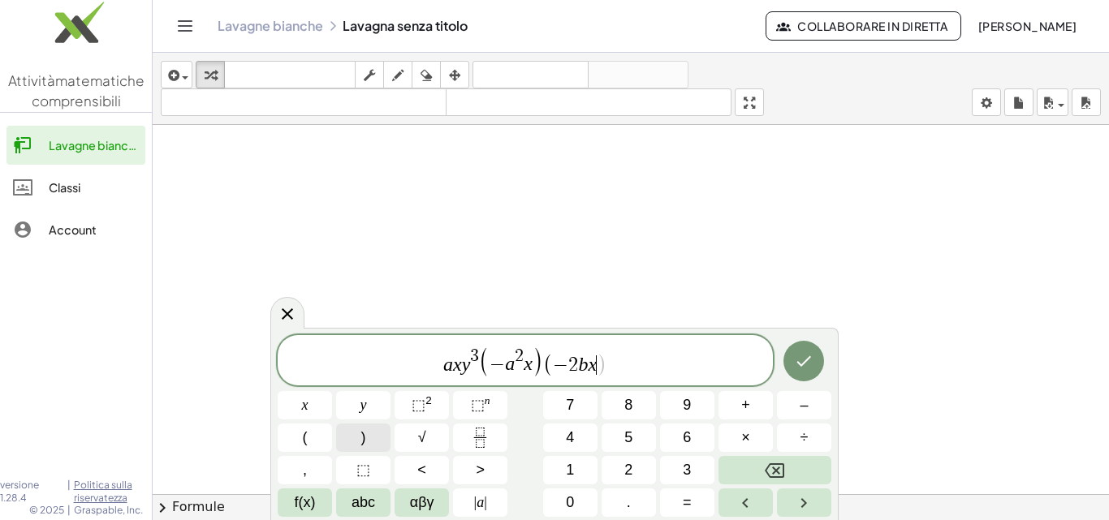
click at [378, 447] on button ")" at bounding box center [363, 438] width 54 height 28
click at [792, 358] on button "Fatto" at bounding box center [804, 361] width 41 height 41
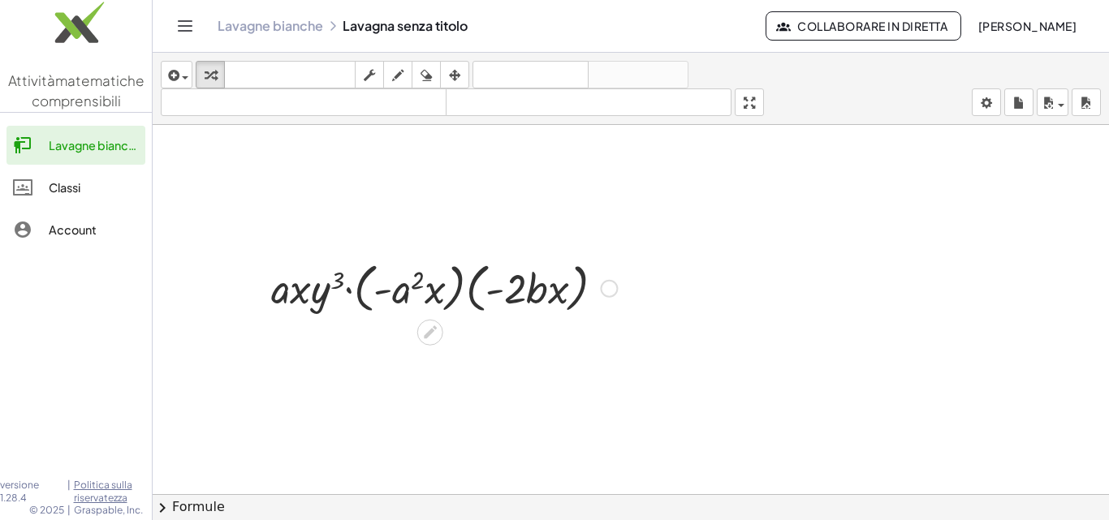
scroll to position [909, 0]
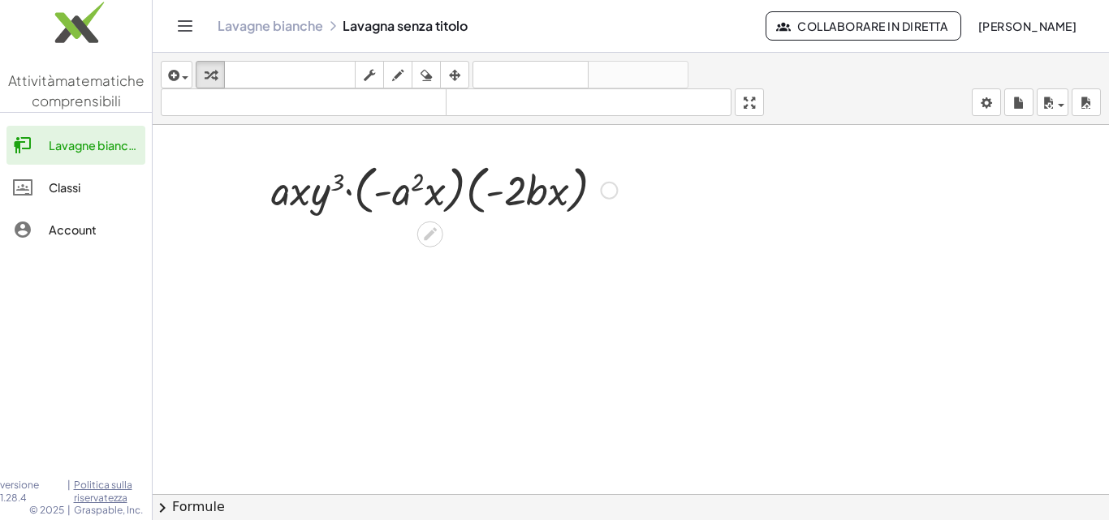
click at [377, 190] on div at bounding box center [444, 189] width 362 height 62
drag, startPoint x: 385, startPoint y: 191, endPoint x: 504, endPoint y: 187, distance: 119.4
click at [504, 187] on div at bounding box center [444, 189] width 362 height 62
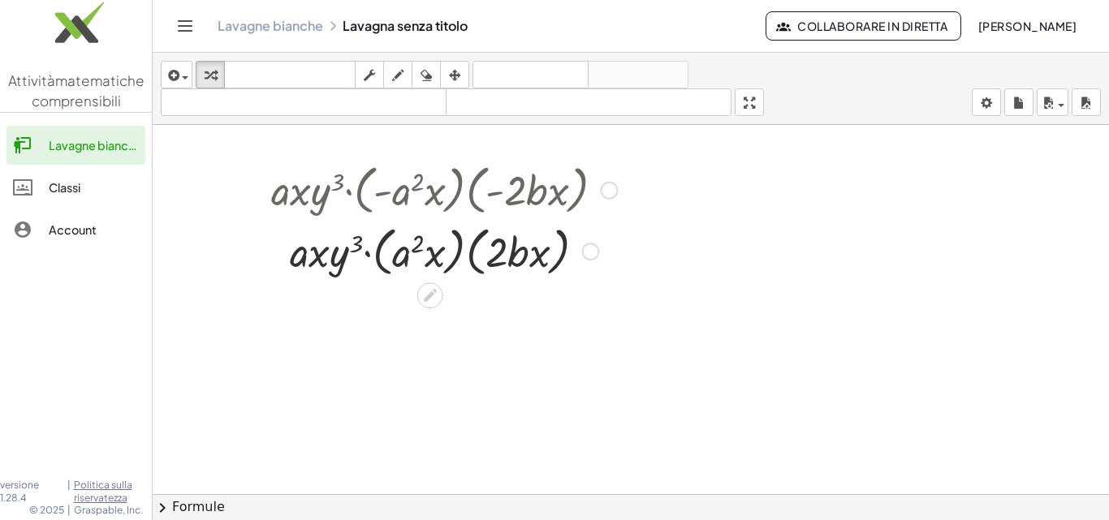
scroll to position [991, 0]
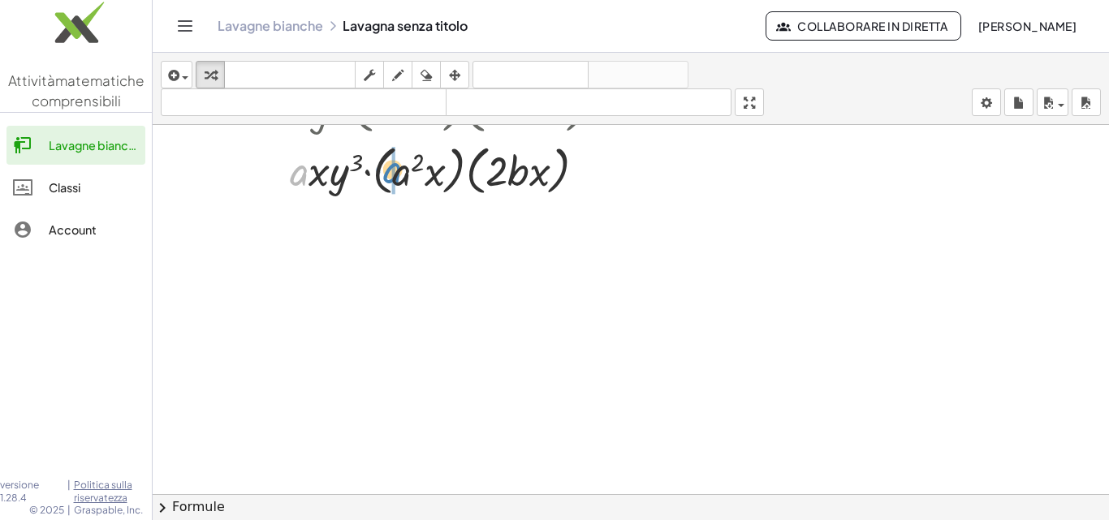
drag, startPoint x: 300, startPoint y: 173, endPoint x: 394, endPoint y: 171, distance: 93.4
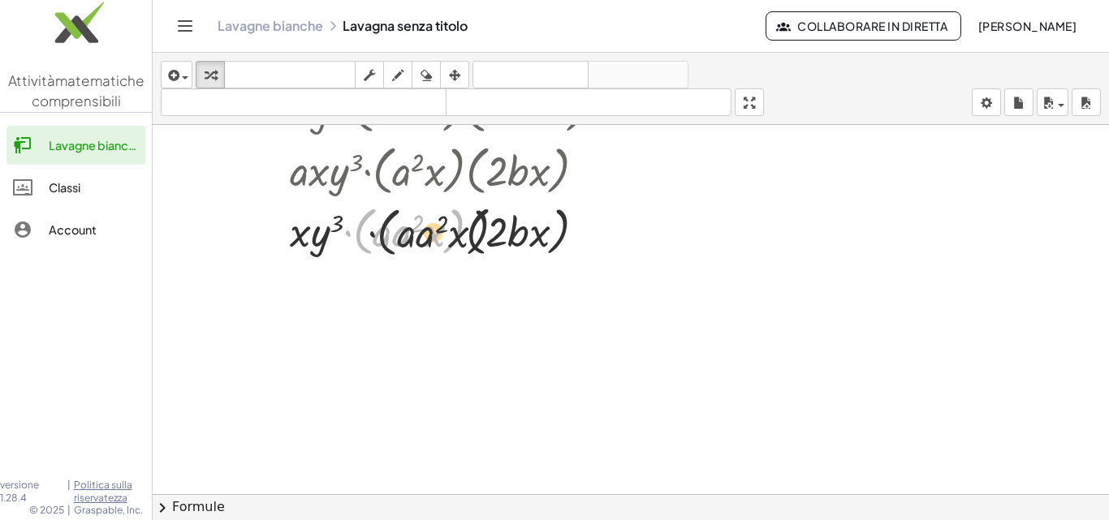
click at [403, 235] on div at bounding box center [444, 231] width 362 height 62
drag, startPoint x: 382, startPoint y: 232, endPoint x: 411, endPoint y: 231, distance: 28.4
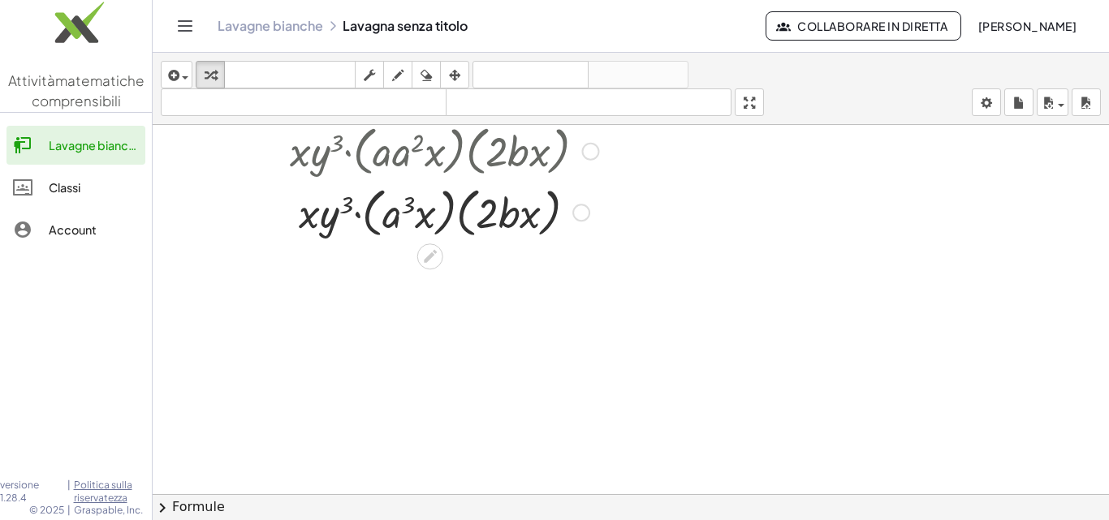
scroll to position [1072, 0]
drag, startPoint x: 526, startPoint y: 215, endPoint x: 422, endPoint y: 214, distance: 103.9
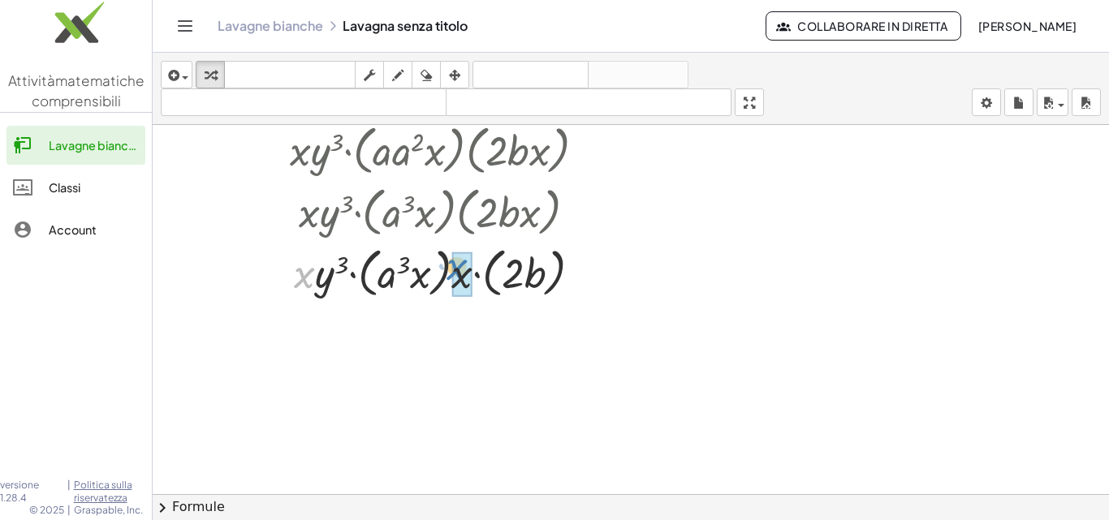
drag, startPoint x: 300, startPoint y: 271, endPoint x: 452, endPoint y: 263, distance: 152.9
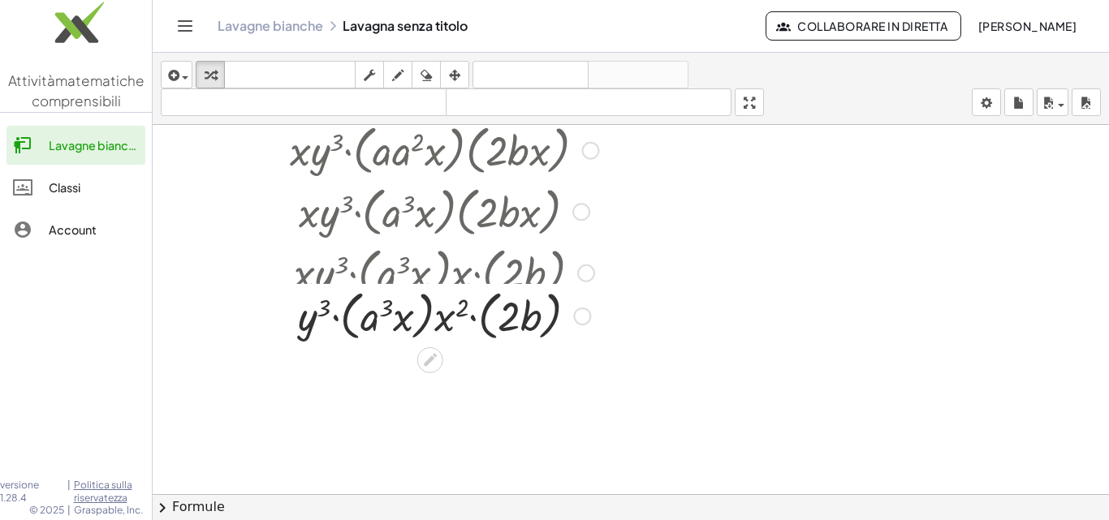
scroll to position [1108, 0]
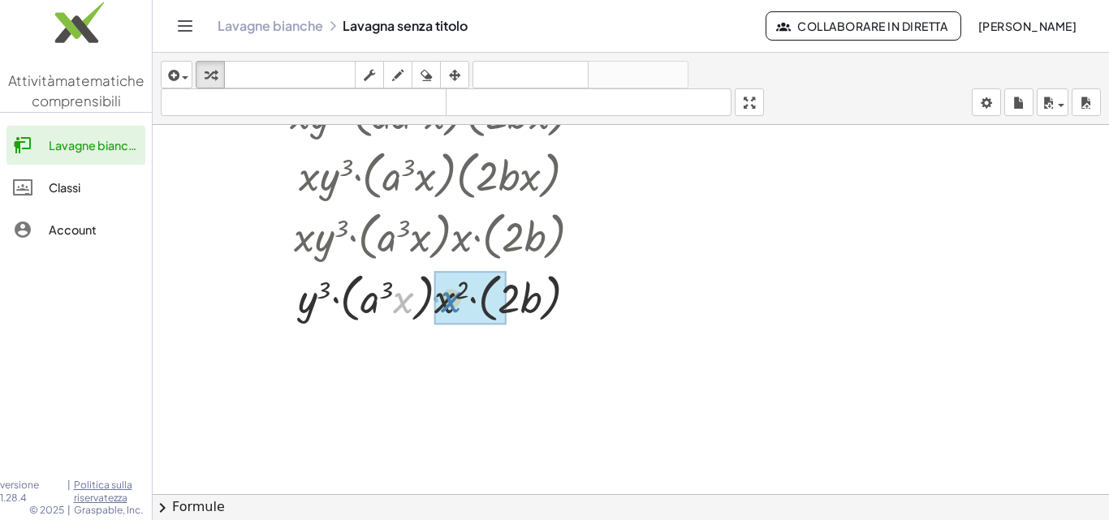
drag, startPoint x: 397, startPoint y: 291, endPoint x: 445, endPoint y: 291, distance: 47.9
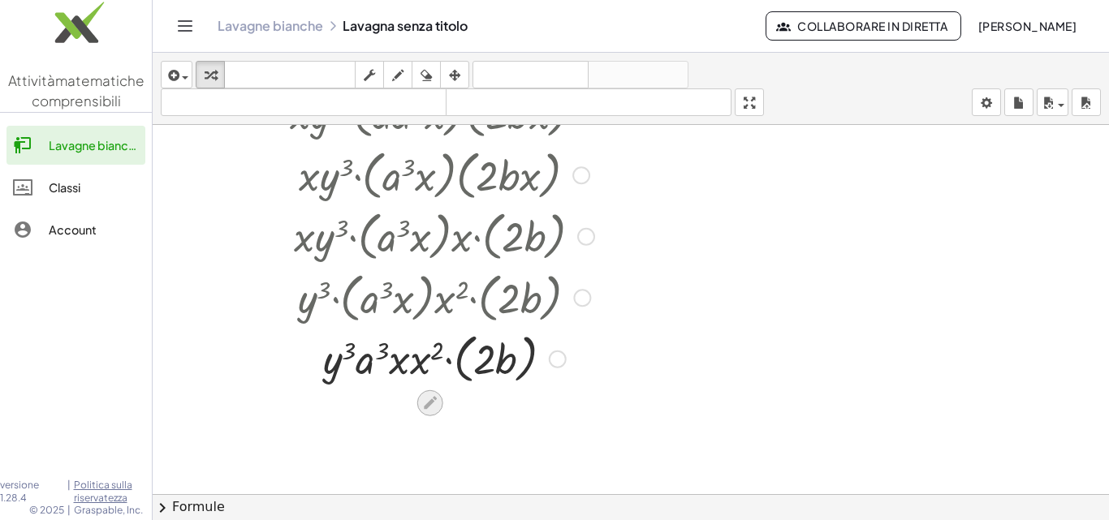
scroll to position [1190, 0]
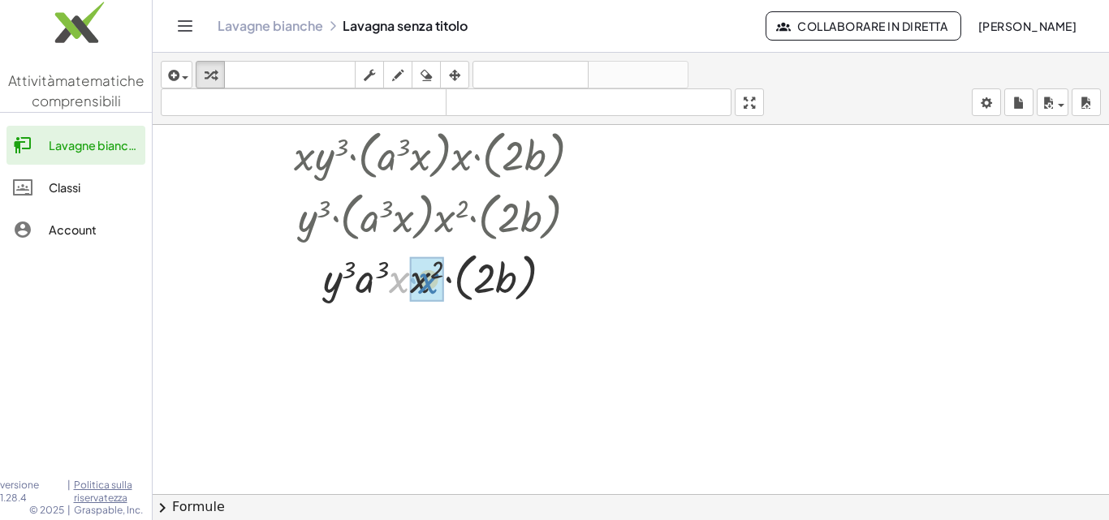
drag, startPoint x: 406, startPoint y: 291, endPoint x: 430, endPoint y: 287, distance: 24.7
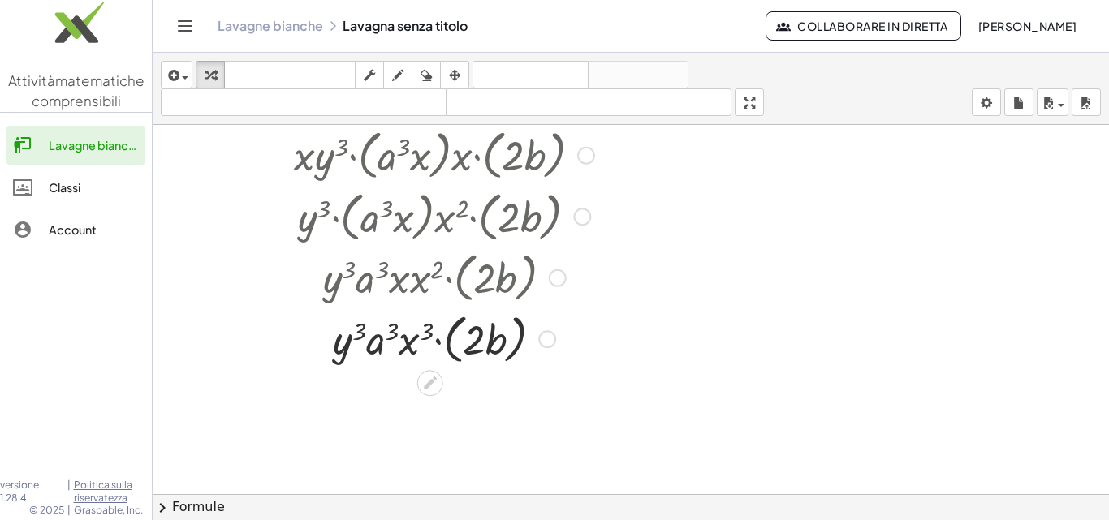
scroll to position [1271, 0]
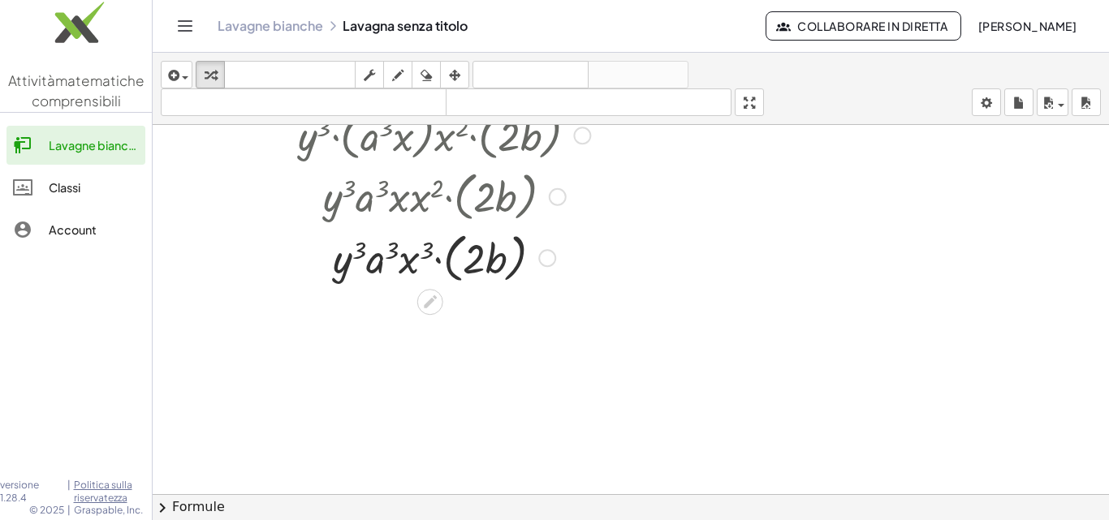
click at [452, 274] on div at bounding box center [444, 258] width 362 height 62
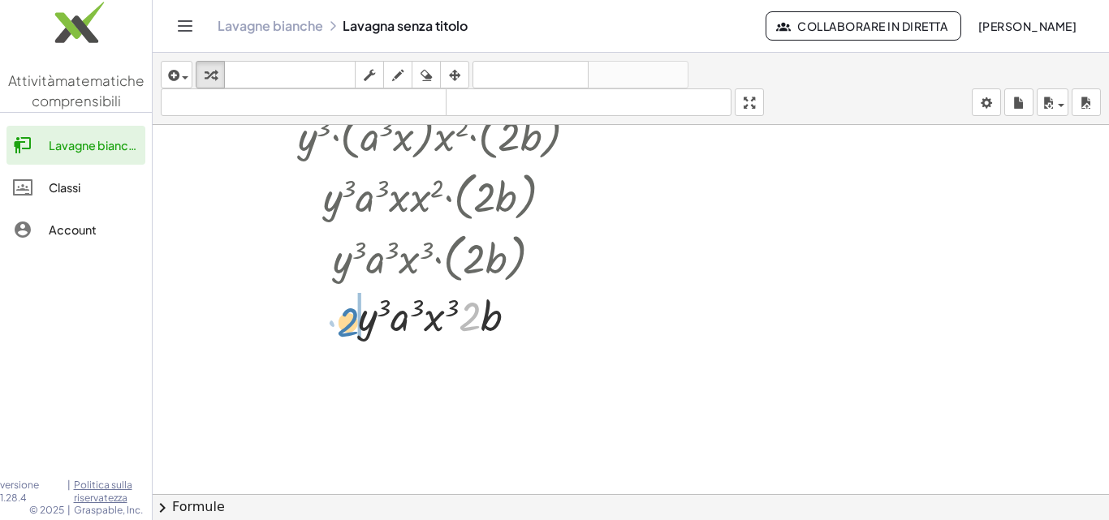
drag, startPoint x: 464, startPoint y: 314, endPoint x: 342, endPoint y: 320, distance: 121.9
click at [342, 320] on div at bounding box center [444, 314] width 362 height 55
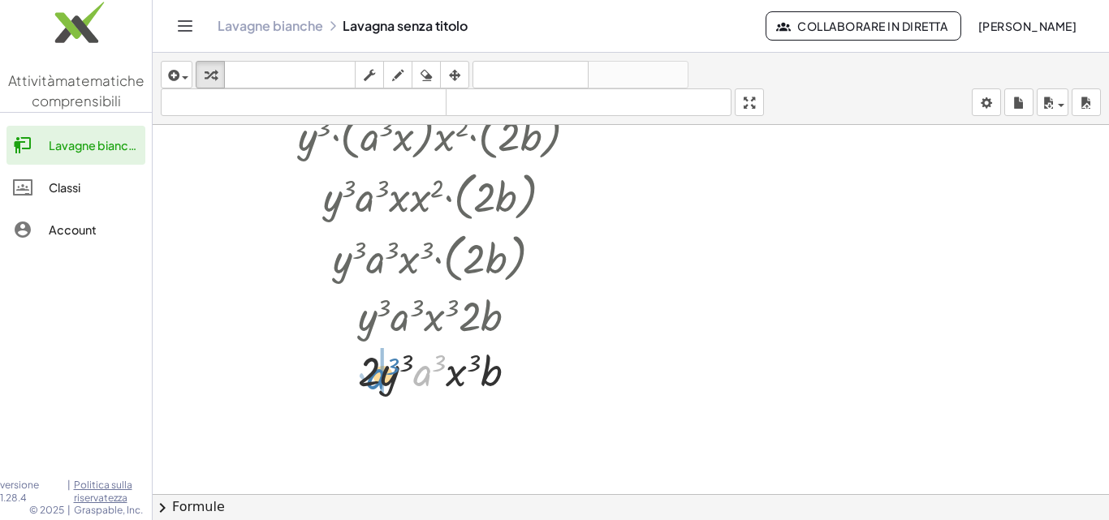
drag, startPoint x: 421, startPoint y: 370, endPoint x: 375, endPoint y: 374, distance: 46.4
click at [375, 374] on div at bounding box center [444, 370] width 362 height 55
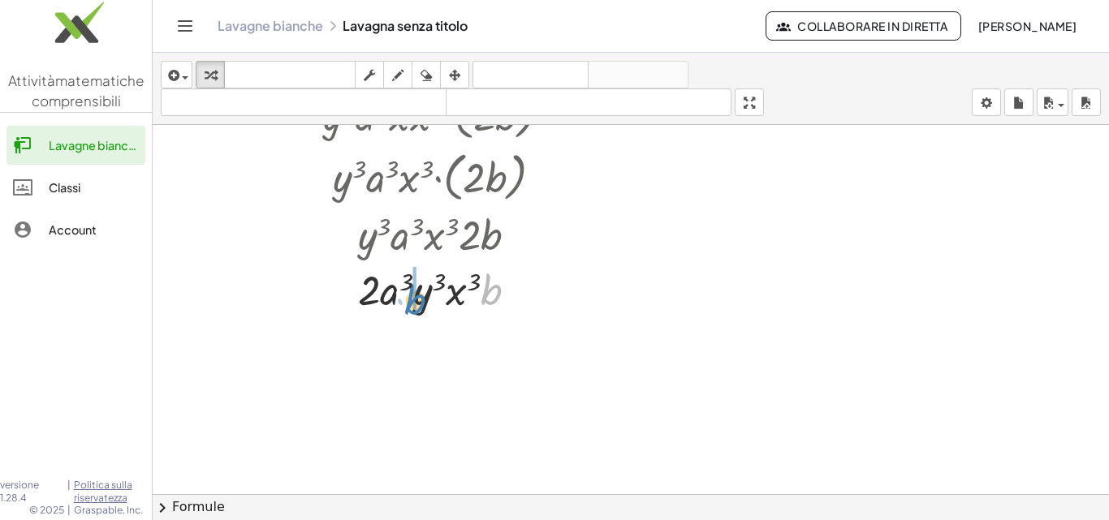
drag, startPoint x: 494, startPoint y: 295, endPoint x: 417, endPoint y: 304, distance: 76.9
click at [417, 304] on div at bounding box center [444, 288] width 362 height 55
drag, startPoint x: 483, startPoint y: 300, endPoint x: 442, endPoint y: 308, distance: 42.2
click at [442, 308] on div at bounding box center [444, 288] width 362 height 55
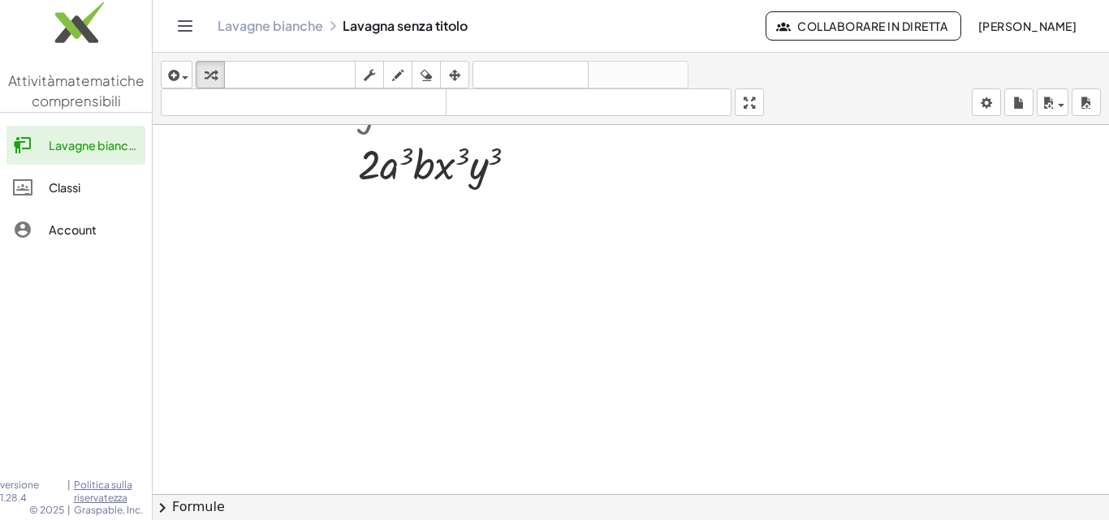
scroll to position [1721, 0]
click at [158, 64] on div "inserire selezionane uno: Espressione matematica Funzione Testo Video di Youtub…" at bounding box center [631, 89] width 957 height 72
click at [172, 67] on icon "button" at bounding box center [172, 75] width 15 height 19
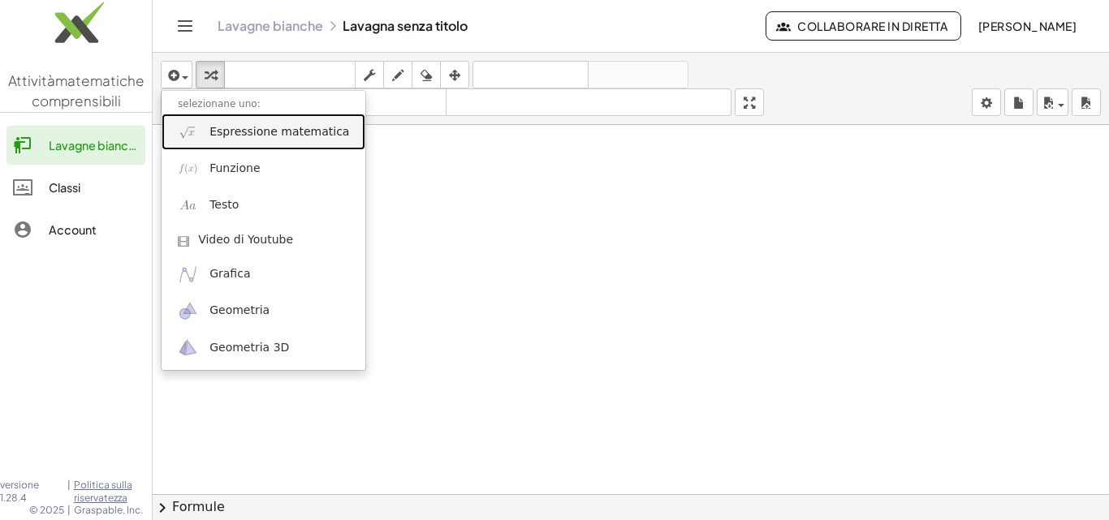
click at [310, 141] on link "Espressione matematica" at bounding box center [264, 132] width 204 height 37
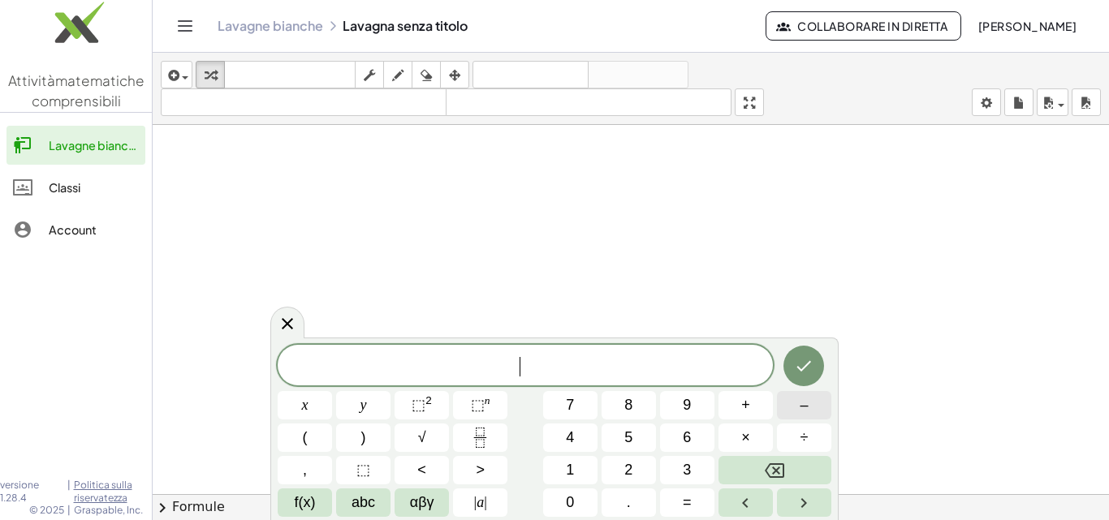
click at [788, 412] on button "–" at bounding box center [804, 405] width 54 height 28
click at [494, 425] on button "Fraction" at bounding box center [480, 438] width 54 height 28
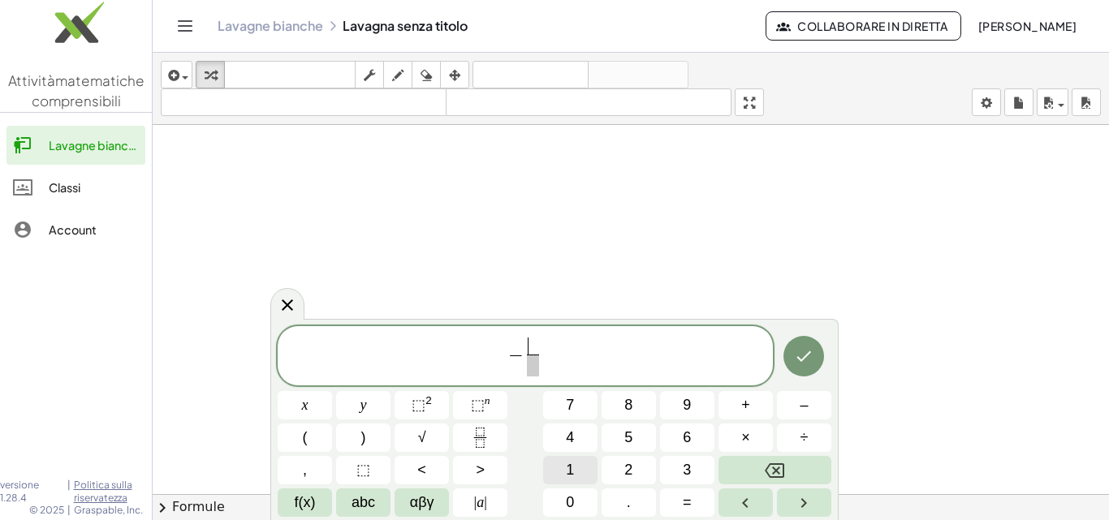
click at [584, 469] on button "1" at bounding box center [570, 470] width 54 height 28
click at [815, 499] on button "Right arrow" at bounding box center [804, 503] width 54 height 28
click at [592, 444] on button "4" at bounding box center [570, 438] width 54 height 28
click at [790, 501] on button "Right arrow" at bounding box center [804, 503] width 54 height 28
click at [352, 495] on span "abc" at bounding box center [364, 503] width 24 height 22
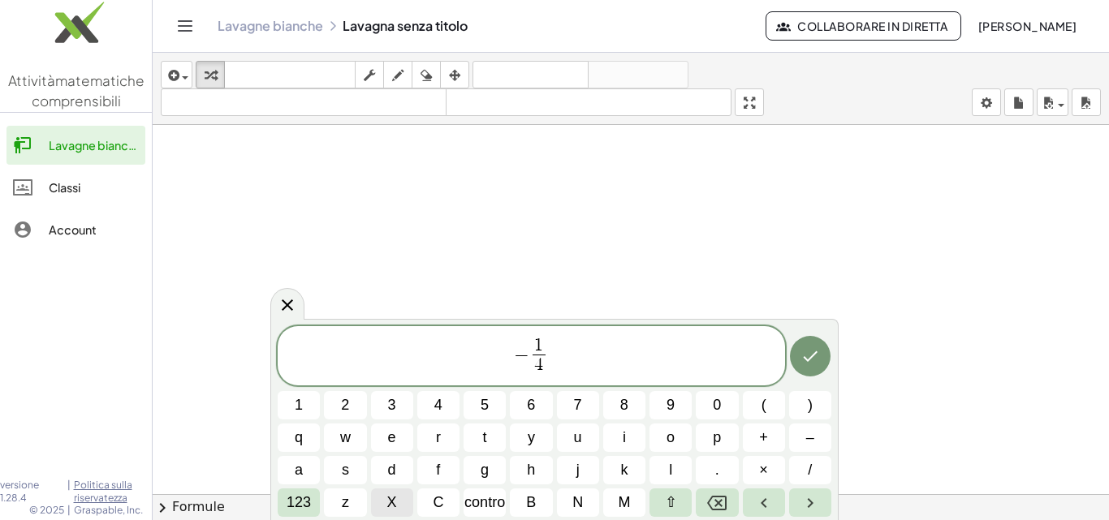
click at [399, 500] on button "X" at bounding box center [392, 503] width 42 height 28
click at [542, 437] on button "y" at bounding box center [531, 438] width 42 height 28
click at [769, 408] on button "(" at bounding box center [764, 405] width 42 height 28
click at [807, 434] on span "–" at bounding box center [810, 438] width 8 height 22
click at [299, 494] on button "123" at bounding box center [299, 503] width 42 height 28
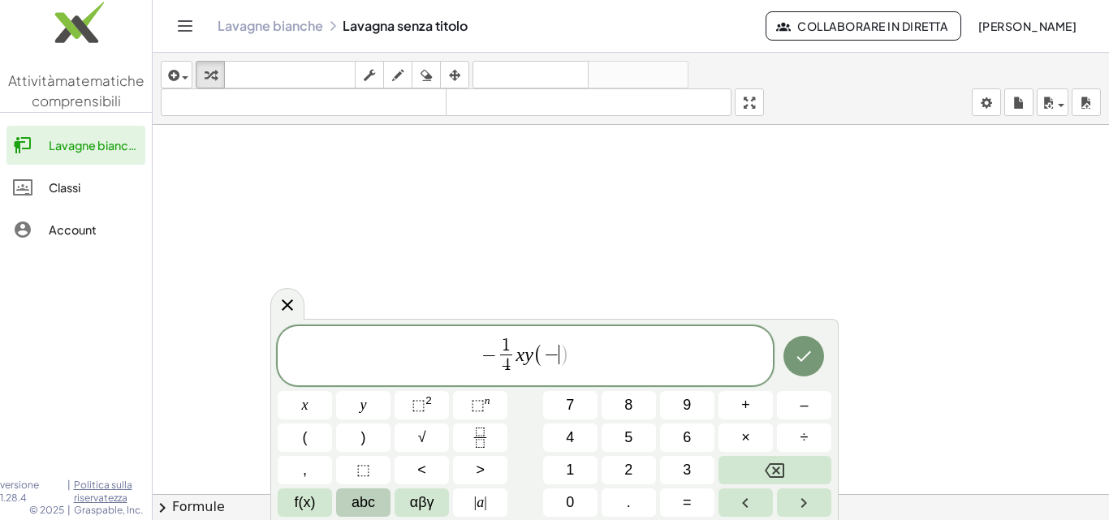
click at [363, 499] on span "abc" at bounding box center [364, 503] width 24 height 22
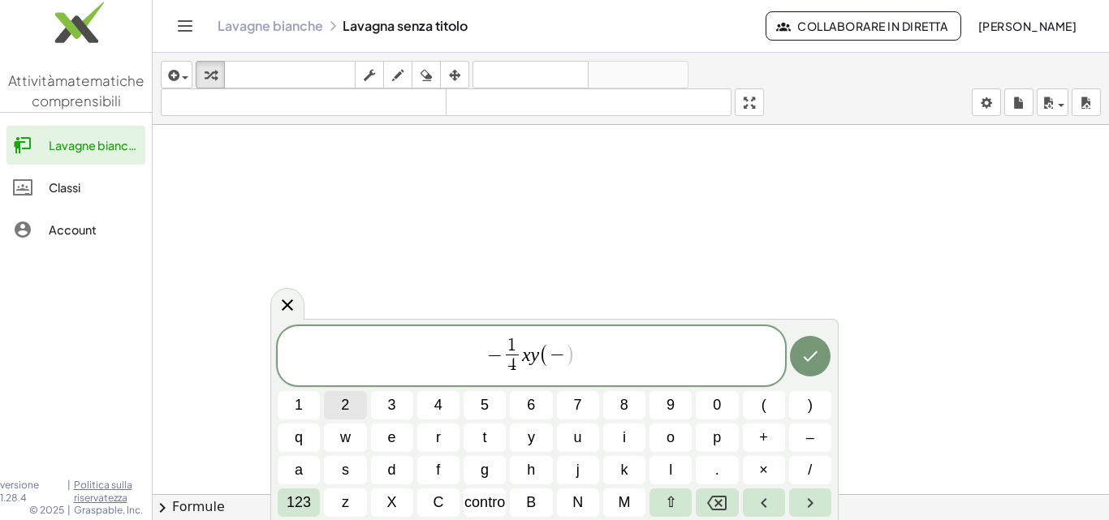
click at [356, 408] on button "2" at bounding box center [345, 405] width 42 height 28
click at [525, 508] on button "B" at bounding box center [531, 503] width 42 height 28
click at [303, 494] on span "123" at bounding box center [299, 503] width 24 height 22
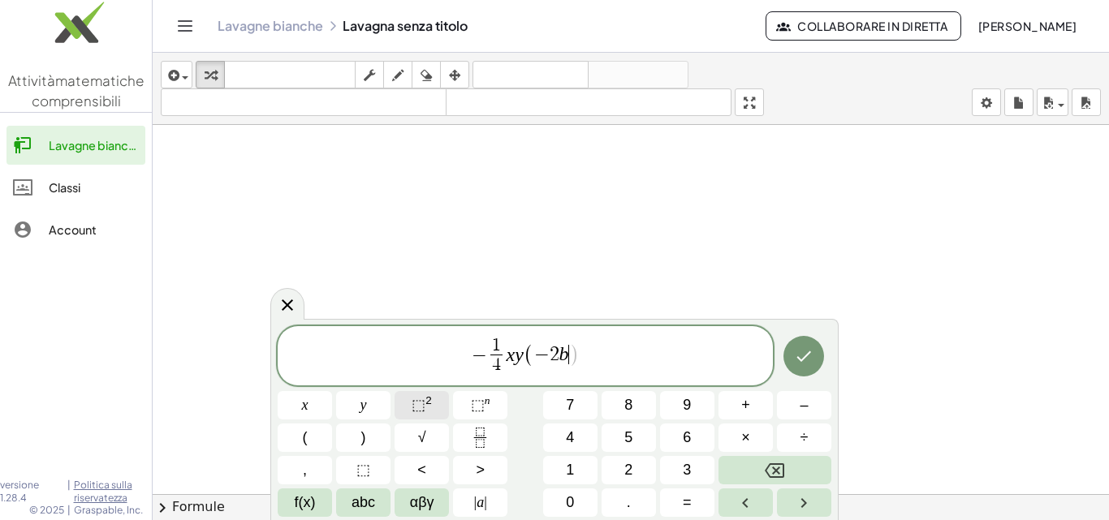
click at [436, 412] on button "⬚ 2" at bounding box center [422, 405] width 54 height 28
click at [737, 502] on icon "Left arrow" at bounding box center [745, 503] width 19 height 19
click at [784, 467] on icon "Backspace" at bounding box center [774, 471] width 19 height 15
click at [694, 463] on button "3" at bounding box center [687, 470] width 54 height 28
click at [804, 497] on icon "Right arrow" at bounding box center [803, 503] width 19 height 19
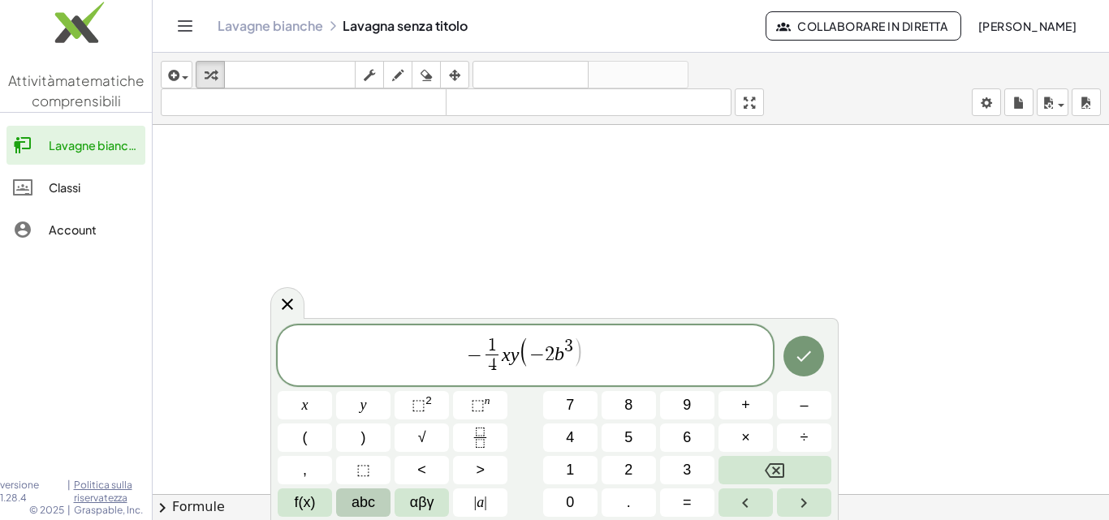
click at [354, 506] on span "abc" at bounding box center [364, 503] width 24 height 22
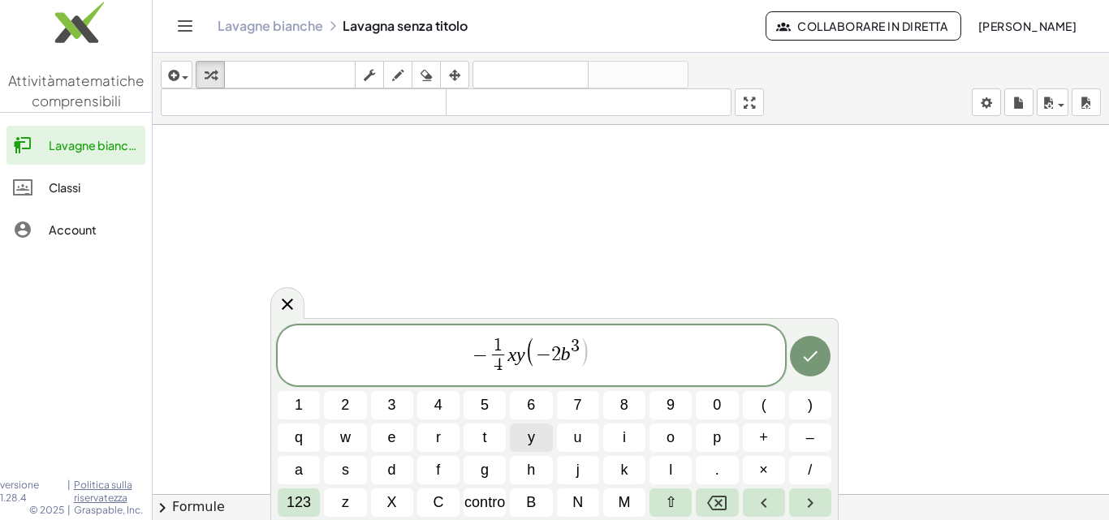
click at [516, 445] on button "y" at bounding box center [531, 438] width 42 height 28
click at [302, 495] on font "123" at bounding box center [299, 502] width 24 height 16
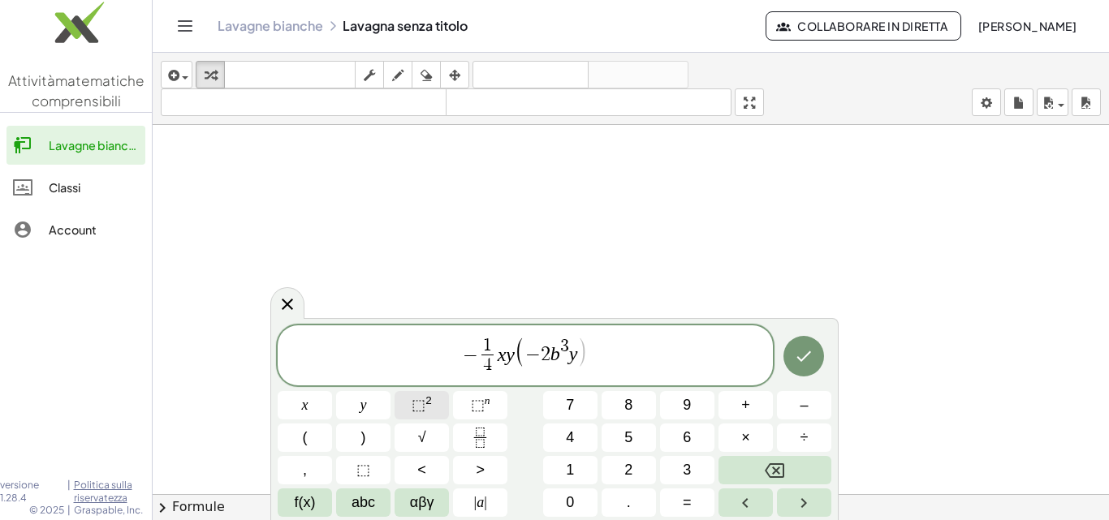
click at [429, 412] on span "⬚ 2" at bounding box center [422, 406] width 20 height 22
click at [738, 501] on icon "Left arrow" at bounding box center [745, 503] width 19 height 19
click at [751, 473] on button "Backspace" at bounding box center [775, 470] width 113 height 28
click at [678, 475] on button "3" at bounding box center [687, 470] width 54 height 28
click at [781, 490] on button "Right arrow" at bounding box center [804, 503] width 54 height 28
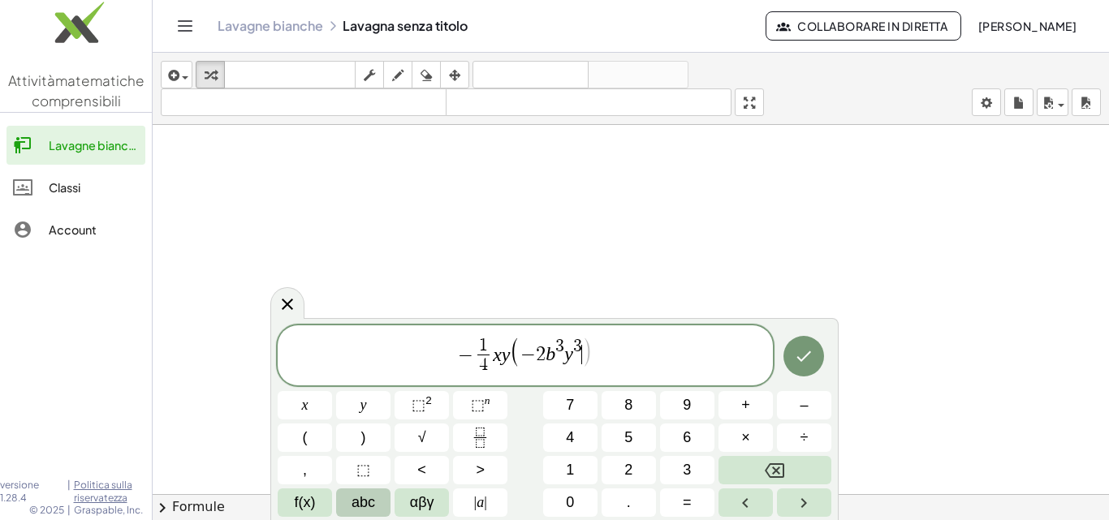
click at [378, 501] on button "abc" at bounding box center [363, 503] width 54 height 28
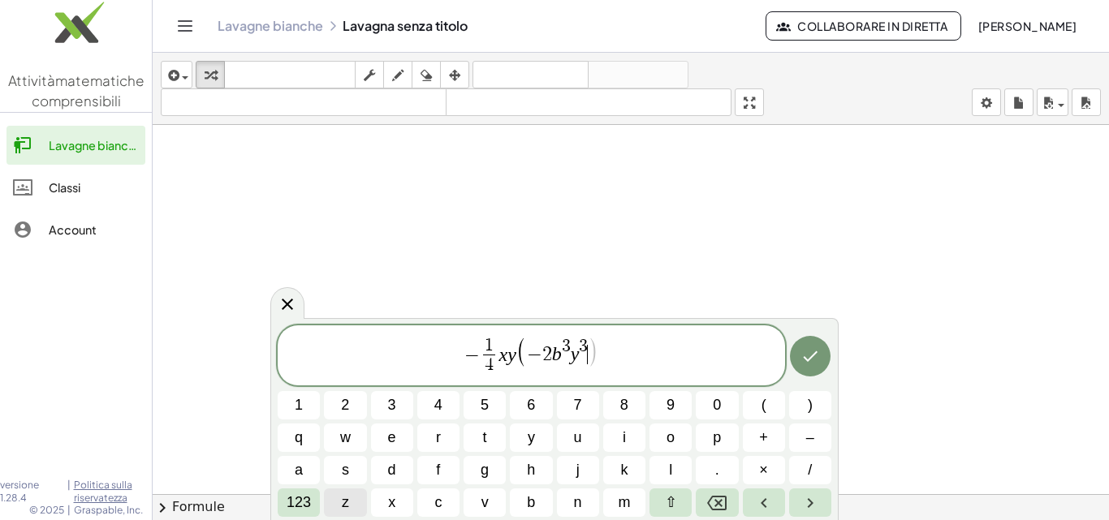
click at [352, 503] on button "z" at bounding box center [345, 503] width 42 height 28
click at [300, 499] on font "123" at bounding box center [299, 502] width 24 height 16
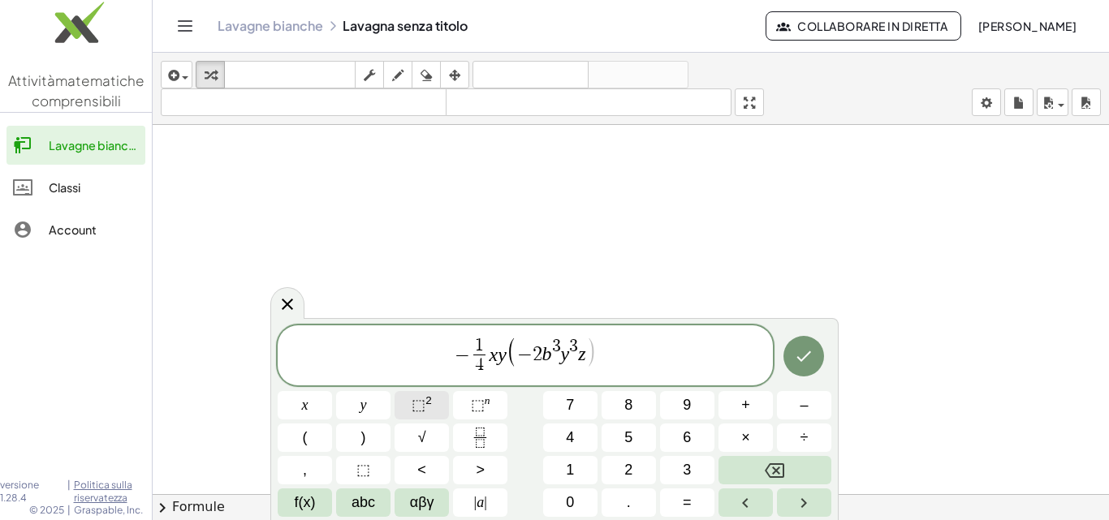
click at [441, 408] on button "⬚ 2" at bounding box center [422, 405] width 54 height 28
click at [353, 433] on button ")" at bounding box center [363, 438] width 54 height 28
click at [325, 428] on button "(" at bounding box center [305, 438] width 54 height 28
click at [796, 402] on button "–" at bounding box center [804, 405] width 54 height 28
click at [646, 443] on button "5" at bounding box center [629, 438] width 54 height 28
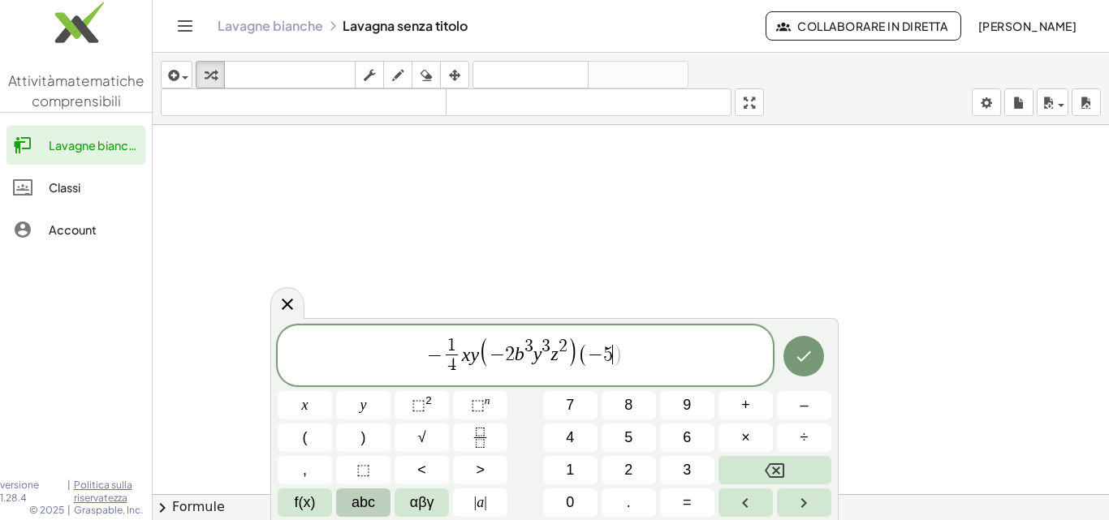
click at [366, 497] on span "abc" at bounding box center [364, 503] width 24 height 22
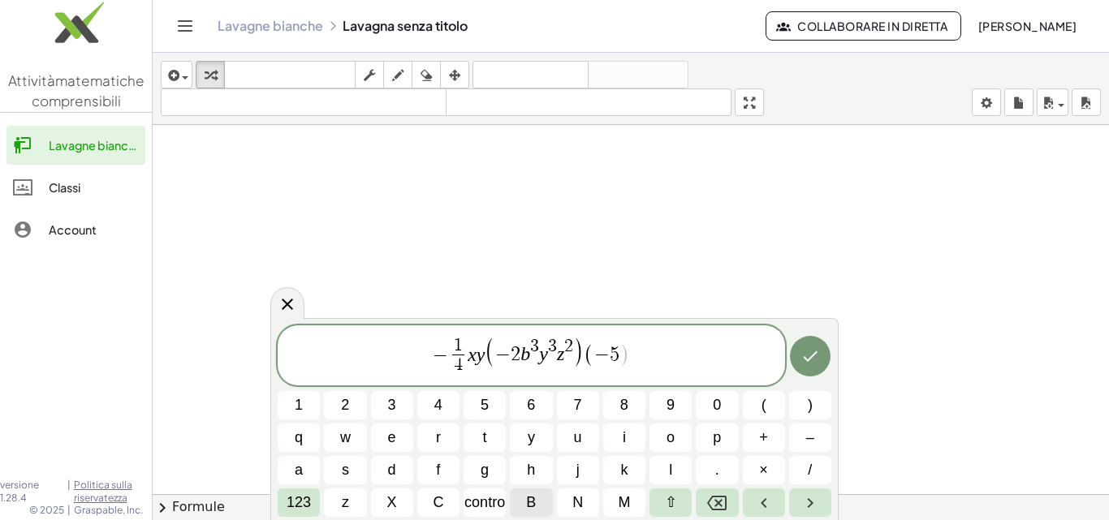
click at [521, 489] on button "B" at bounding box center [531, 503] width 42 height 28
click at [294, 494] on font "123" at bounding box center [299, 502] width 24 height 16
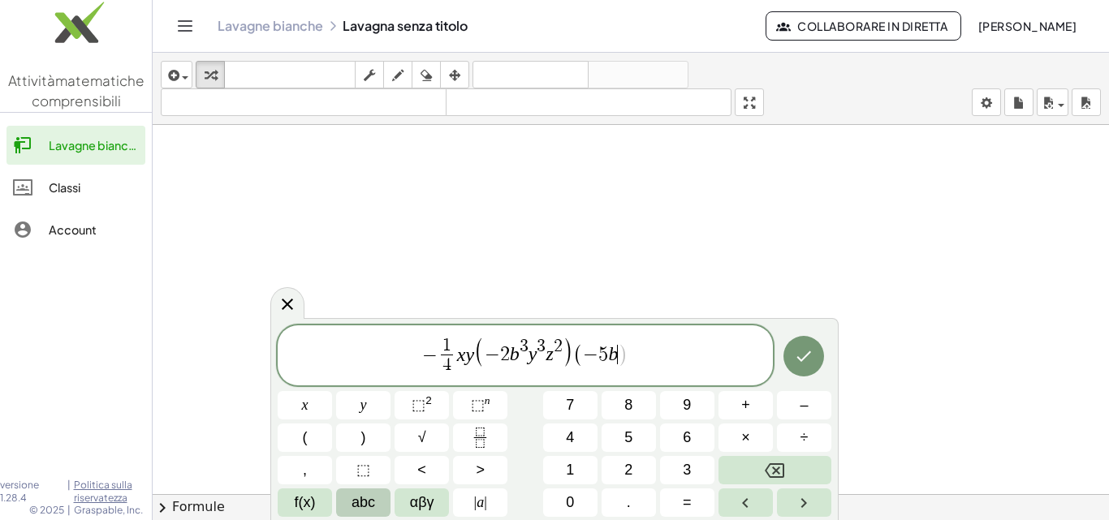
click at [382, 500] on button "abc" at bounding box center [363, 503] width 54 height 28
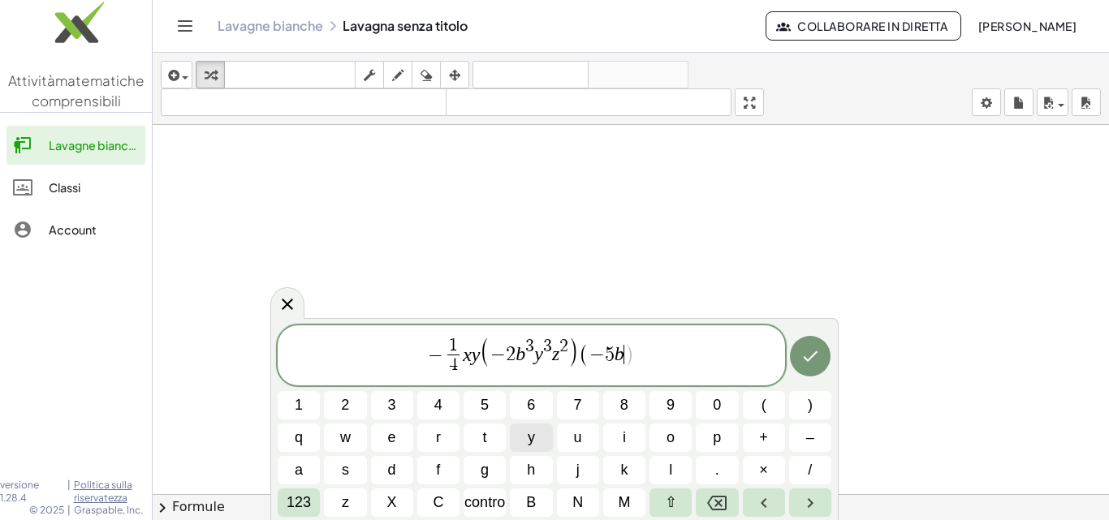
click at [540, 451] on button "y" at bounding box center [531, 438] width 42 height 28
click at [287, 514] on button "123" at bounding box center [299, 503] width 42 height 28
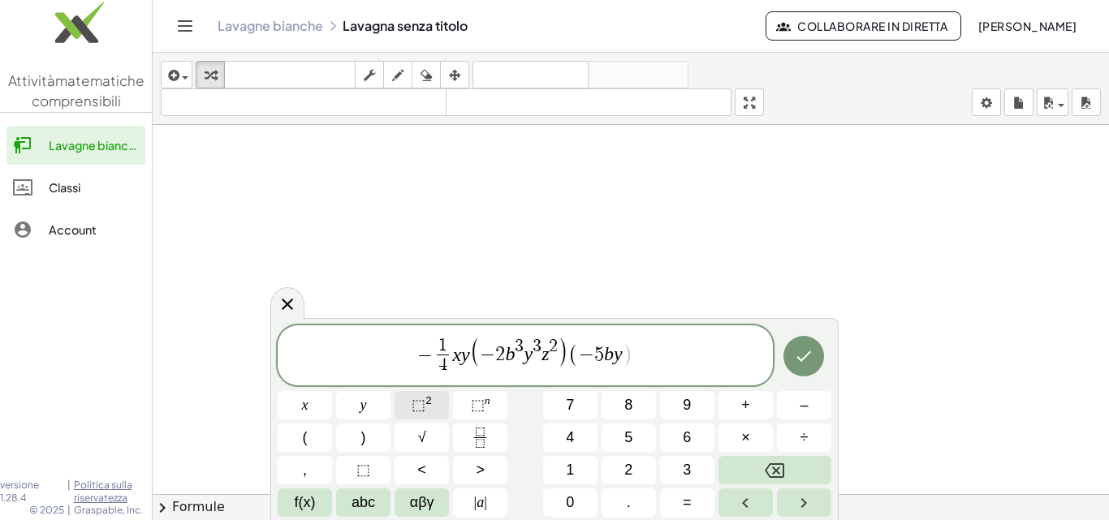
click at [438, 406] on button "⬚ 2" at bounding box center [422, 405] width 54 height 28
click at [374, 432] on button ")" at bounding box center [363, 438] width 54 height 28
click at [801, 339] on button "Fatto" at bounding box center [804, 356] width 41 height 41
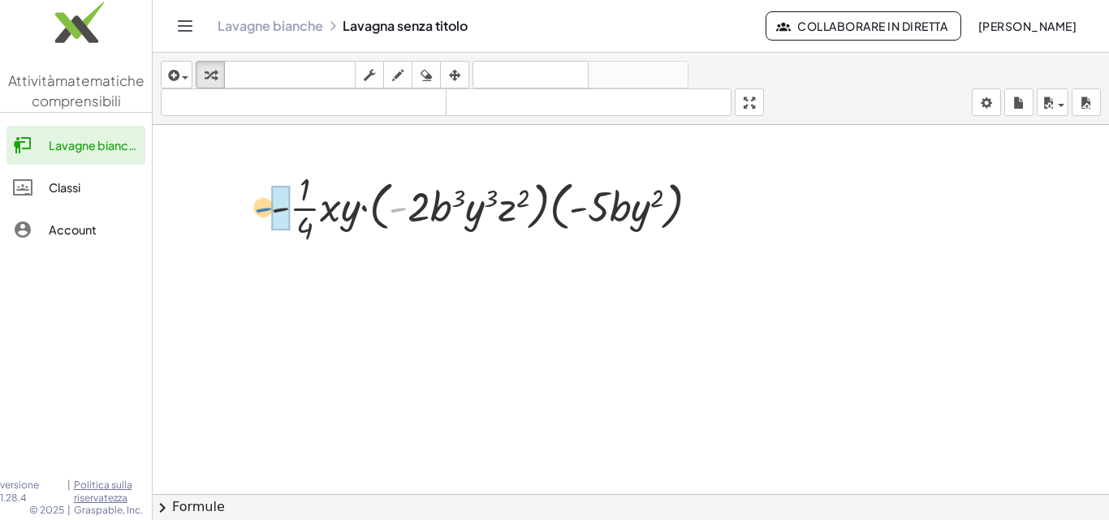
drag, startPoint x: 395, startPoint y: 208, endPoint x: 260, endPoint y: 208, distance: 134.8
click at [260, 208] on div "- · - · 1 · 4 · x · y · ( · - 2 · b 3 · y 3 · z 2 ) · ( · - 5 · b · y 2 )" at bounding box center [486, 206] width 478 height 89
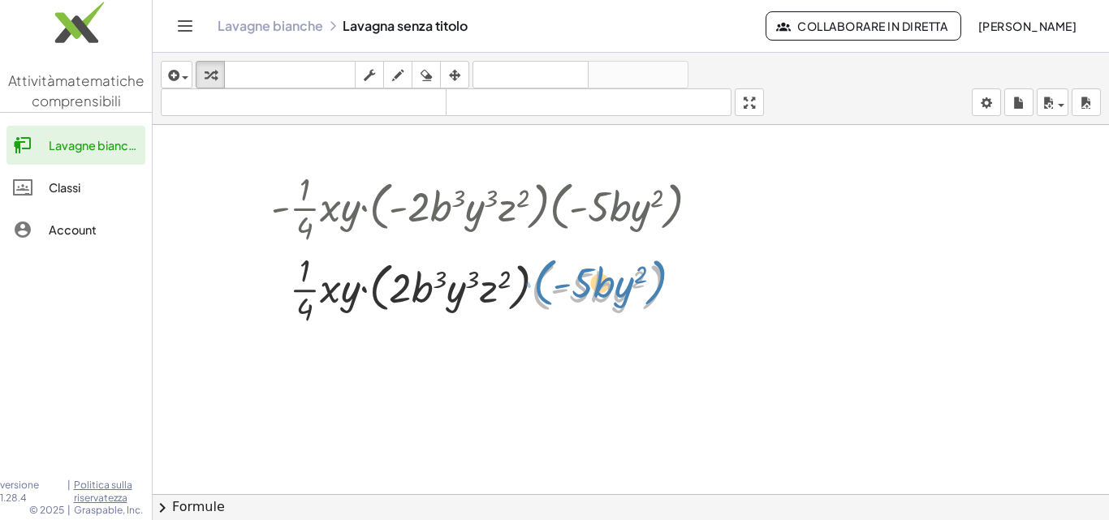
drag, startPoint x: 551, startPoint y: 282, endPoint x: 558, endPoint y: 276, distance: 9.3
click at [558, 276] on div at bounding box center [492, 288] width 458 height 81
drag, startPoint x: 549, startPoint y: 303, endPoint x: 560, endPoint y: 281, distance: 24.7
click at [560, 281] on div at bounding box center [492, 288] width 458 height 81
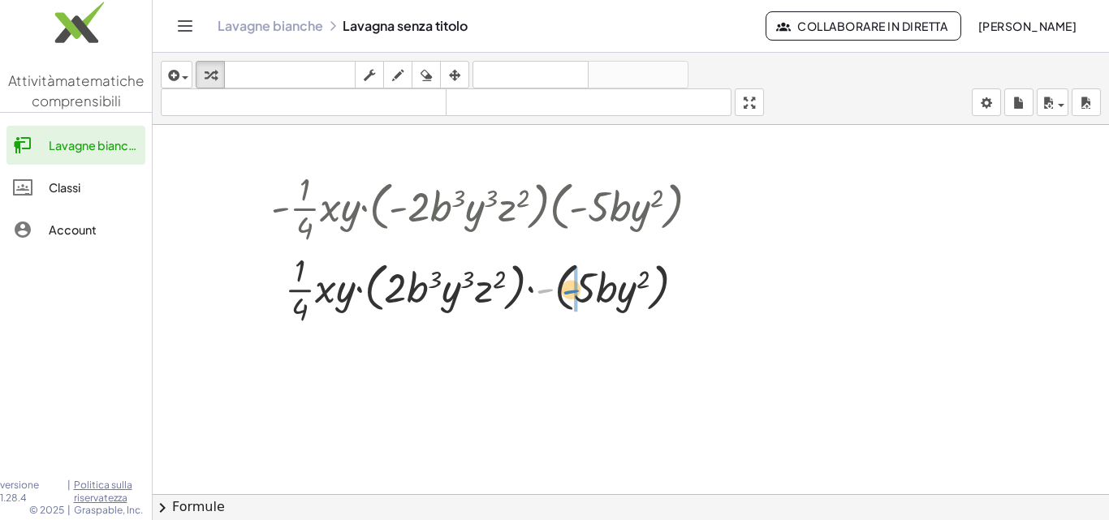
drag, startPoint x: 544, startPoint y: 292, endPoint x: 570, endPoint y: 293, distance: 26.0
click at [570, 293] on div at bounding box center [492, 288] width 458 height 81
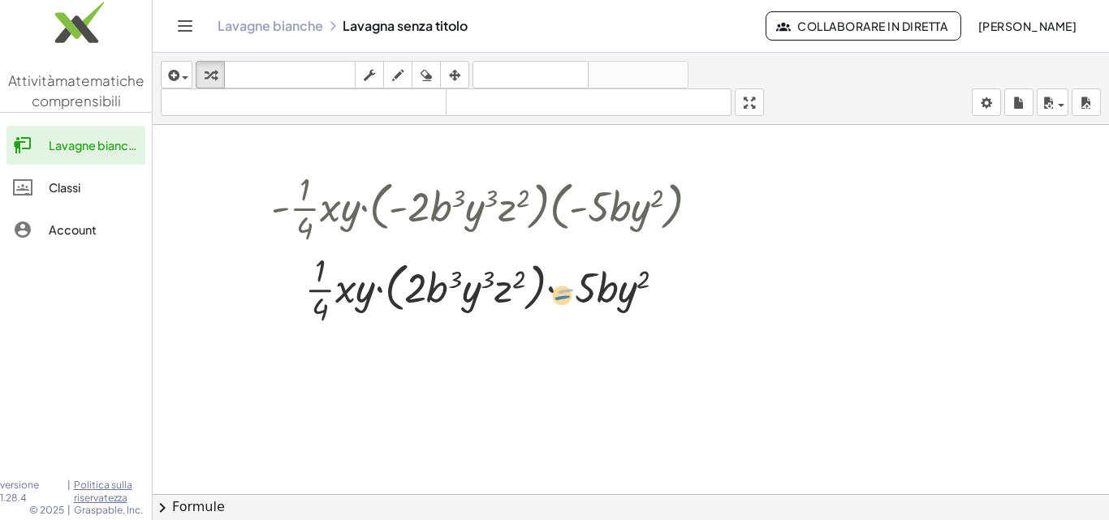
click at [562, 297] on div at bounding box center [492, 288] width 458 height 81
click at [188, 22] on icon "Attiva/disattiva la navigazione" at bounding box center [184, 25] width 19 height 19
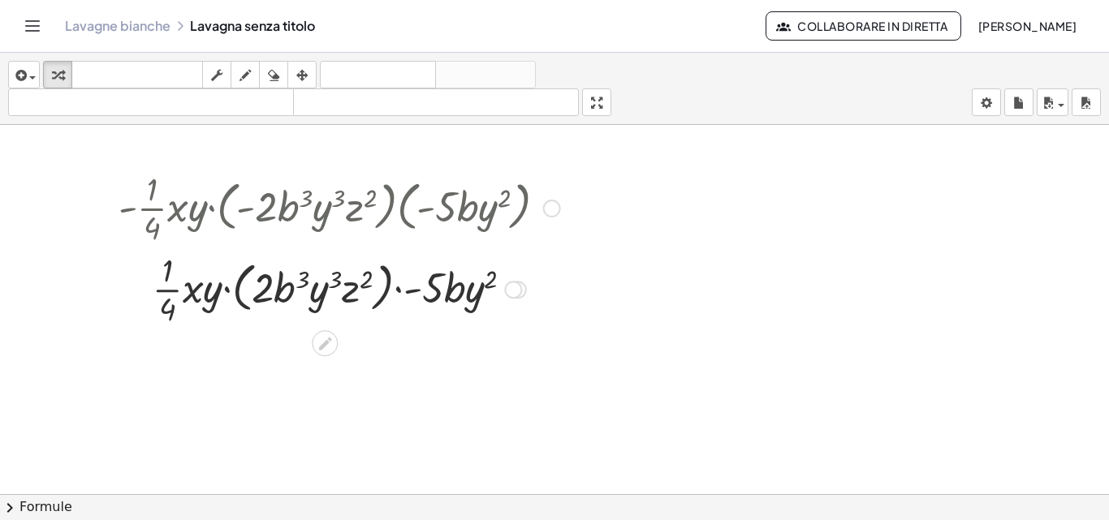
click at [317, 334] on div at bounding box center [325, 343] width 26 height 26
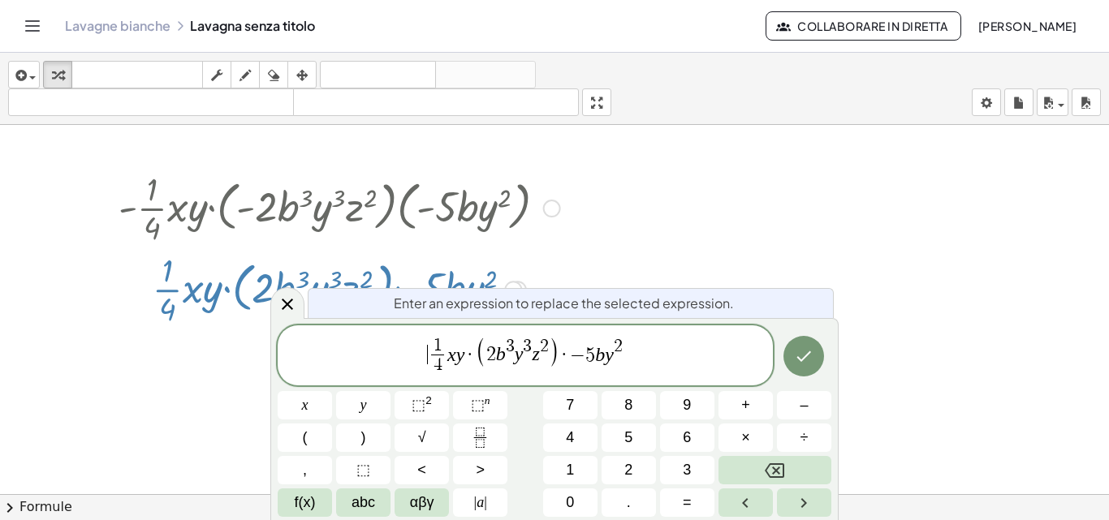
click at [375, 369] on span "​ 1 4 ​ x y · ( 2 b 3 y 3 z 2 ) · − 5 b y 2" at bounding box center [525, 356] width 495 height 43
click at [560, 356] on span "·" at bounding box center [564, 354] width 11 height 19
click at [568, 356] on span "1 4 ​ x y · ( 2 b 3 y 3 z 2 ) · ​ − 5 b y 2" at bounding box center [525, 356] width 495 height 43
click at [312, 439] on button "(" at bounding box center [305, 438] width 54 height 28
click at [657, 356] on span "1 4 ​ x y · ( 2 b 3 y 3 z 2 ) · ( − 5 b y 2 ) ​" at bounding box center [525, 356] width 495 height 43
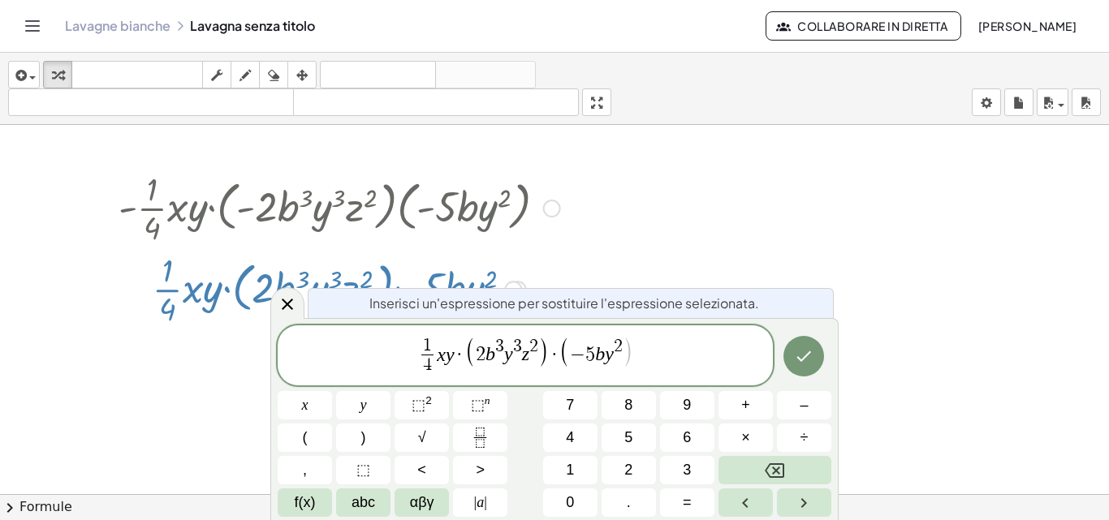
click at [627, 352] on span ")" at bounding box center [627, 351] width 11 height 31
click at [378, 439] on button ")" at bounding box center [363, 438] width 54 height 28
click at [784, 360] on button "Fatto" at bounding box center [804, 356] width 41 height 41
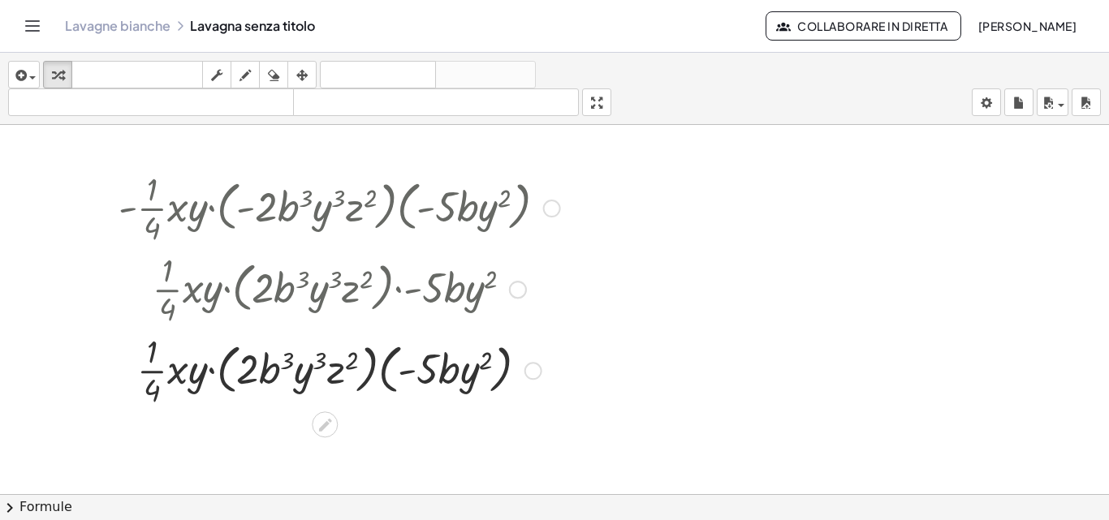
scroll to position [1803, 0]
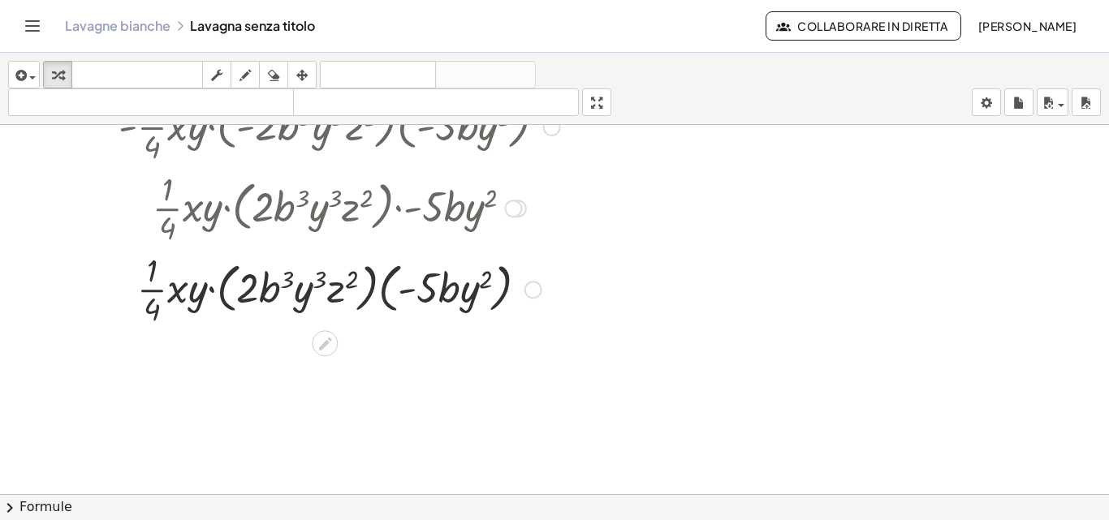
click at [523, 212] on div at bounding box center [518, 209] width 18 height 18
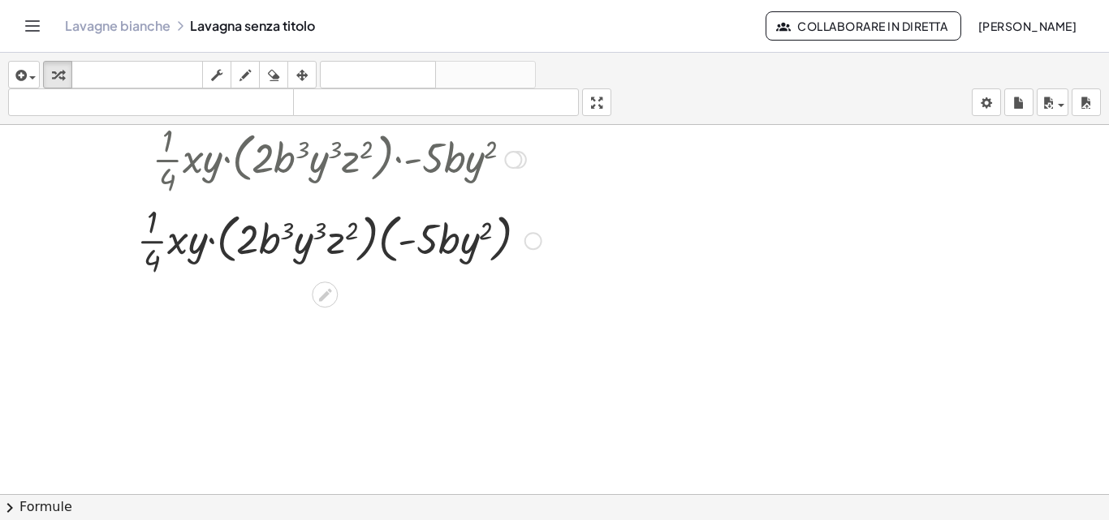
drag, startPoint x: 517, startPoint y: 204, endPoint x: 475, endPoint y: 339, distance: 141.2
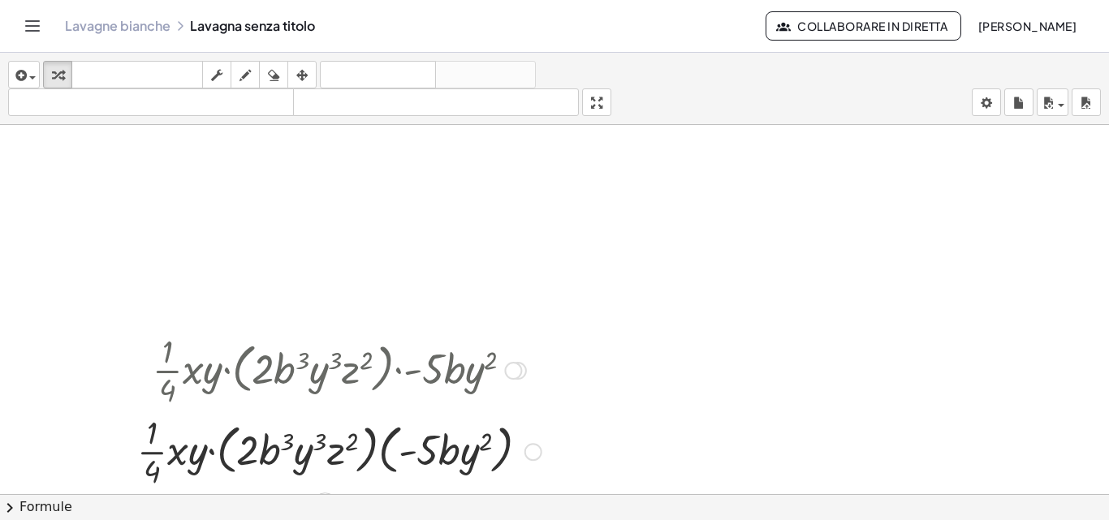
scroll to position [1640, 0]
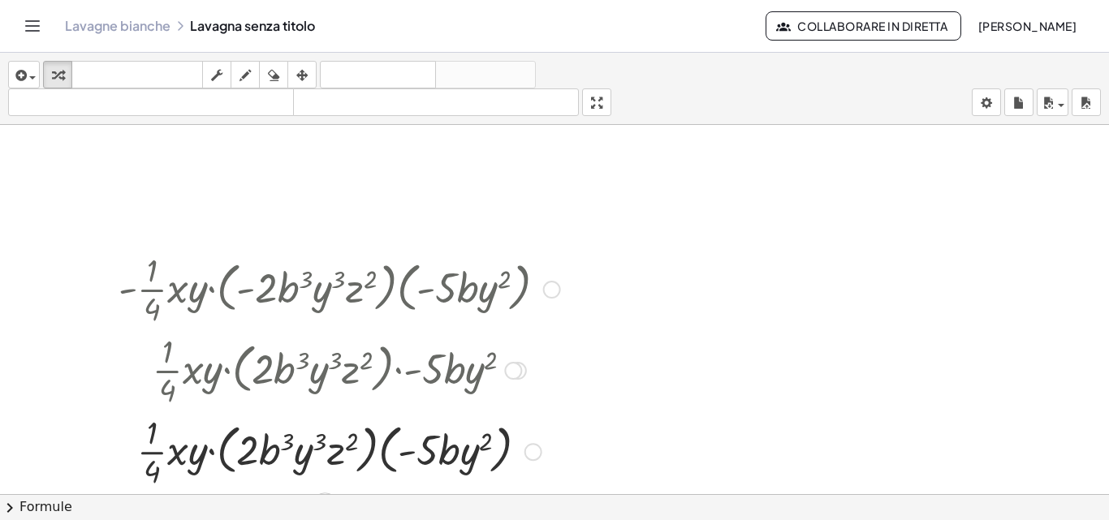
drag, startPoint x: 512, startPoint y: 298, endPoint x: 525, endPoint y: 383, distance: 86.4
click at [325, 371] on div "· · 1 · 4 · x · y · ( · 2 · b 3 · y 3 · z 2 ) · - 5 · b · y 2 Torna a questa ri…" at bounding box center [325, 371] width 0 height 0
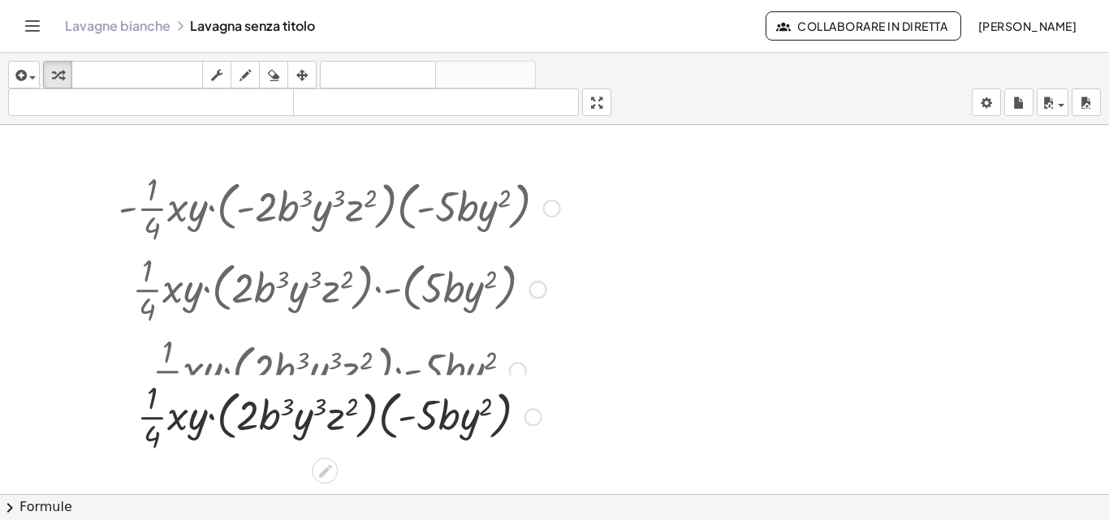
drag, startPoint x: 539, startPoint y: 373, endPoint x: 538, endPoint y: 419, distance: 46.3
click at [538, 419] on div at bounding box center [534, 417] width 18 height 18
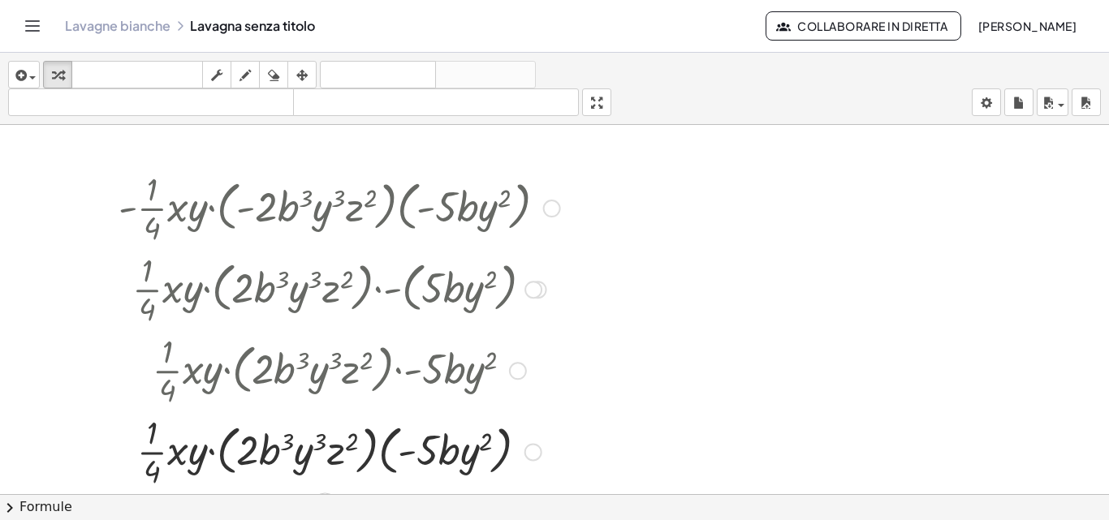
drag, startPoint x: 509, startPoint y: 364, endPoint x: 524, endPoint y: 397, distance: 36.4
click at [524, 397] on div at bounding box center [339, 369] width 458 height 81
click at [531, 284] on div at bounding box center [534, 288] width 18 height 18
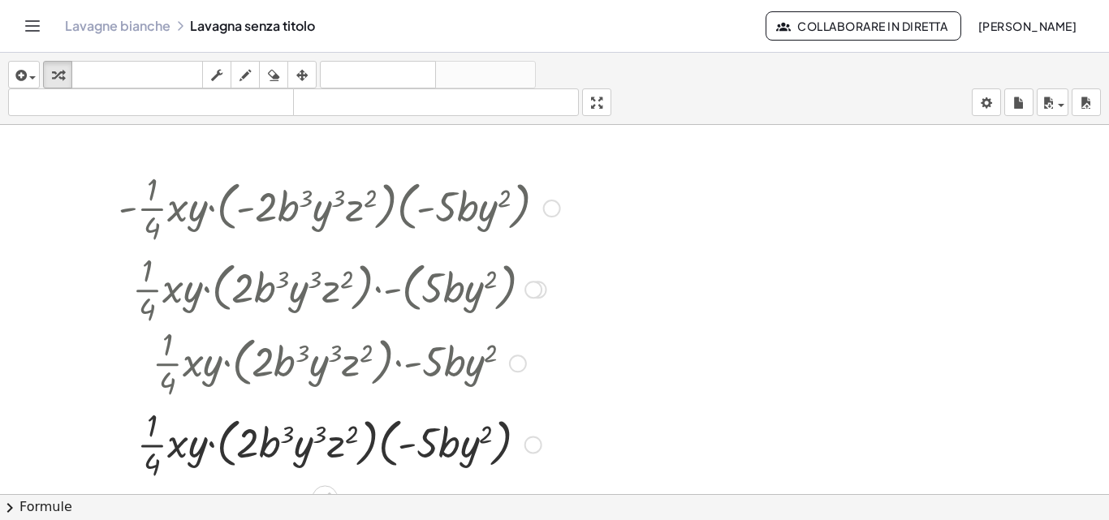
drag, startPoint x: 516, startPoint y: 369, endPoint x: 516, endPoint y: 360, distance: 9.7
click at [516, 360] on div at bounding box center [518, 364] width 18 height 18
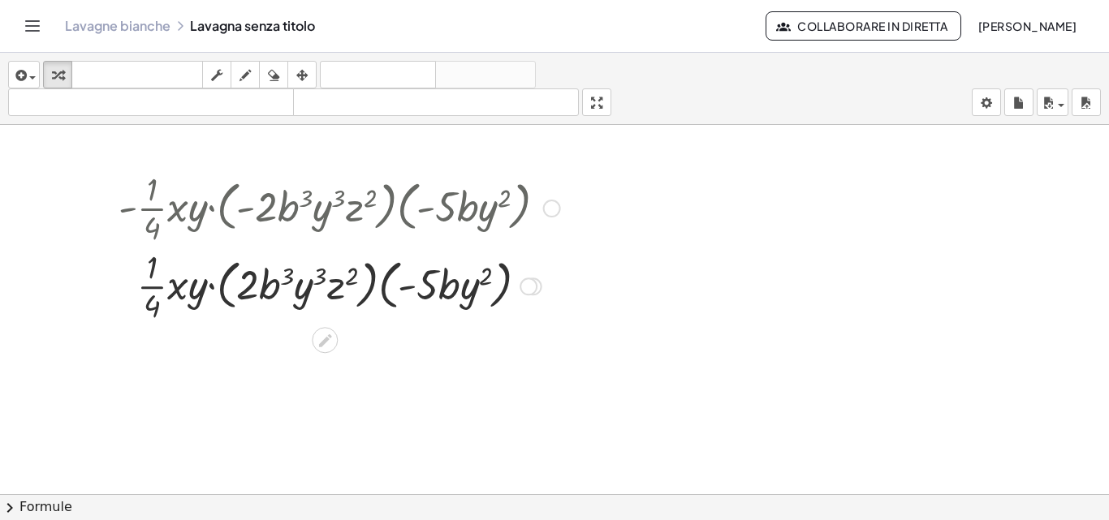
drag, startPoint x: 511, startPoint y: 393, endPoint x: 489, endPoint y: 291, distance: 103.8
click at [325, 287] on div "· · 1 · 4 · x · y · ( · 2 · b 3 · y 3 · z 2 ) · ( · - 5 · b · y 2 )" at bounding box center [325, 287] width 0 height 0
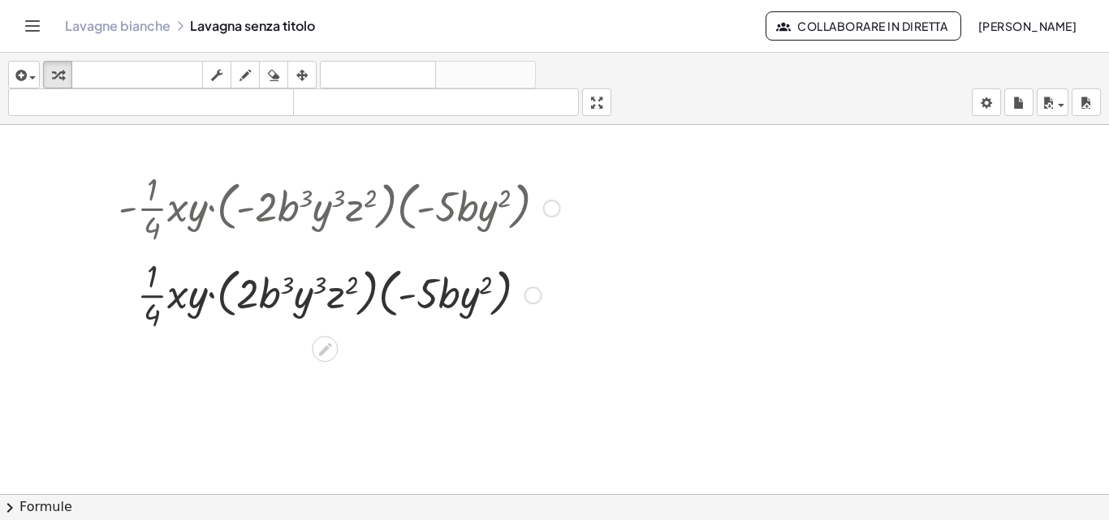
drag, startPoint x: 526, startPoint y: 290, endPoint x: 515, endPoint y: 298, distance: 14.0
click at [325, 296] on div "· · 1 · 4 · x · y · ( · 2 · b 3 · y 3 · z 2 ) · ( · - 5 · b · y 2 )" at bounding box center [325, 296] width 0 height 0
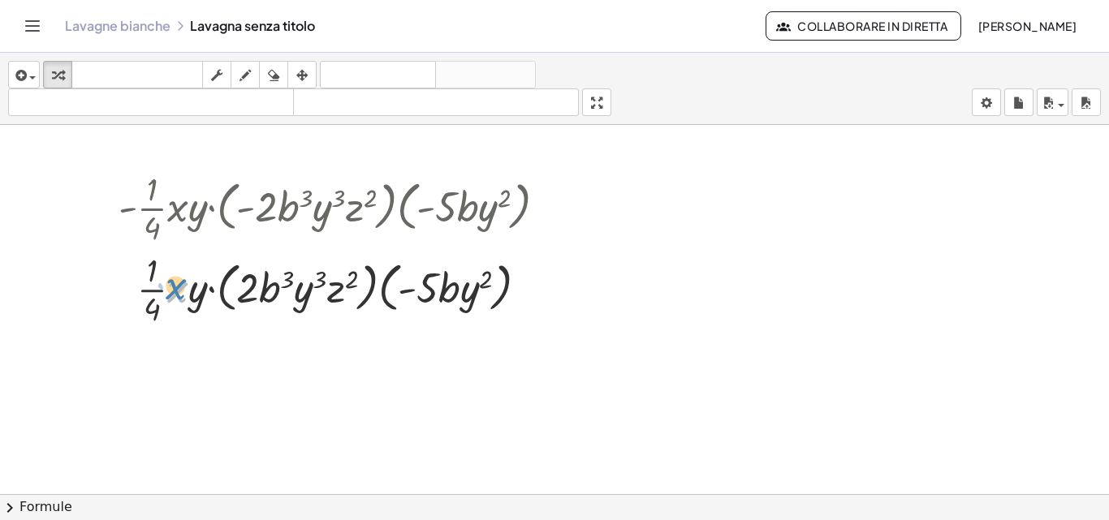
click at [177, 289] on div at bounding box center [339, 288] width 458 height 81
click at [159, 299] on div at bounding box center [339, 288] width 458 height 81
click at [240, 291] on div at bounding box center [339, 288] width 458 height 81
drag, startPoint x: 434, startPoint y: 293, endPoint x: 425, endPoint y: 289, distance: 9.8
click at [425, 289] on div at bounding box center [339, 288] width 458 height 81
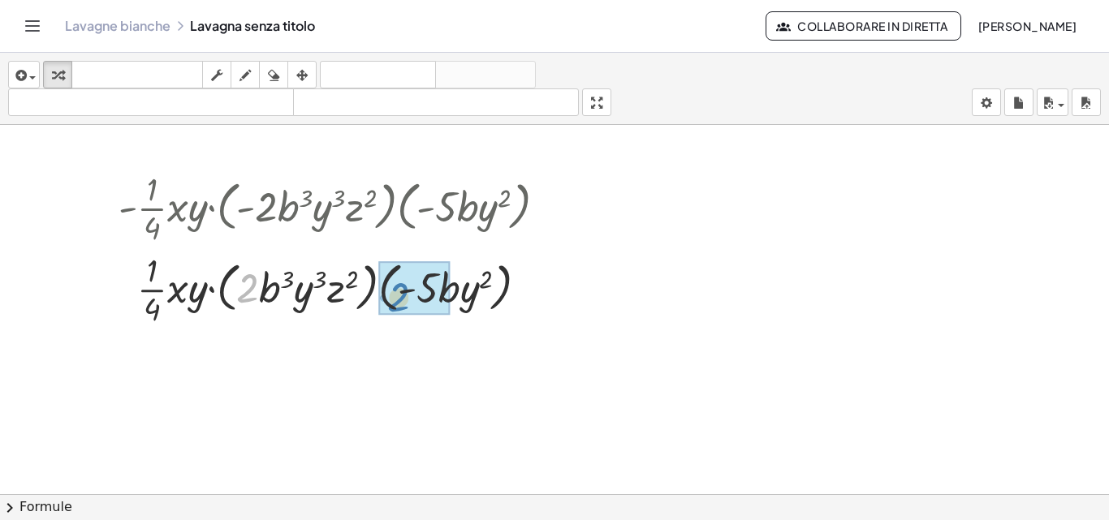
drag, startPoint x: 257, startPoint y: 288, endPoint x: 404, endPoint y: 296, distance: 147.1
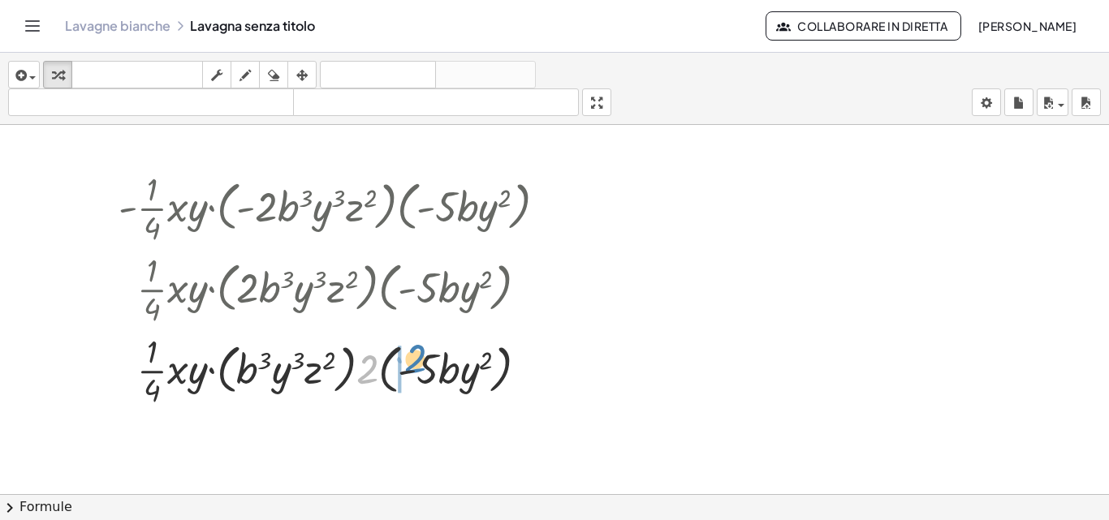
drag, startPoint x: 366, startPoint y: 378, endPoint x: 414, endPoint y: 368, distance: 49.1
click at [414, 368] on div at bounding box center [339, 369] width 458 height 81
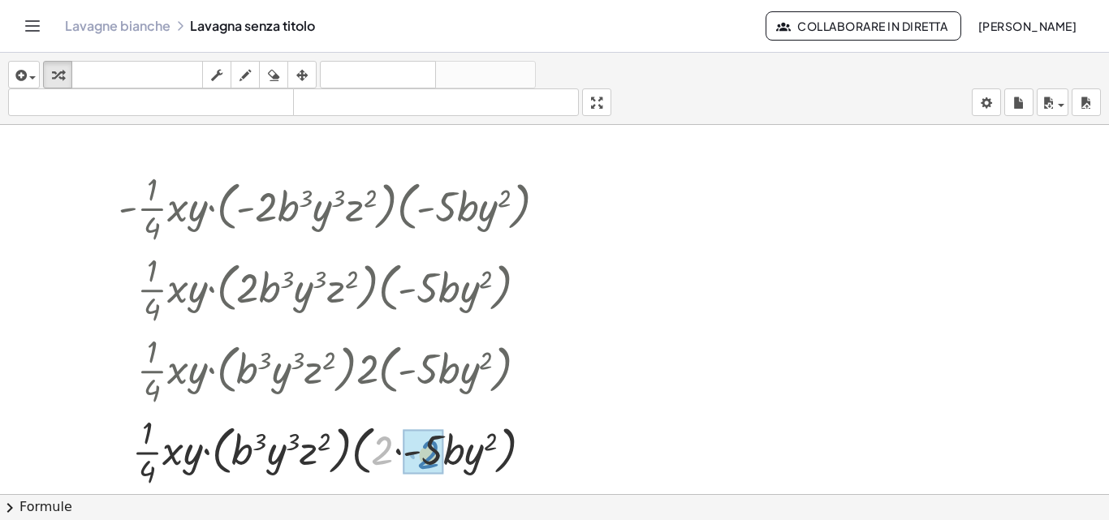
drag, startPoint x: 390, startPoint y: 446, endPoint x: 420, endPoint y: 443, distance: 30.2
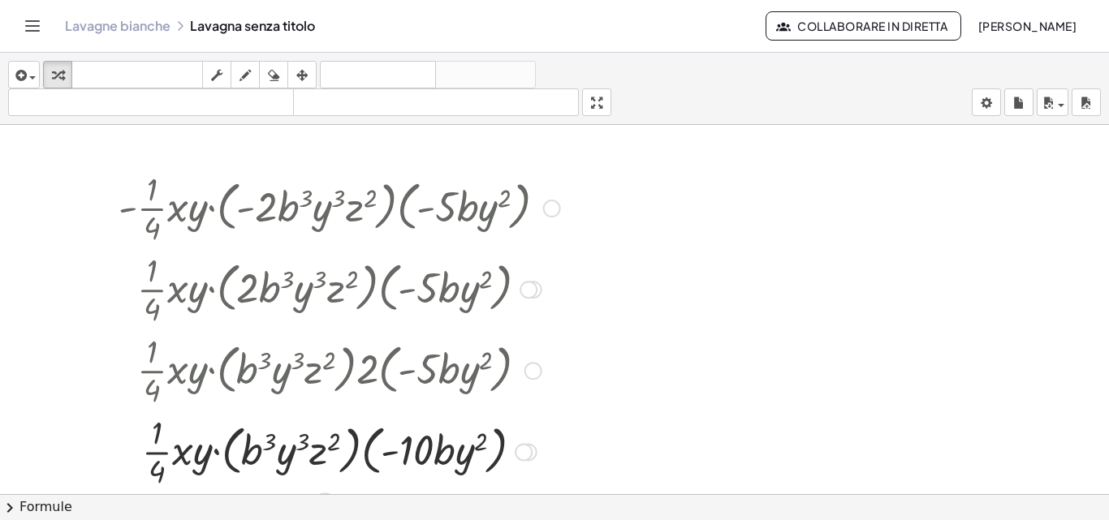
scroll to position [1803, 0]
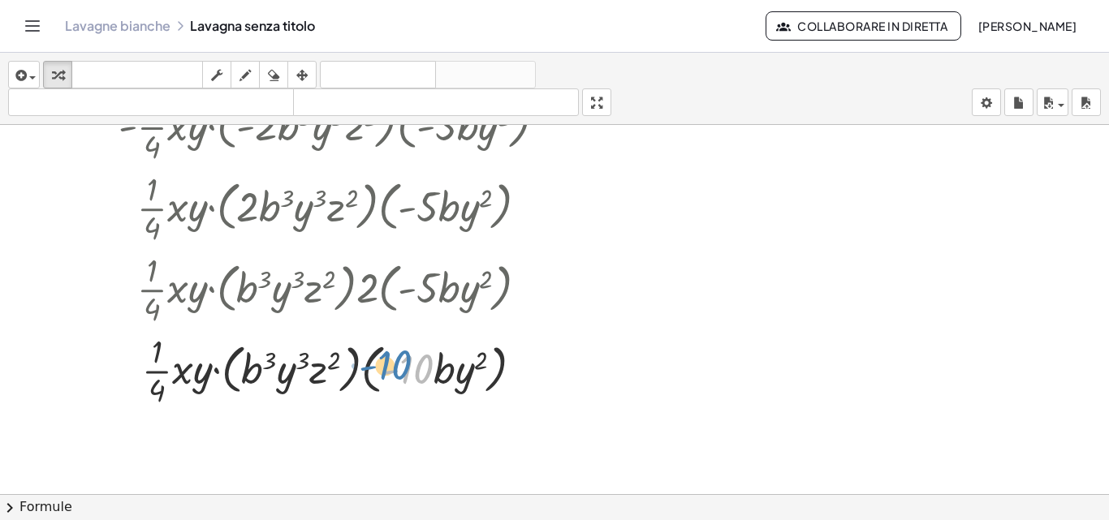
drag, startPoint x: 413, startPoint y: 372, endPoint x: 391, endPoint y: 368, distance: 22.3
click at [391, 368] on div at bounding box center [339, 369] width 458 height 81
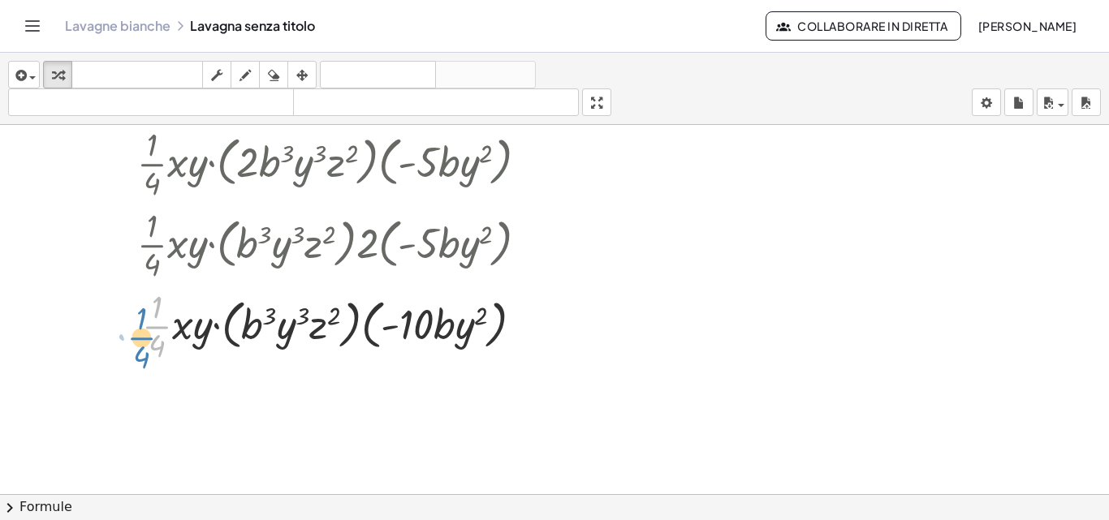
drag, startPoint x: 154, startPoint y: 322, endPoint x: 138, endPoint y: 334, distance: 19.8
click at [138, 334] on div at bounding box center [339, 324] width 458 height 81
drag, startPoint x: 427, startPoint y: 337, endPoint x: 412, endPoint y: 341, distance: 15.2
click at [412, 341] on div at bounding box center [339, 324] width 458 height 81
click at [376, 345] on div at bounding box center [339, 324] width 458 height 81
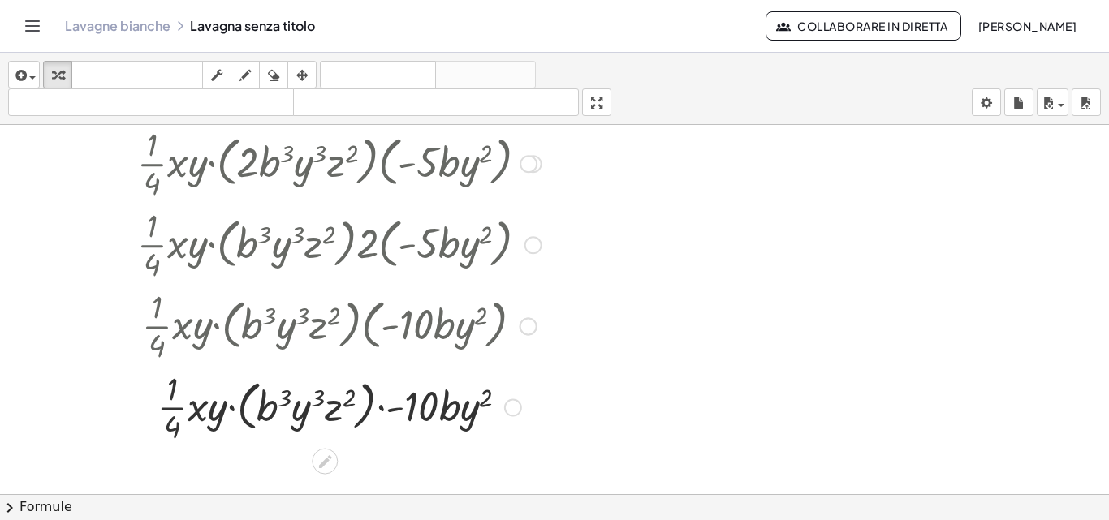
scroll to position [1928, 0]
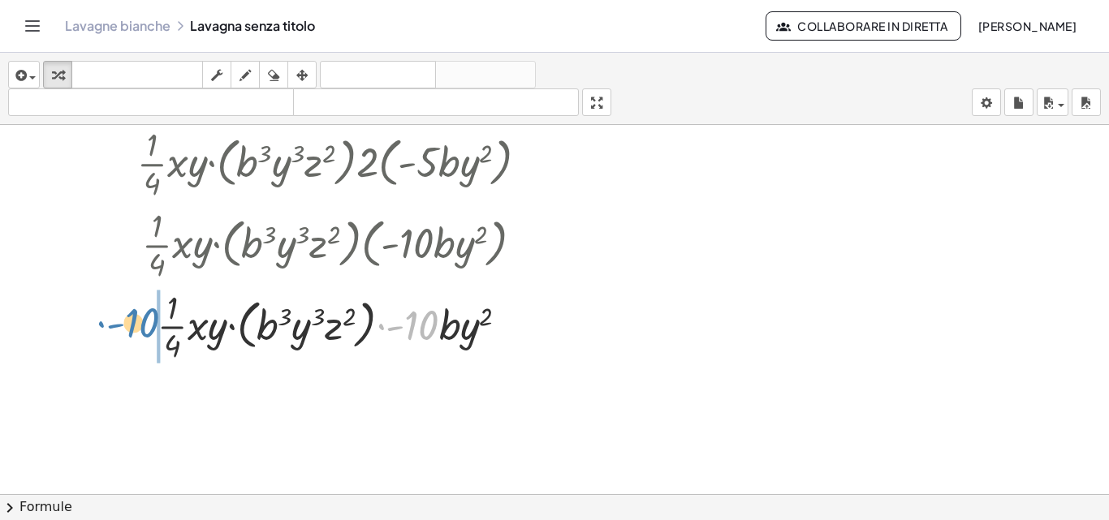
drag, startPoint x: 422, startPoint y: 331, endPoint x: 143, endPoint y: 329, distance: 279.3
click at [143, 329] on div at bounding box center [339, 325] width 458 height 81
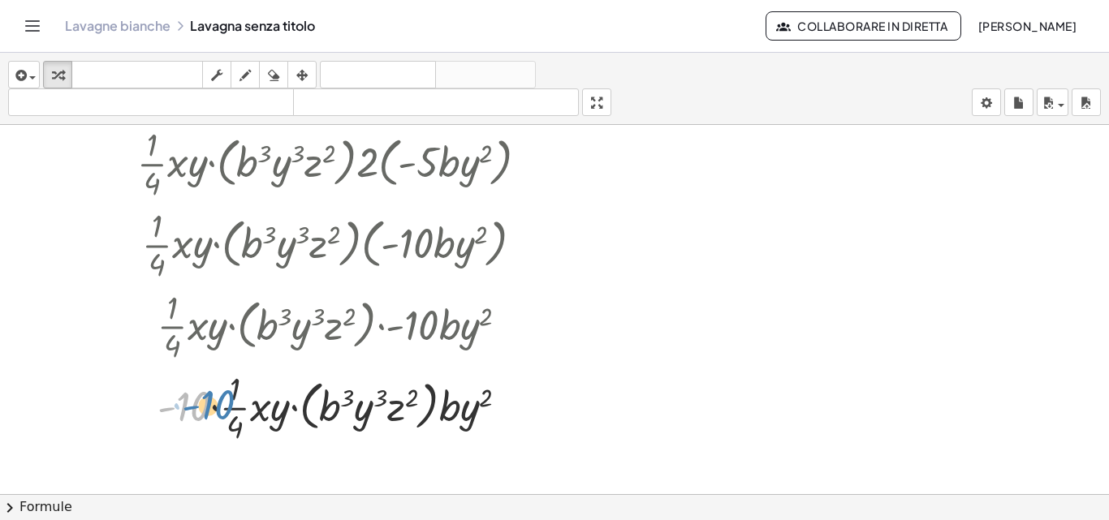
drag, startPoint x: 189, startPoint y: 410, endPoint x: 214, endPoint y: 407, distance: 24.6
click at [214, 407] on div at bounding box center [339, 406] width 458 height 81
click at [235, 390] on div at bounding box center [339, 406] width 458 height 81
click at [237, 408] on div at bounding box center [339, 406] width 458 height 81
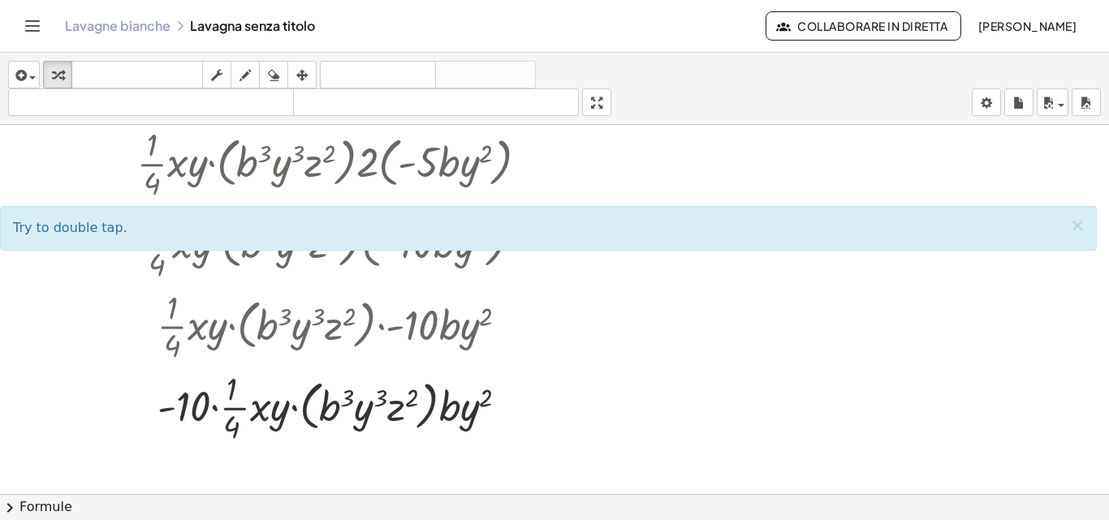
scroll to position [2010, 0]
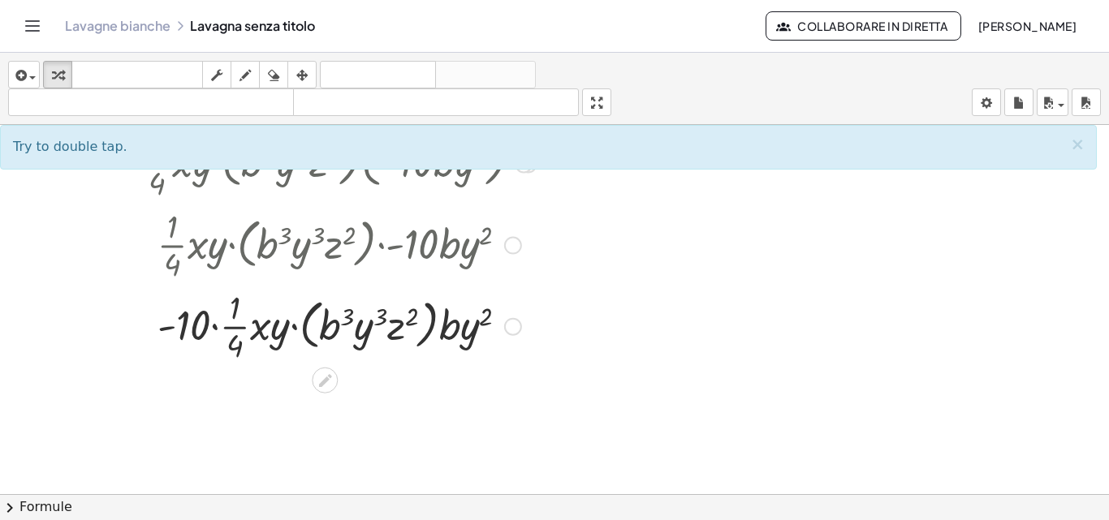
click at [231, 324] on div at bounding box center [339, 325] width 458 height 81
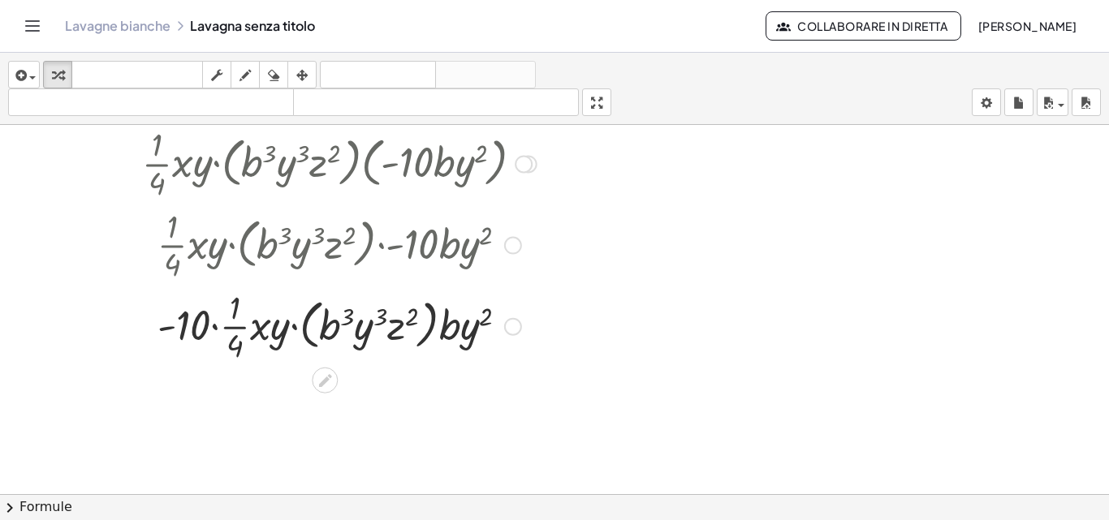
click at [231, 324] on div at bounding box center [339, 325] width 458 height 81
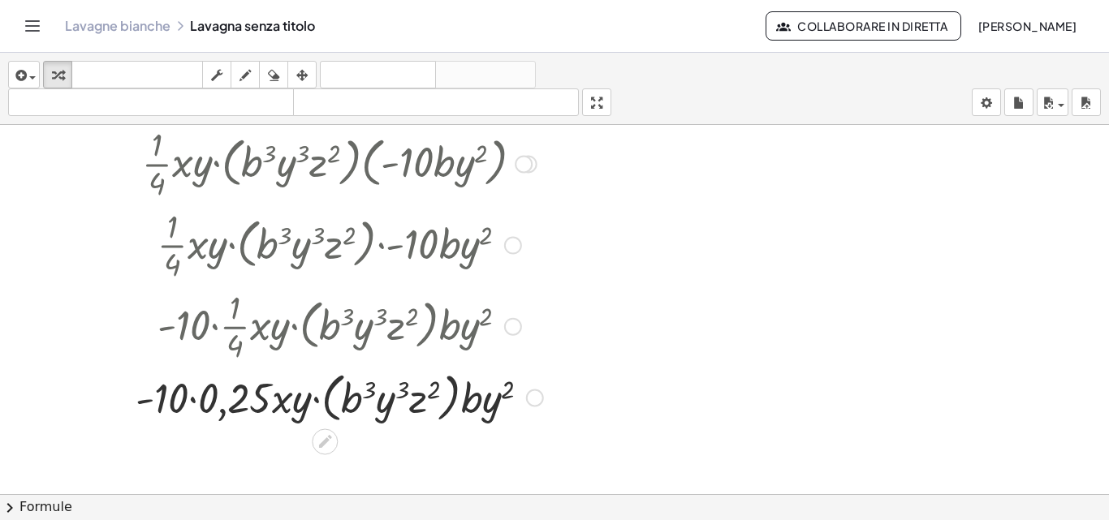
scroll to position [2091, 0]
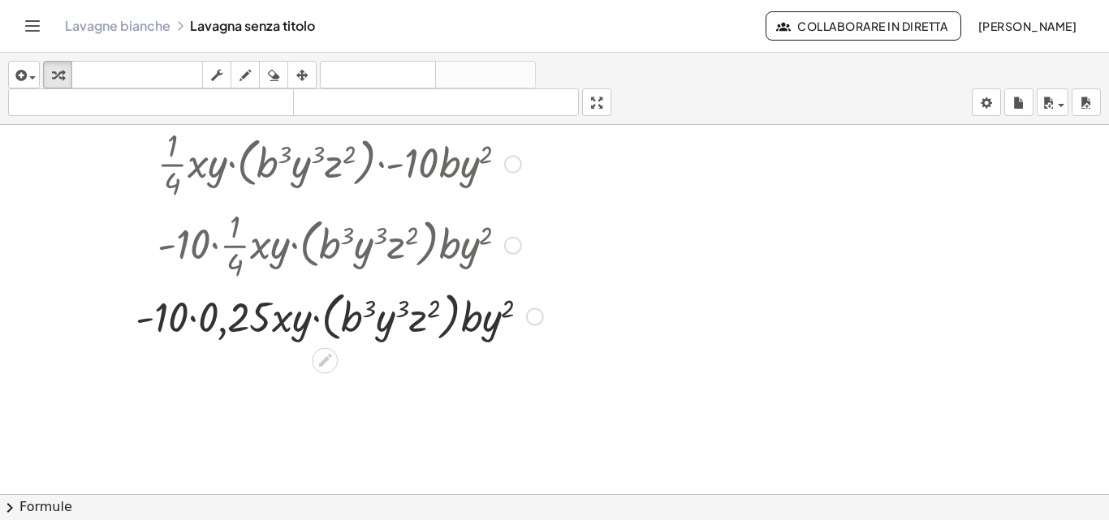
click at [222, 333] on div at bounding box center [339, 316] width 458 height 62
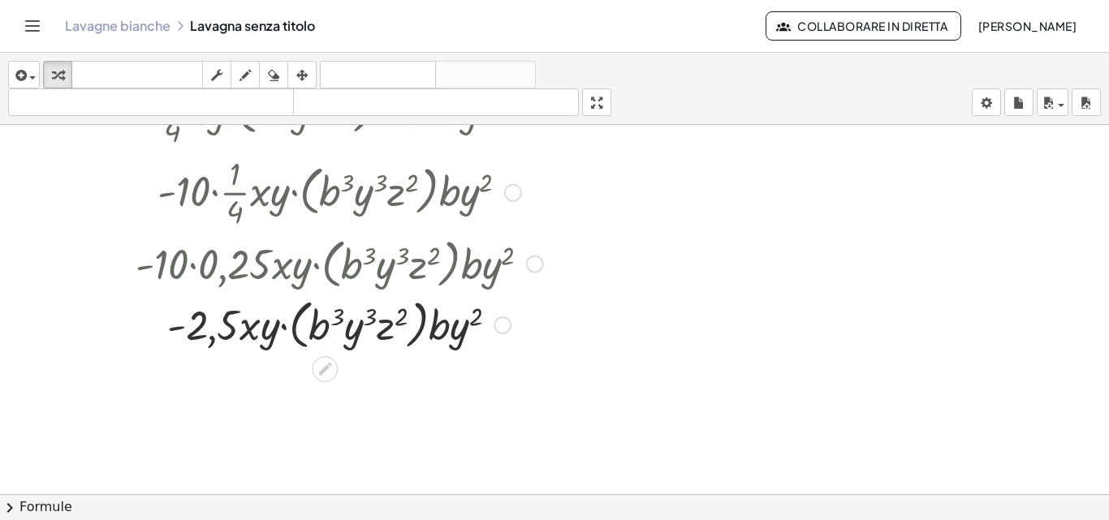
scroll to position [2172, 0]
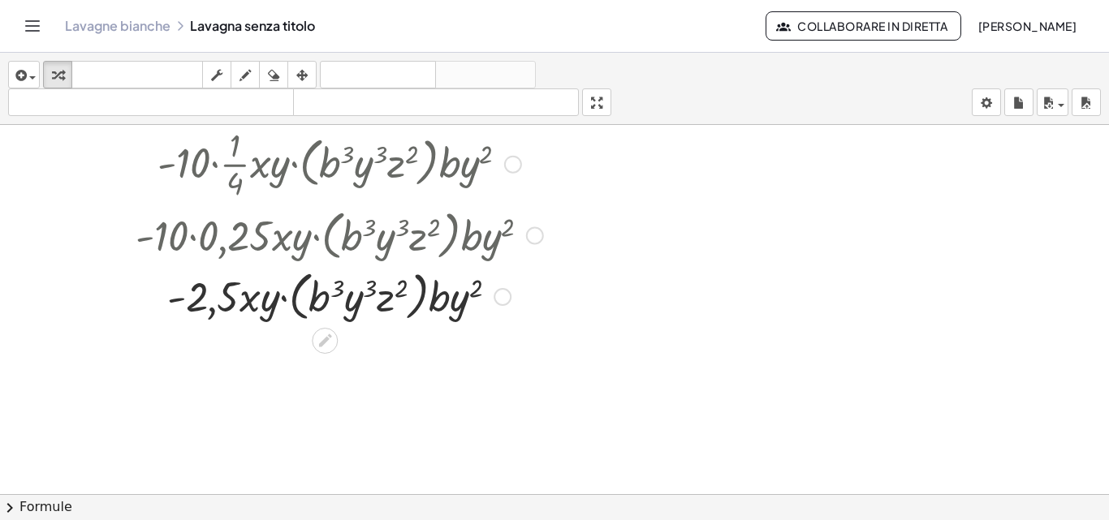
click at [297, 309] on div at bounding box center [339, 296] width 458 height 62
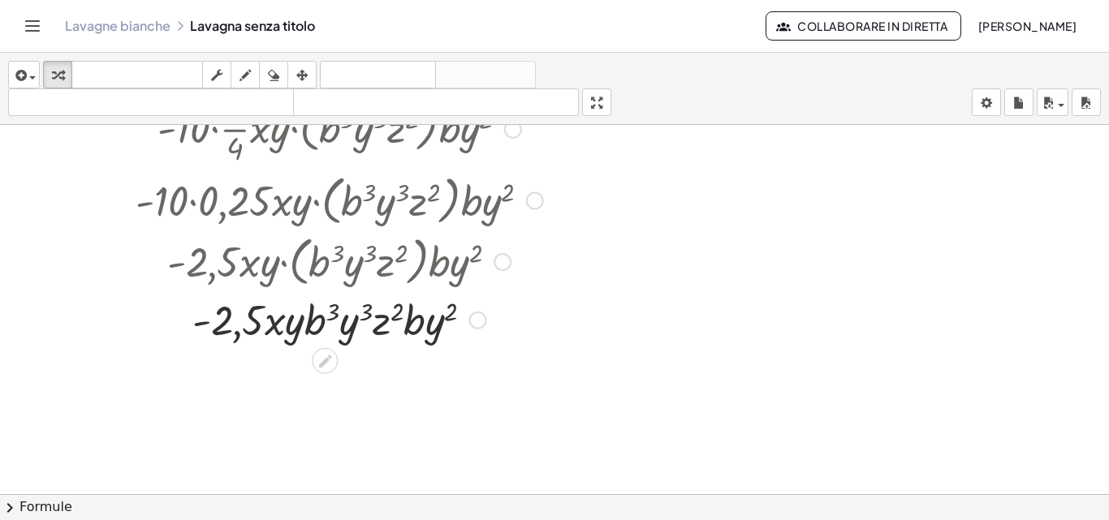
scroll to position [2217, 0]
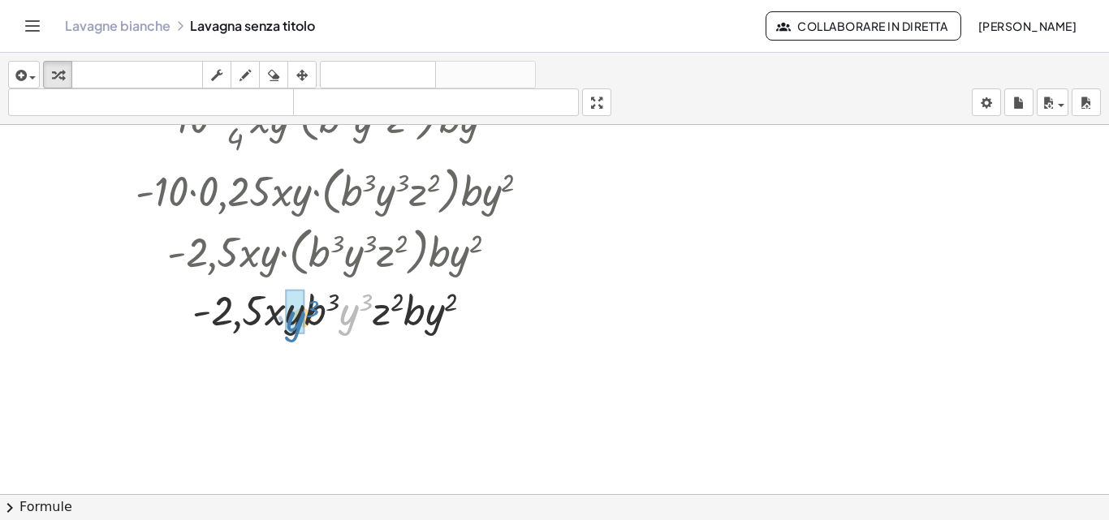
drag, startPoint x: 343, startPoint y: 321, endPoint x: 289, endPoint y: 327, distance: 54.0
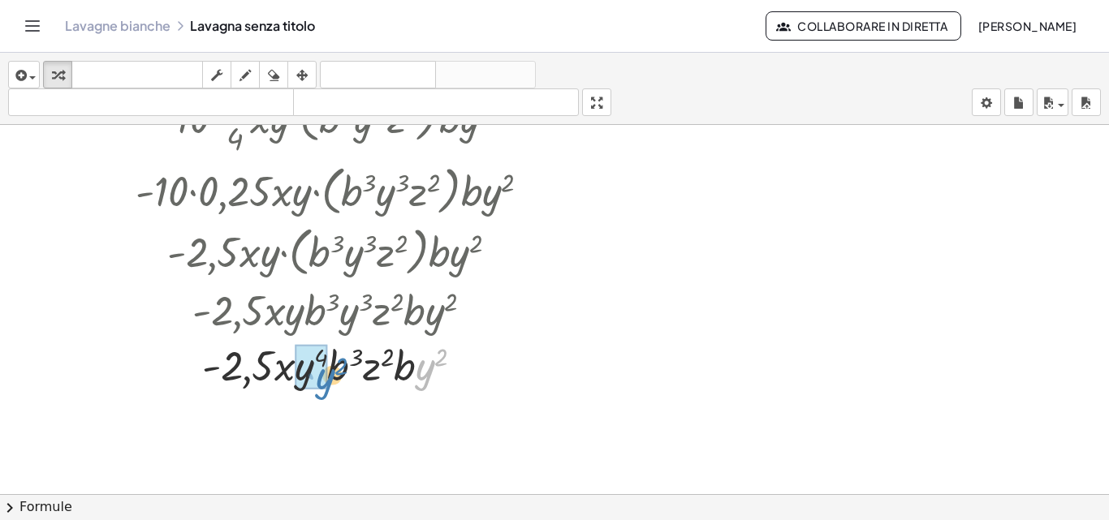
drag, startPoint x: 429, startPoint y: 369, endPoint x: 329, endPoint y: 378, distance: 100.3
click at [329, 378] on div at bounding box center [339, 364] width 458 height 55
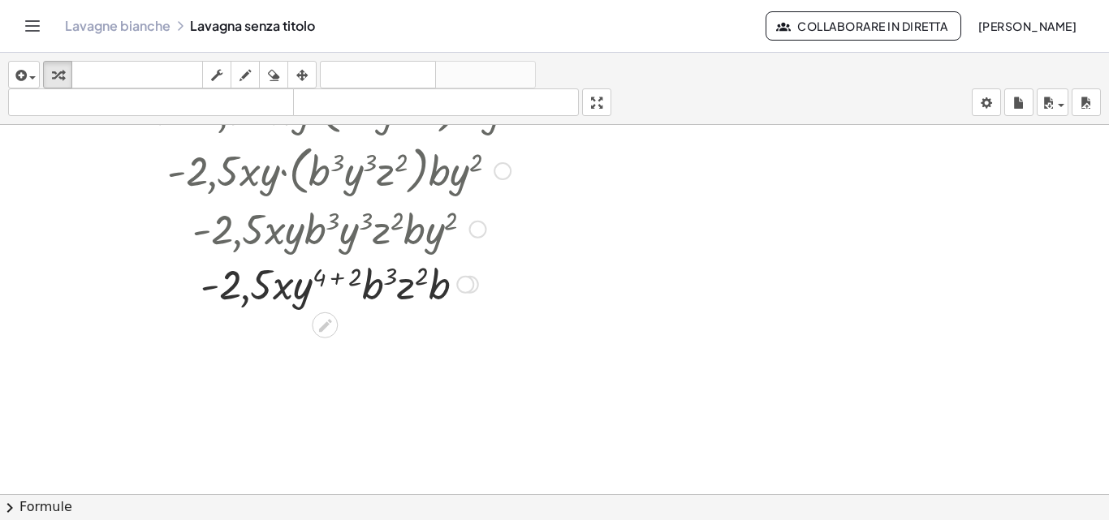
click at [339, 275] on div at bounding box center [339, 283] width 458 height 55
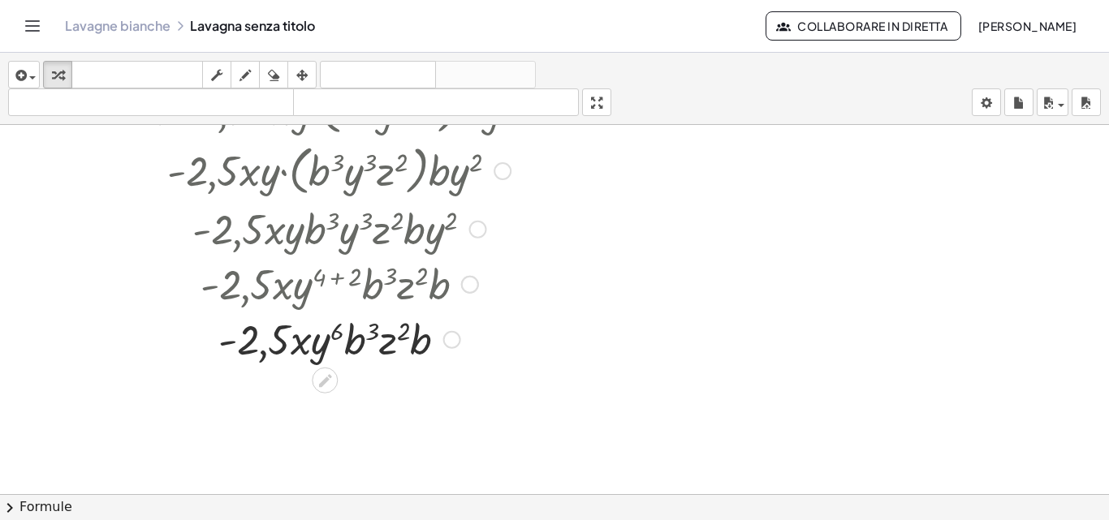
scroll to position [2379, 0]
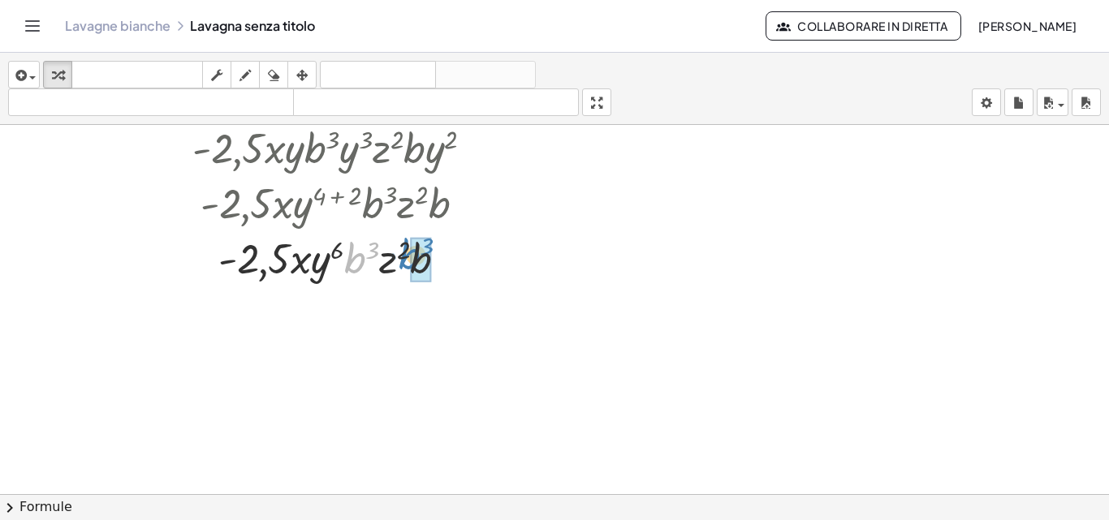
drag, startPoint x: 353, startPoint y: 271, endPoint x: 408, endPoint y: 267, distance: 54.6
click at [408, 267] on div at bounding box center [339, 257] width 458 height 55
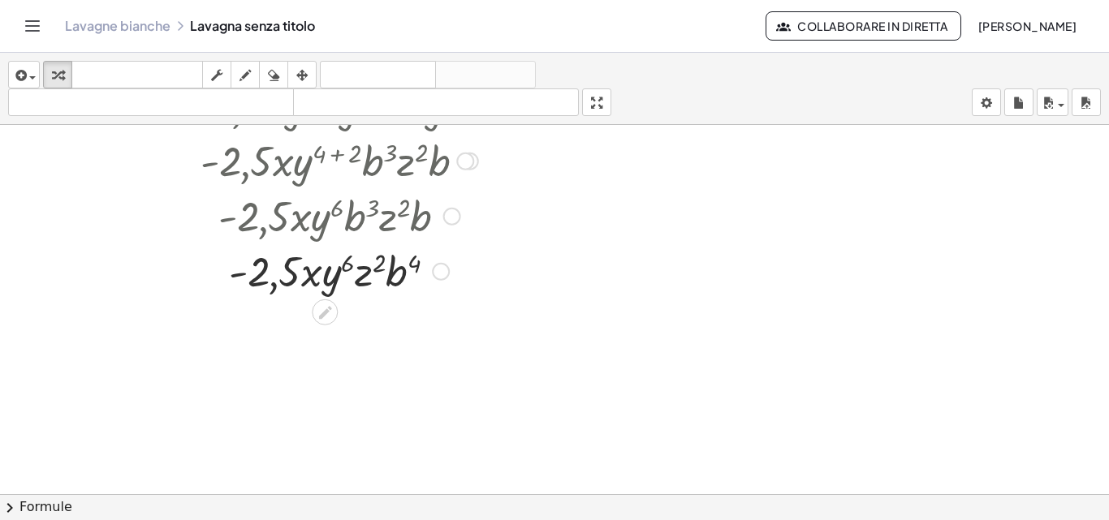
scroll to position [2460, 0]
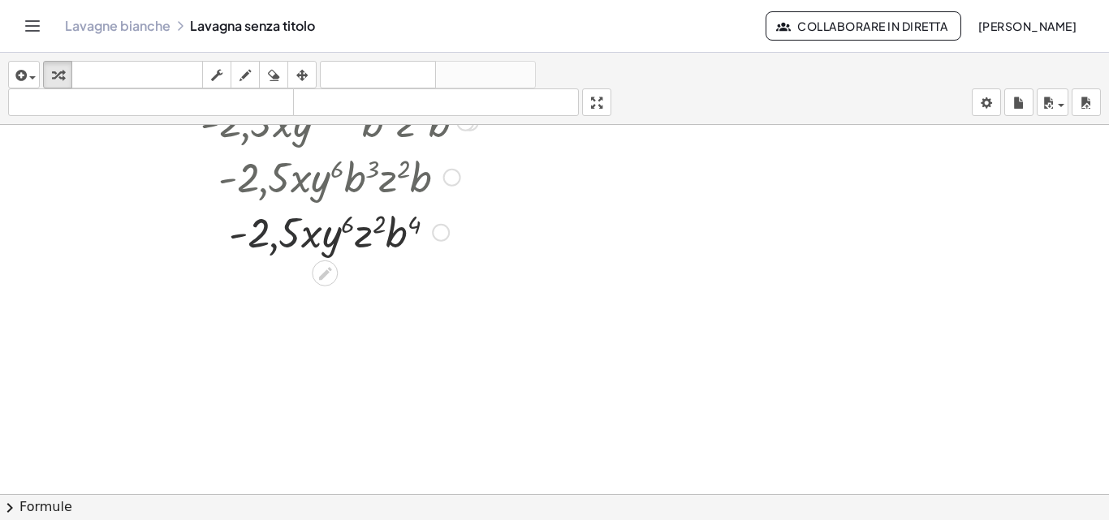
click at [274, 248] on div at bounding box center [339, 231] width 458 height 55
drag, startPoint x: 253, startPoint y: 231, endPoint x: 278, endPoint y: 271, distance: 47.8
click at [292, 233] on div at bounding box center [339, 231] width 458 height 55
drag, startPoint x: 278, startPoint y: 271, endPoint x: 283, endPoint y: 236, distance: 35.4
click at [283, 236] on div at bounding box center [339, 231] width 458 height 55
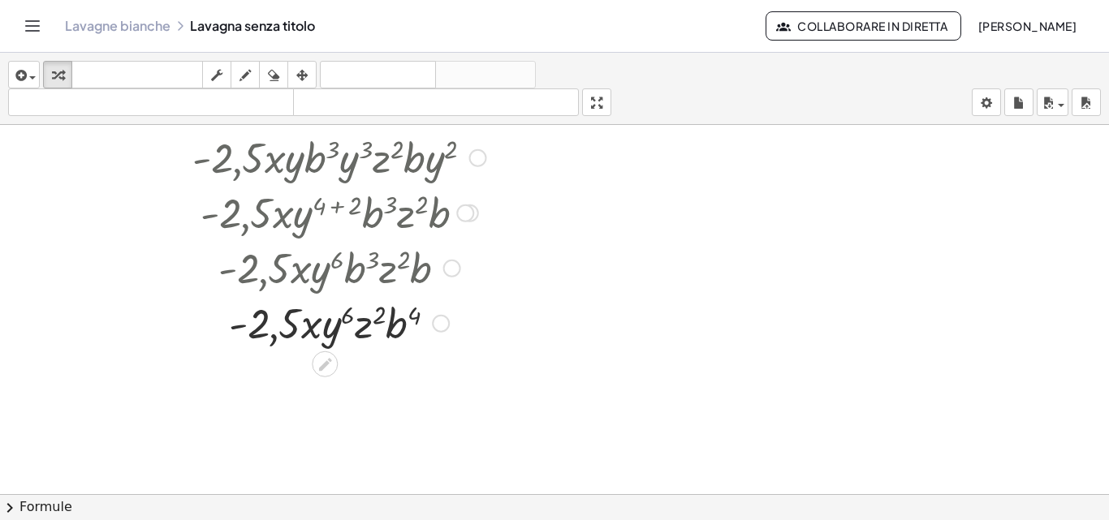
scroll to position [2415, 0]
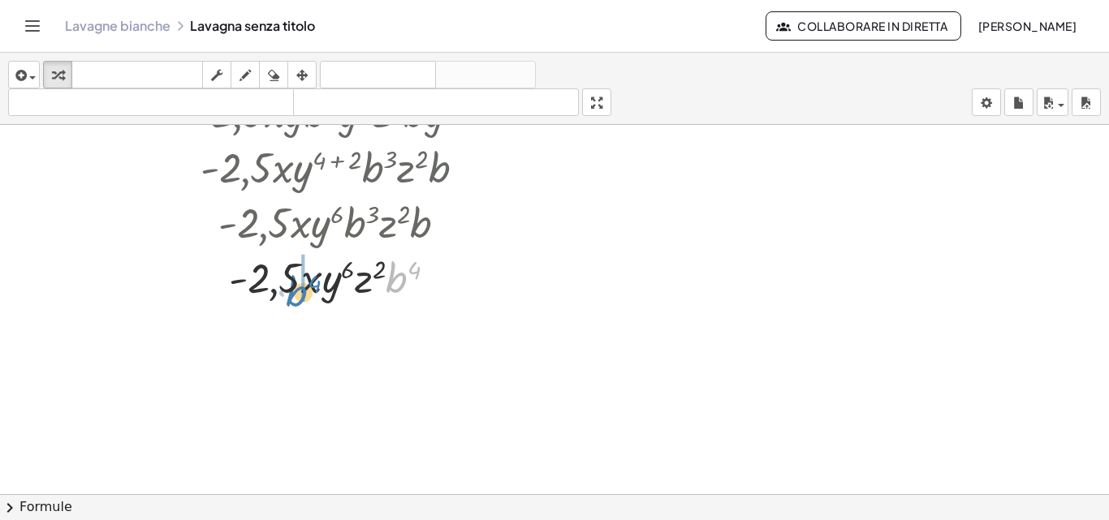
drag, startPoint x: 399, startPoint y: 277, endPoint x: 299, endPoint y: 291, distance: 100.8
click at [299, 291] on div at bounding box center [339, 276] width 458 height 55
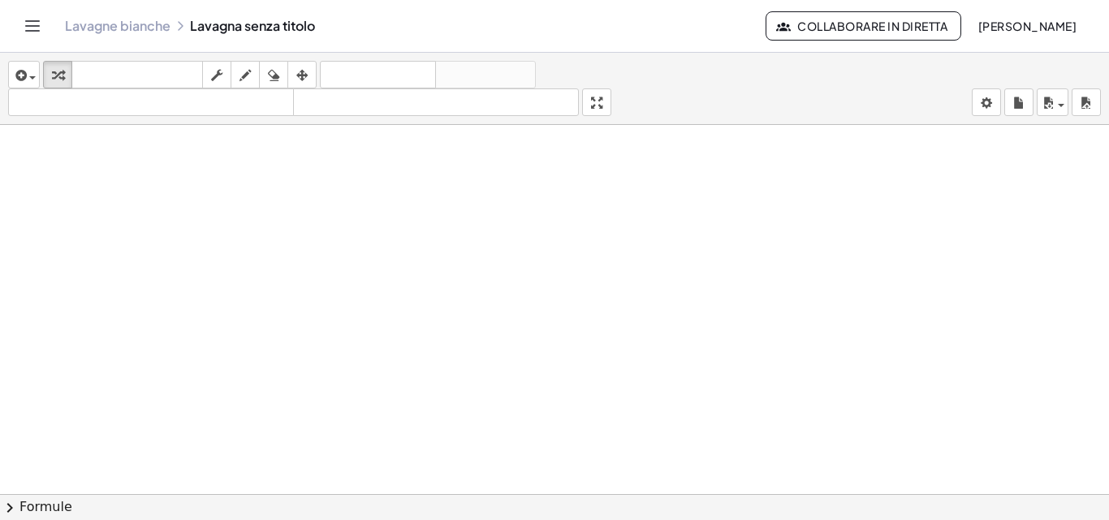
scroll to position [2830, 0]
click at [20, 90] on button "formato_dimensione più piccolo" at bounding box center [151, 103] width 286 height 28
click at [19, 85] on button "inserire" at bounding box center [24, 75] width 32 height 28
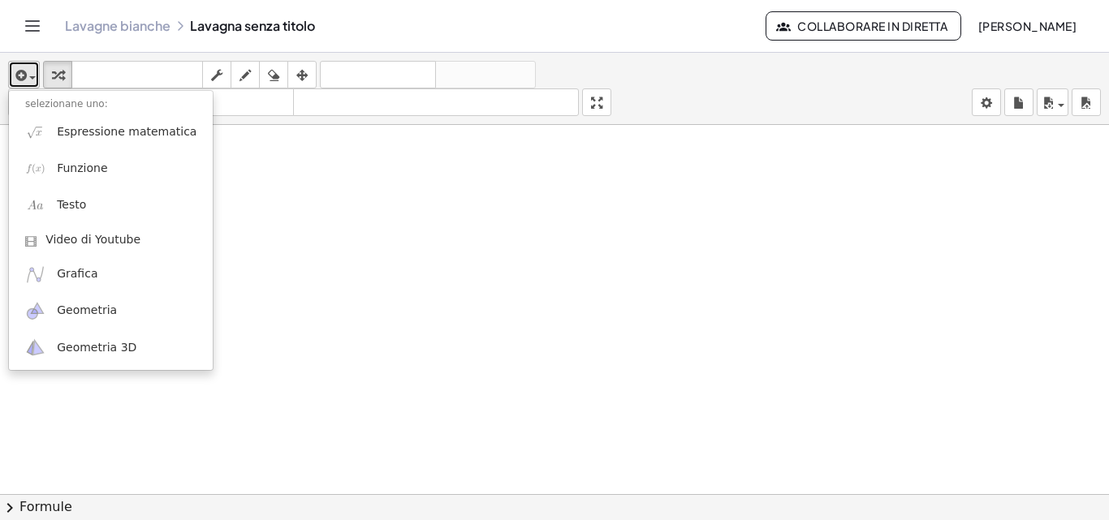
click at [32, 68] on div "button" at bounding box center [24, 74] width 24 height 19
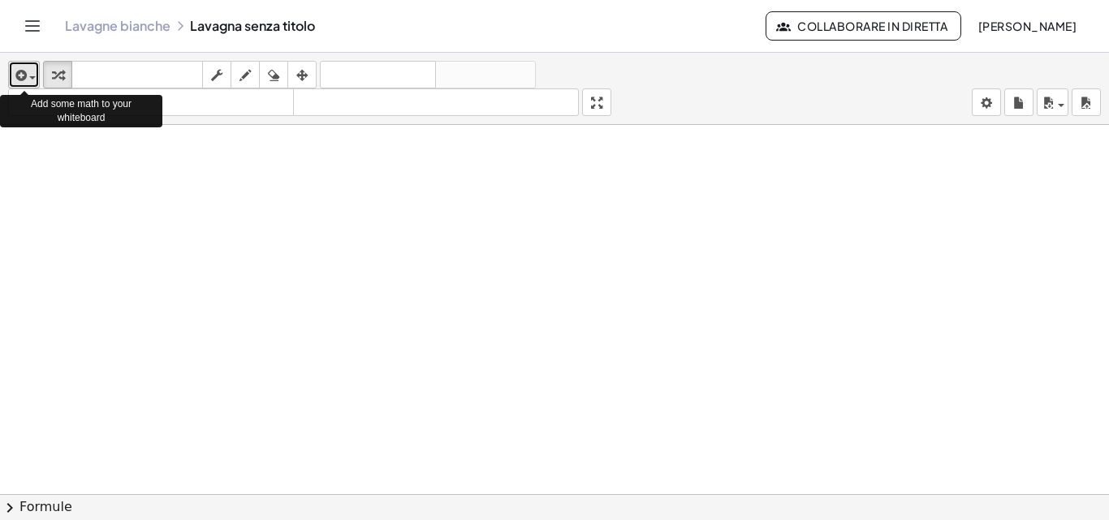
click at [32, 68] on div "button" at bounding box center [24, 74] width 24 height 19
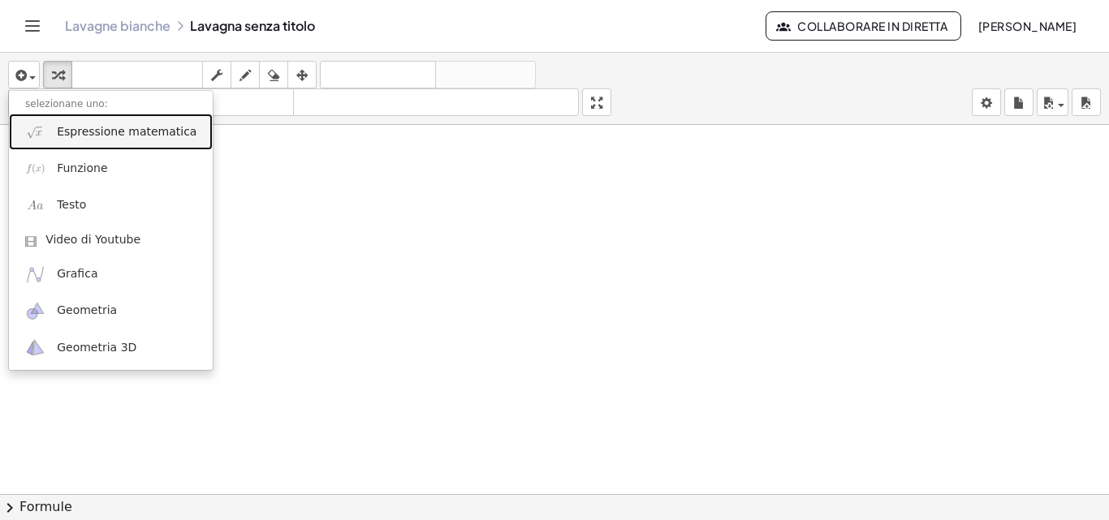
click at [103, 136] on font "Espressione matematica" at bounding box center [127, 131] width 140 height 13
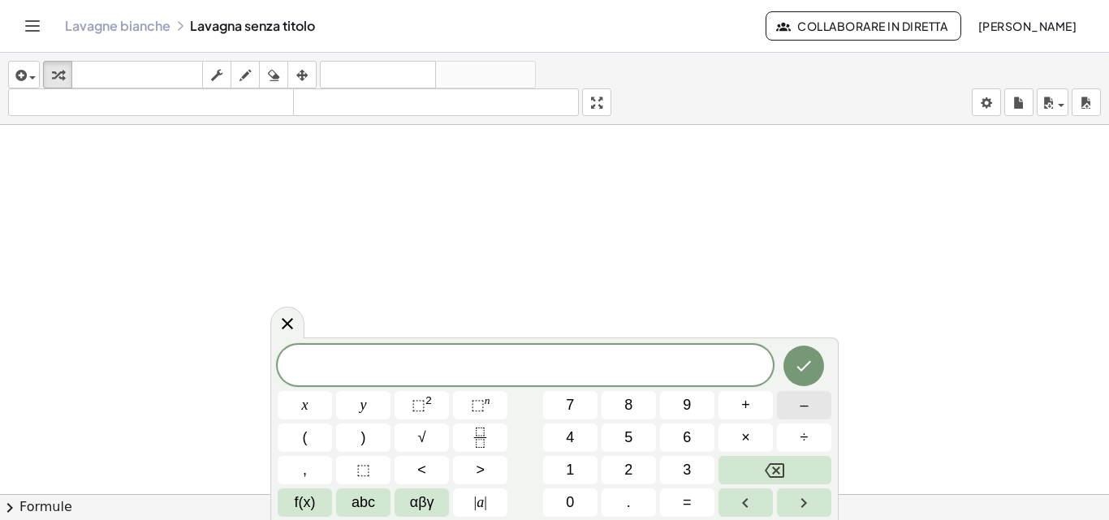
click at [803, 405] on span "–" at bounding box center [804, 406] width 8 height 22
click at [811, 466] on button "Backspace" at bounding box center [775, 470] width 113 height 28
click at [314, 432] on button "(" at bounding box center [305, 438] width 54 height 28
click at [793, 402] on button "–" at bounding box center [804, 405] width 54 height 28
click at [692, 437] on button "6" at bounding box center [687, 438] width 54 height 28
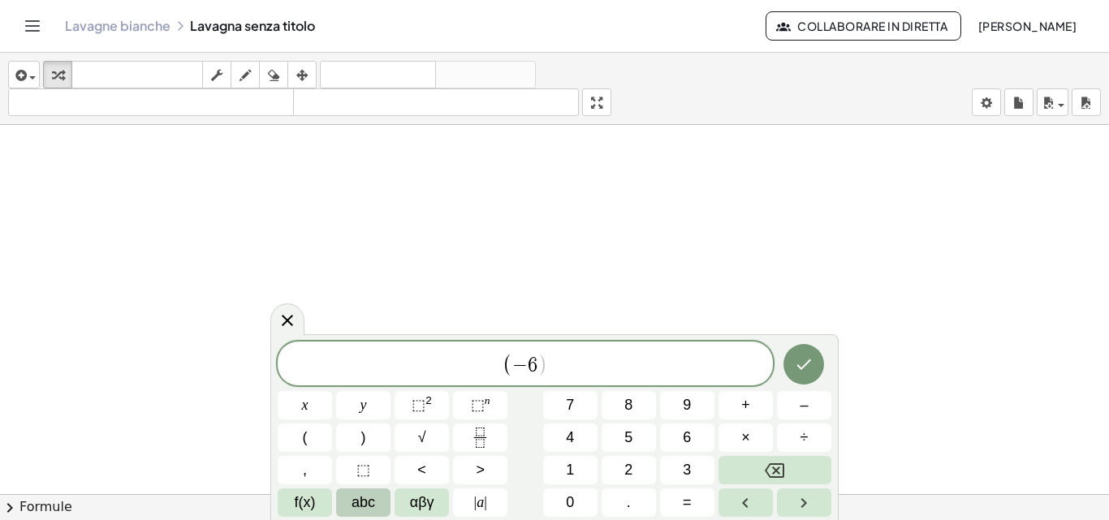
click at [361, 512] on span "abc" at bounding box center [364, 503] width 24 height 22
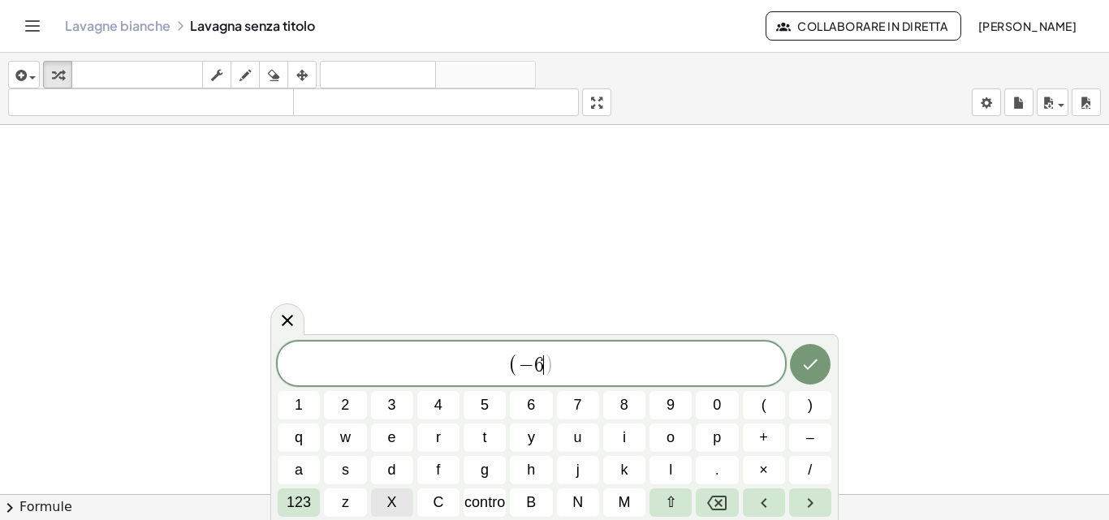
click at [391, 492] on span "X" at bounding box center [392, 503] width 10 height 22
click at [536, 438] on button "y" at bounding box center [531, 438] width 42 height 28
click at [824, 412] on button ")" at bounding box center [810, 405] width 42 height 28
click at [743, 407] on button "(" at bounding box center [764, 405] width 42 height 28
click at [810, 443] on span "–" at bounding box center [810, 438] width 8 height 22
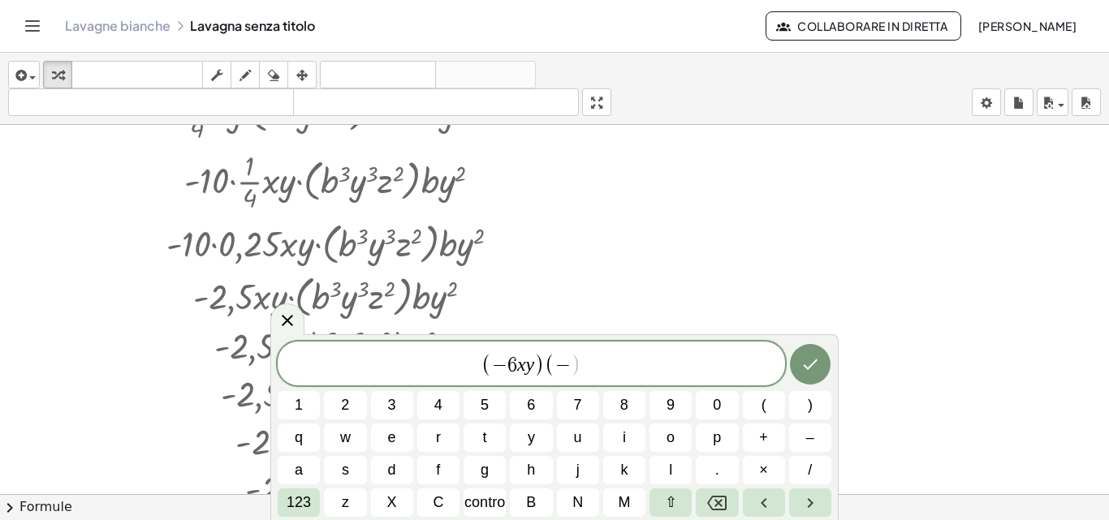
scroll to position [2217, 0]
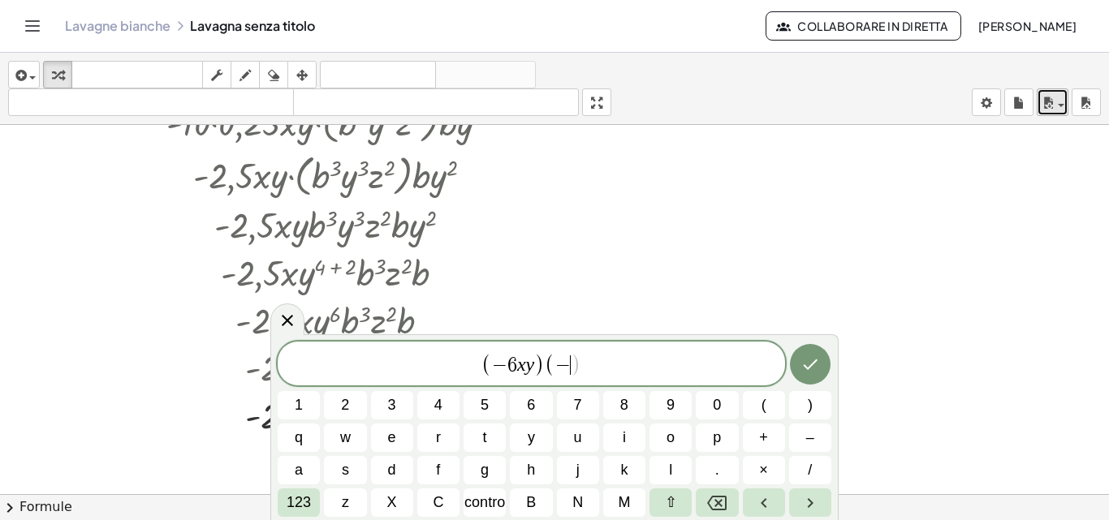
click at [1047, 99] on icon "button" at bounding box center [1048, 102] width 15 height 19
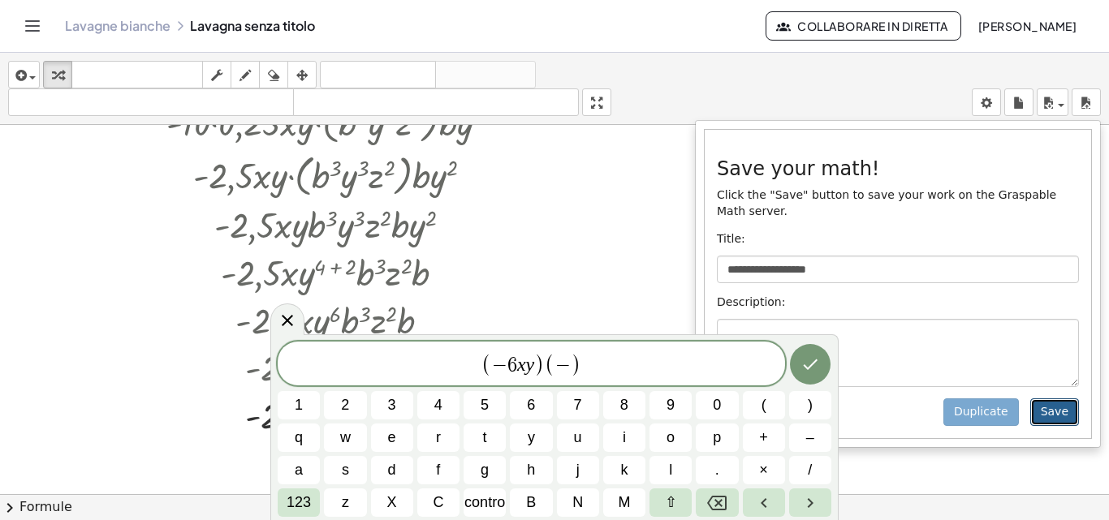
click at [1061, 399] on button "Save" at bounding box center [1054, 413] width 49 height 28
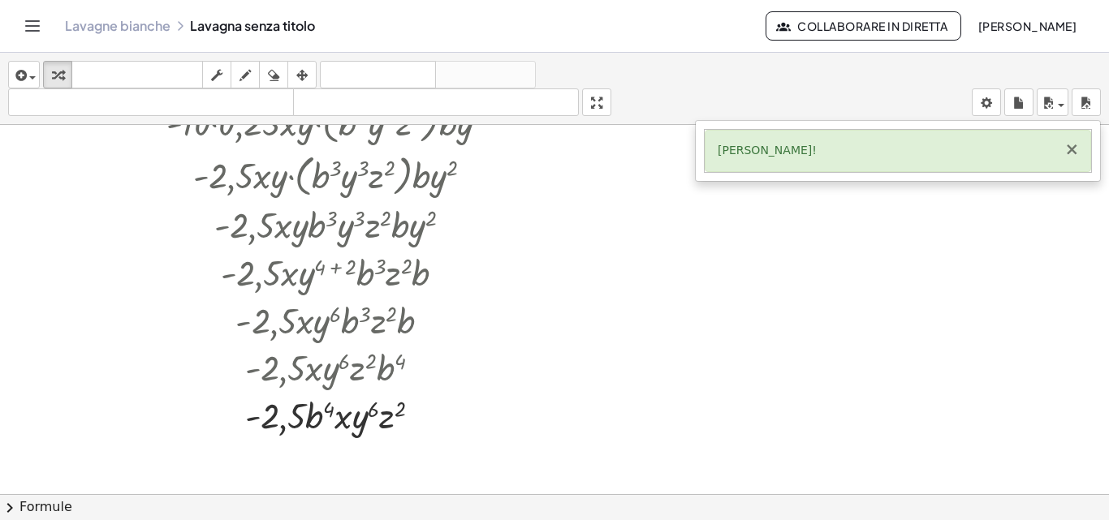
click at [1073, 151] on font "×" at bounding box center [1071, 149] width 15 height 19
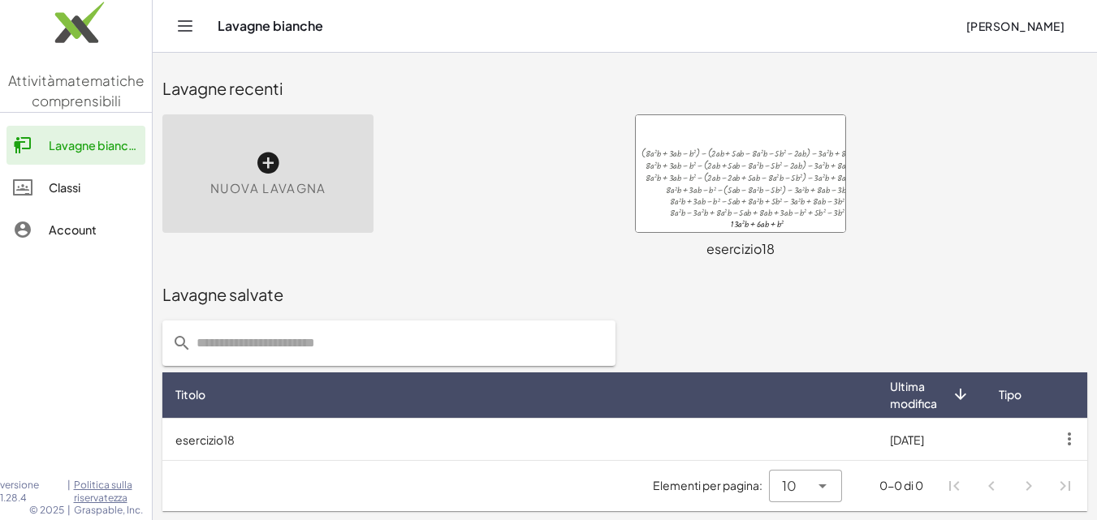
scroll to position [1, 0]
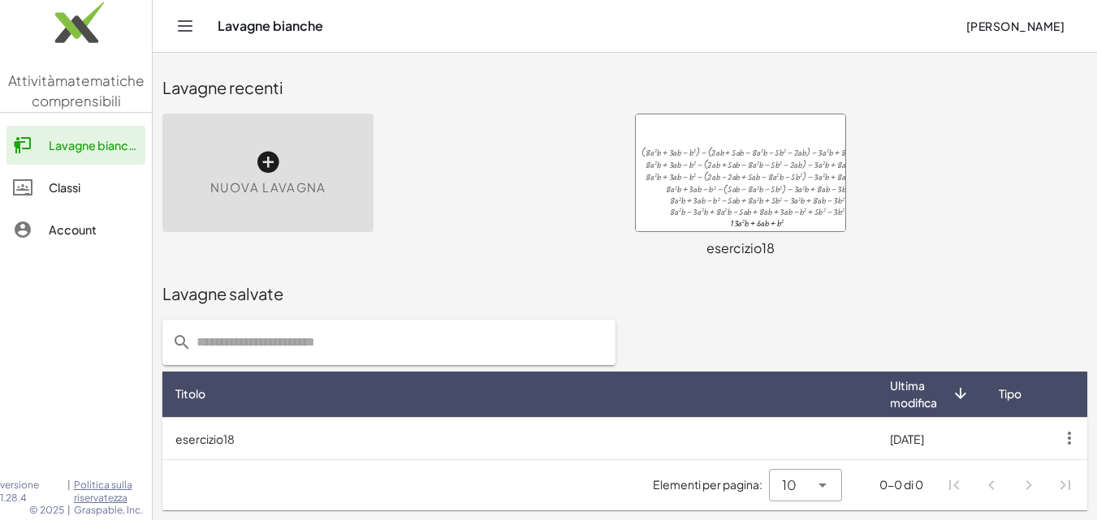
click at [384, 389] on div "Titolo" at bounding box center [519, 394] width 689 height 17
click at [833, 486] on div "10 **" at bounding box center [805, 485] width 73 height 32
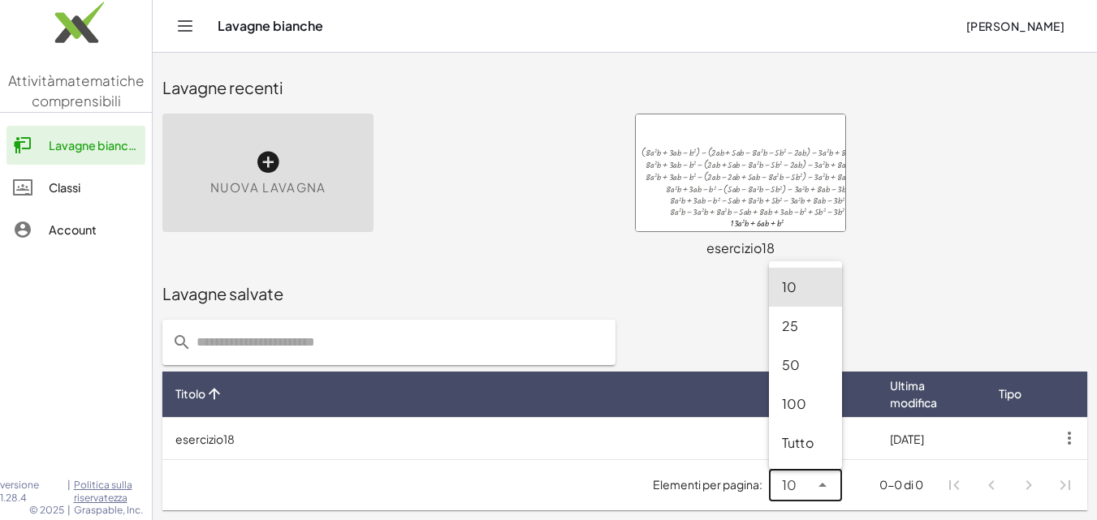
click at [1027, 484] on li "Navigazione della paginazione" at bounding box center [1028, 485] width 29 height 29
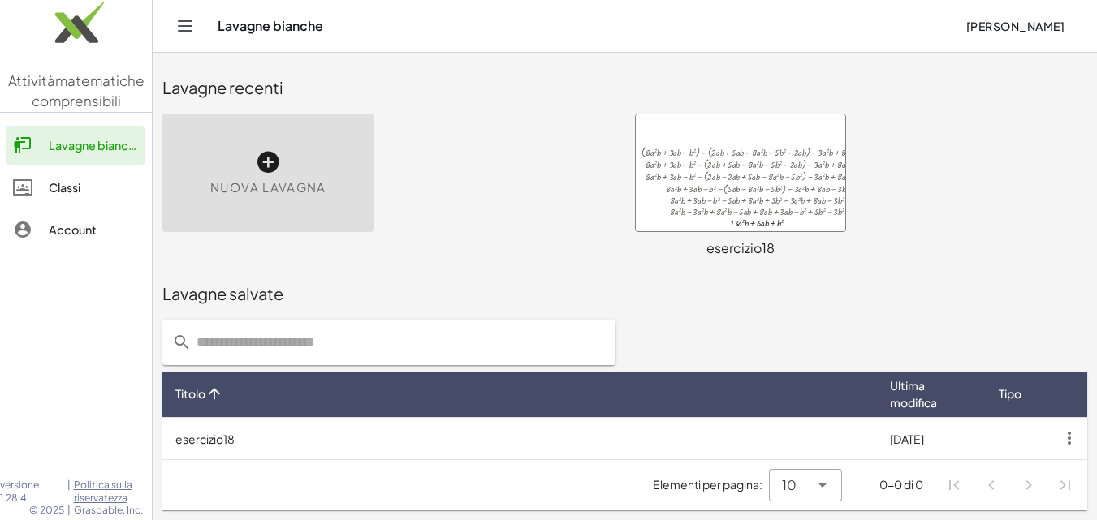
click at [1059, 484] on li "Navigazione della paginazione" at bounding box center [1065, 485] width 29 height 29
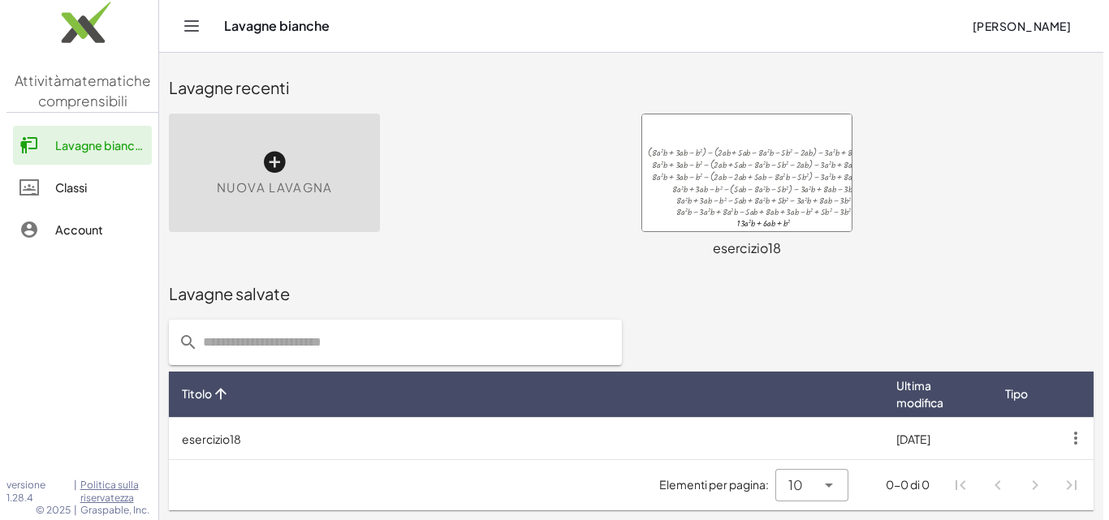
scroll to position [0, 0]
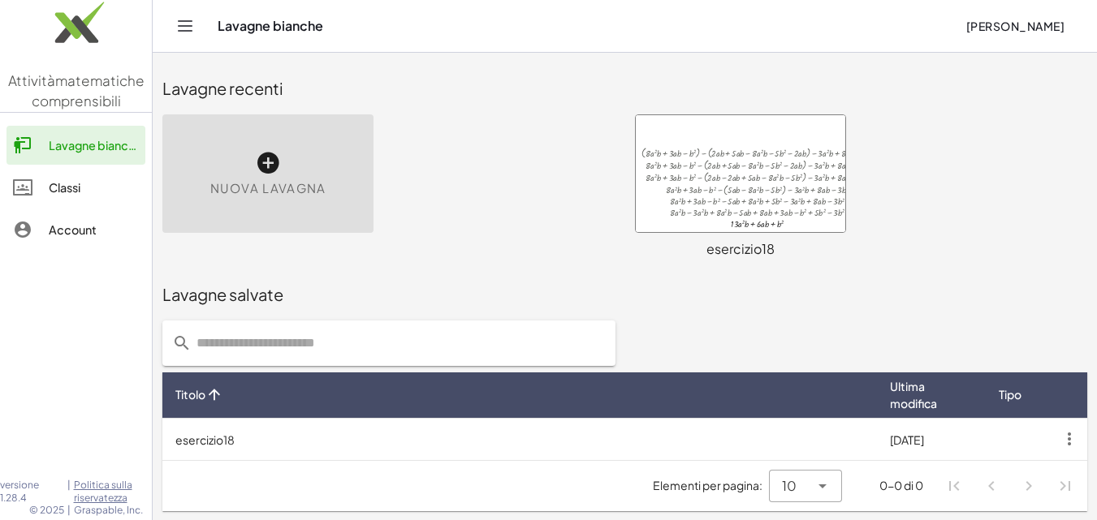
click at [254, 154] on div "Nuova lavagna" at bounding box center [267, 173] width 211 height 119
